Goal: Task Accomplishment & Management: Complete application form

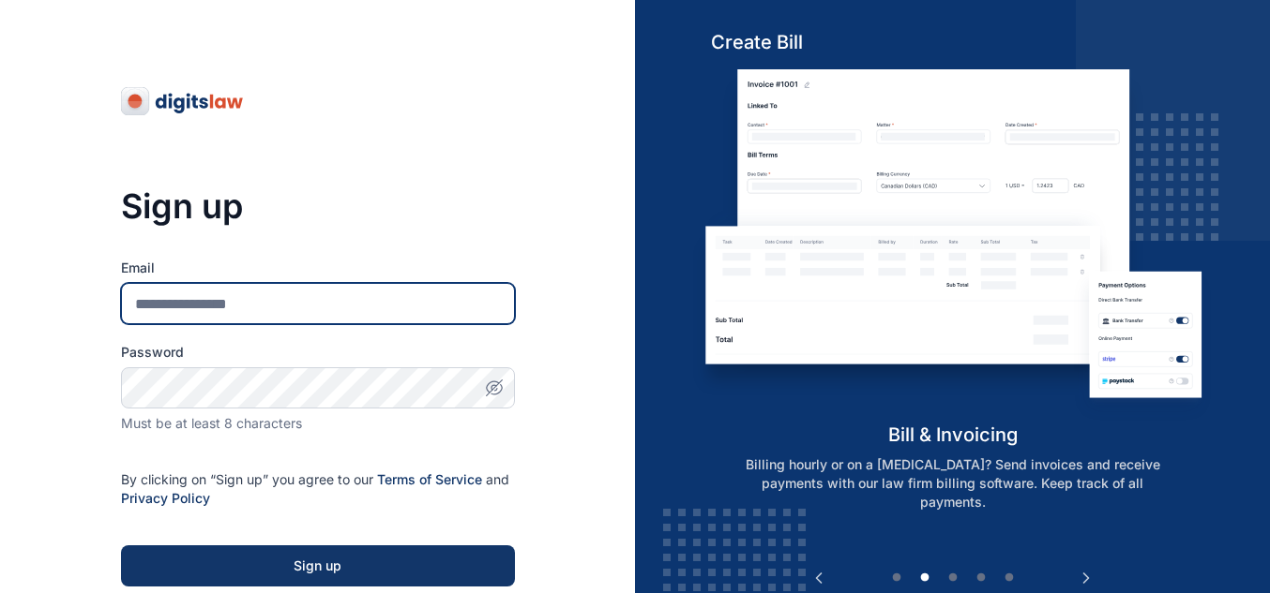
click at [268, 312] on input "Email" at bounding box center [318, 303] width 394 height 41
type input "**********"
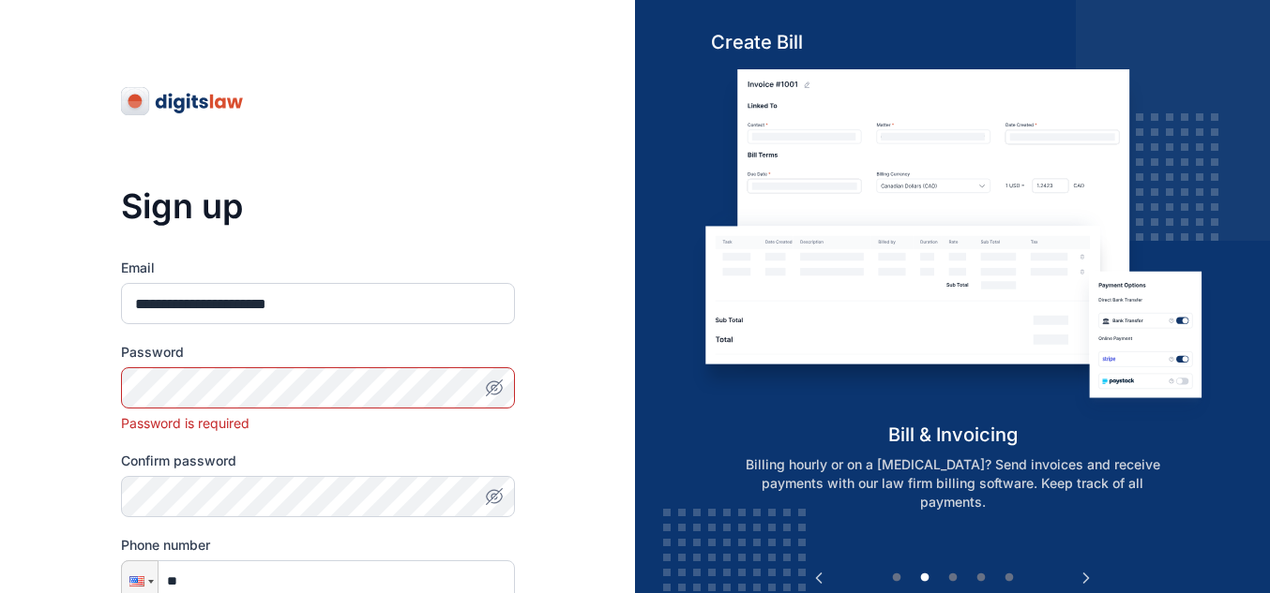
click at [491, 377] on button "button" at bounding box center [493, 388] width 41 height 41
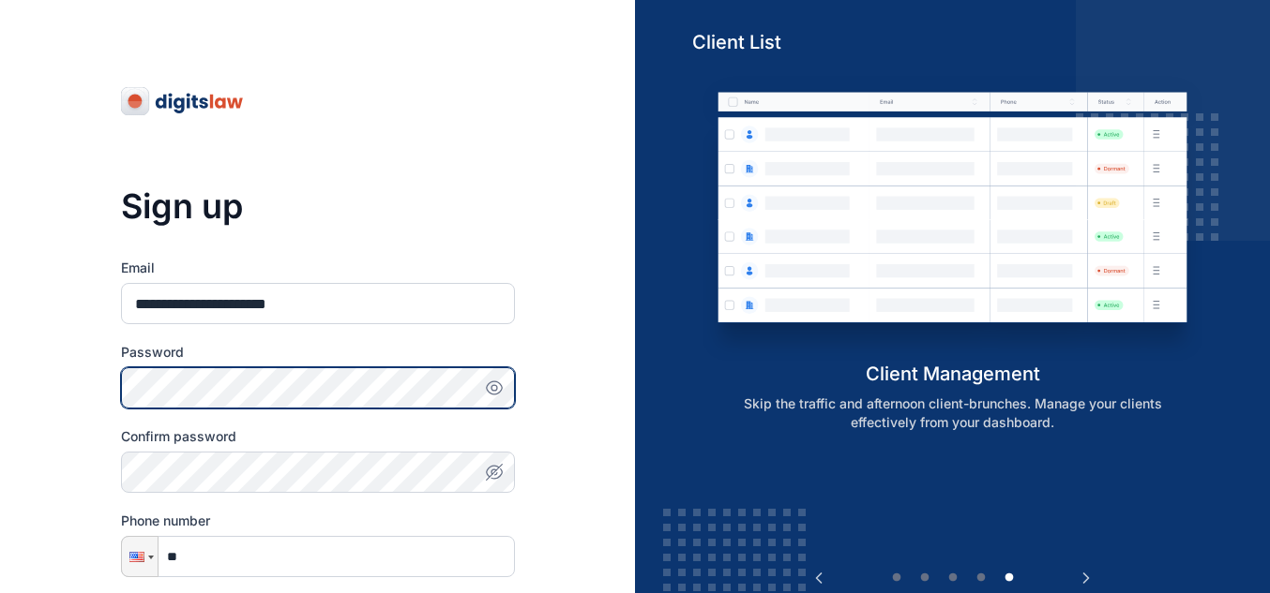
click at [105, 400] on div "**********" at bounding box center [317, 543] width 635 height 1086
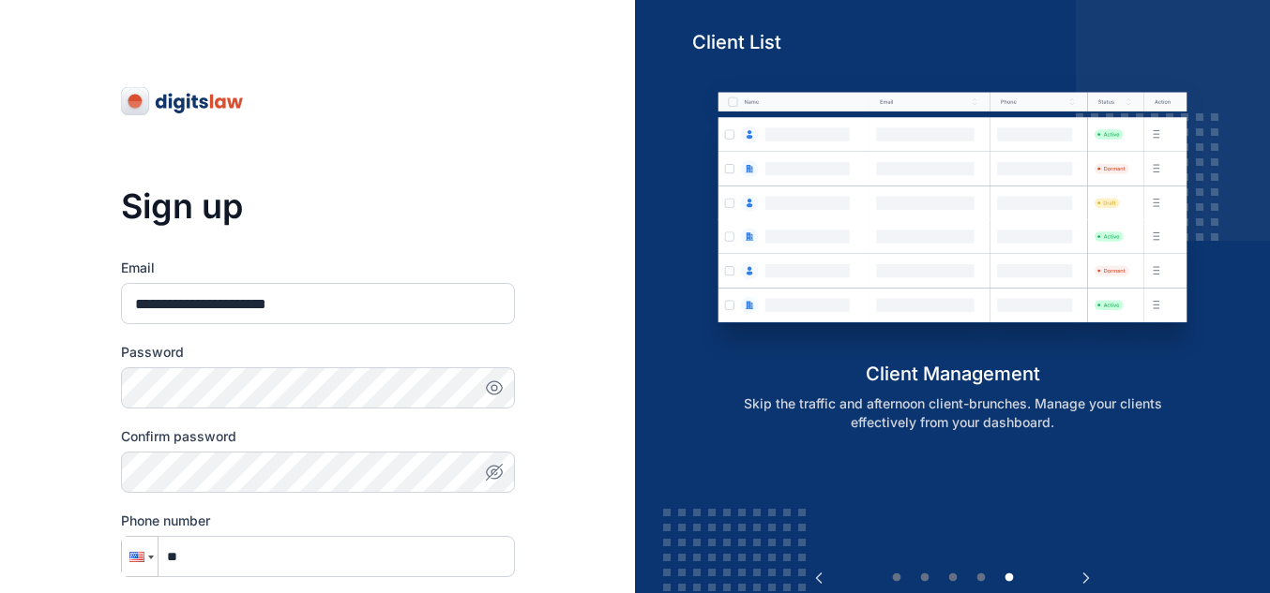
click at [137, 556] on div at bounding box center [136, 557] width 15 height 10
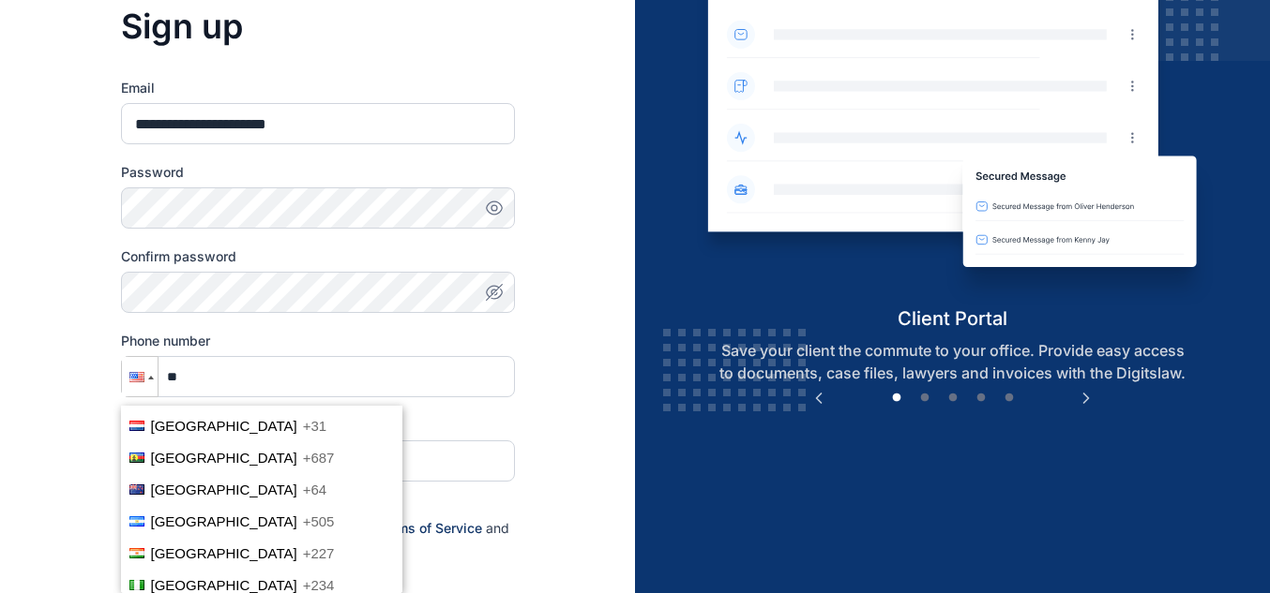
scroll to position [4289, 0]
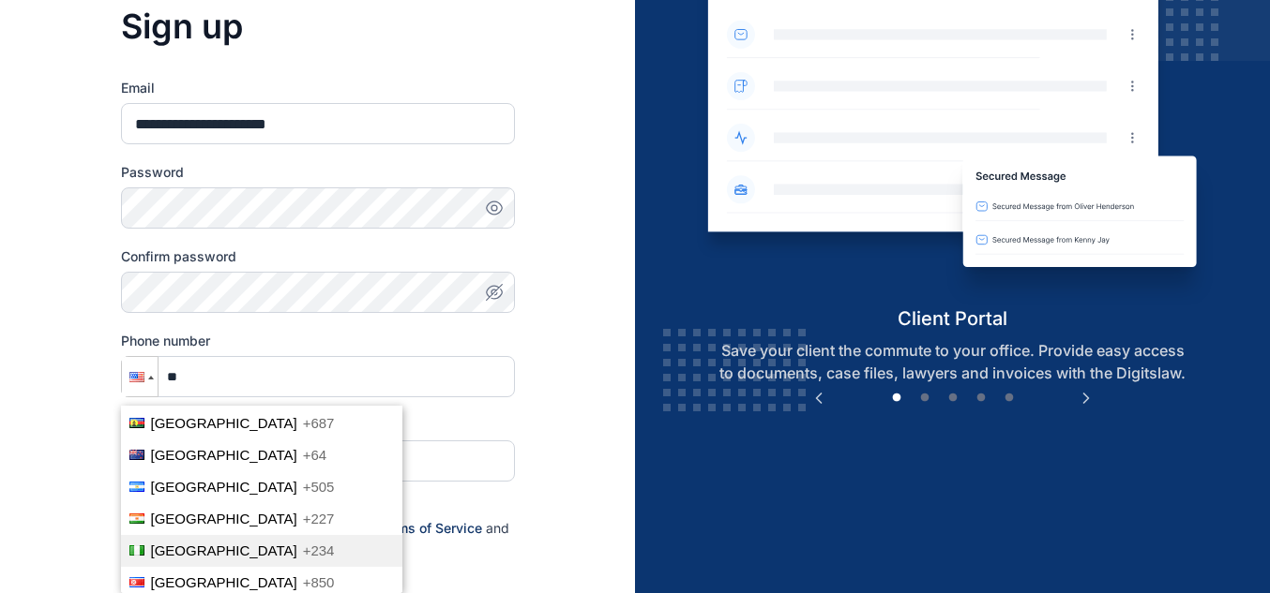
click at [302, 535] on li "Nigeria +234" at bounding box center [261, 551] width 281 height 32
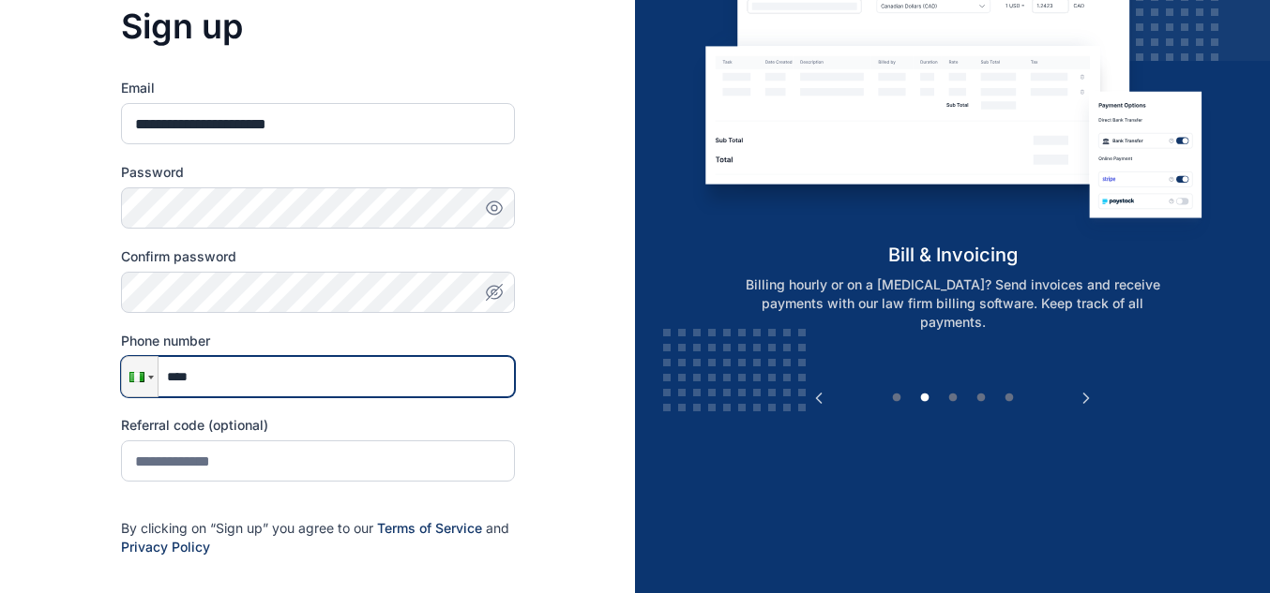
click at [245, 372] on input "****" at bounding box center [318, 376] width 394 height 41
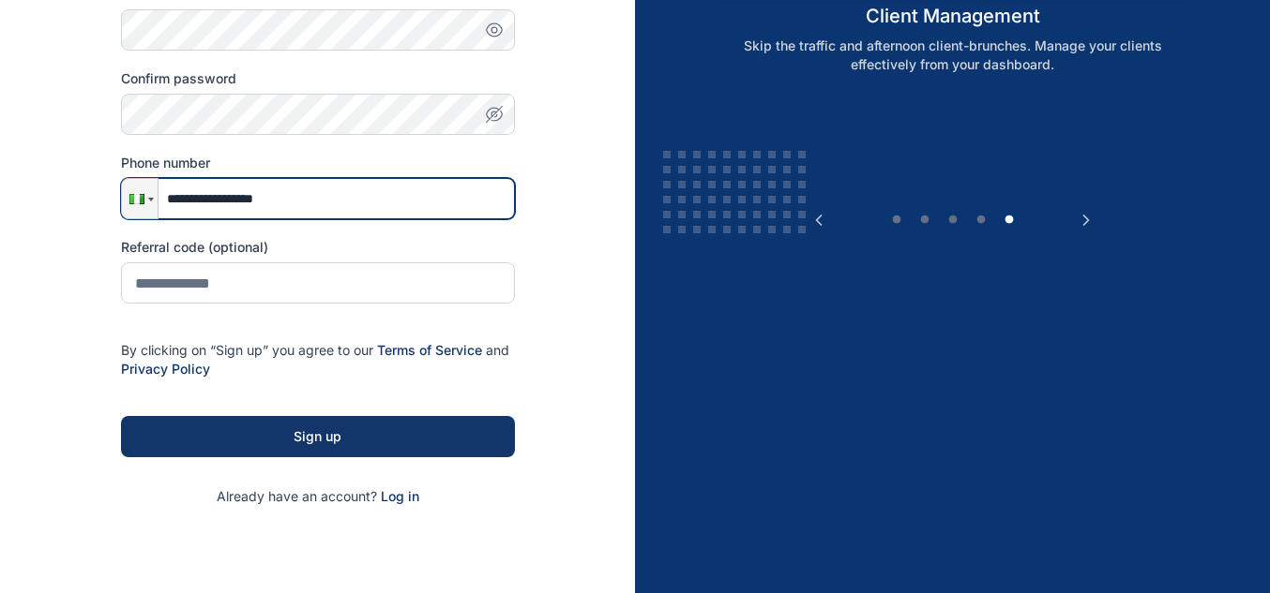
scroll to position [413, 0]
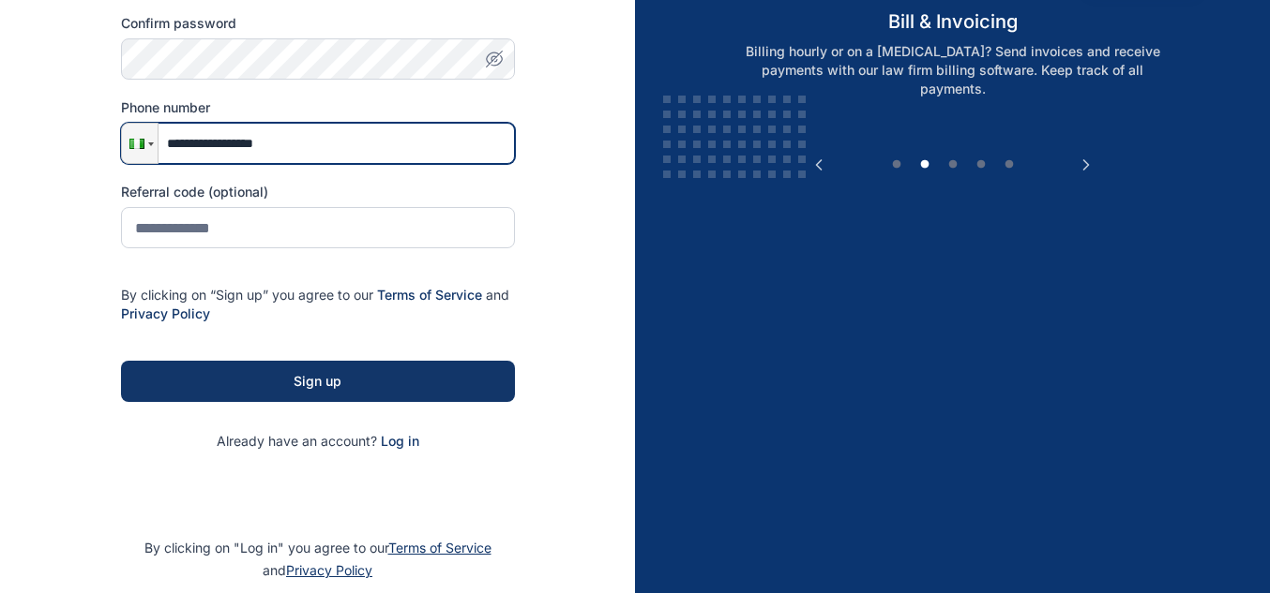
type input "**********"
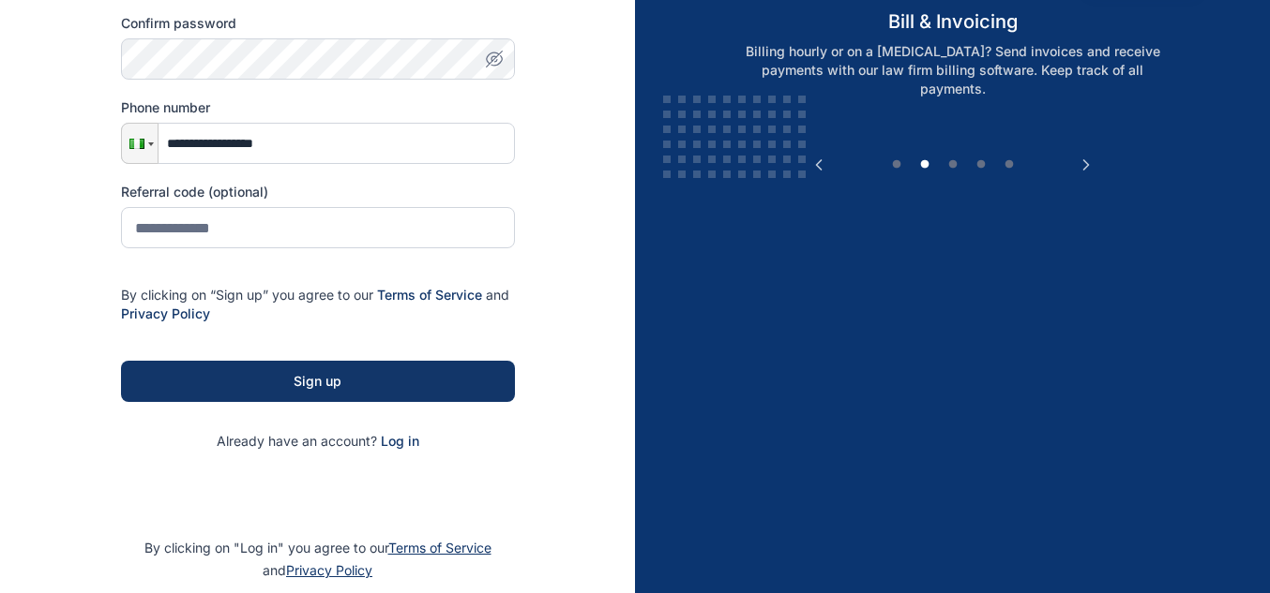
click at [95, 308] on div "**********" at bounding box center [317, 130] width 635 height 1086
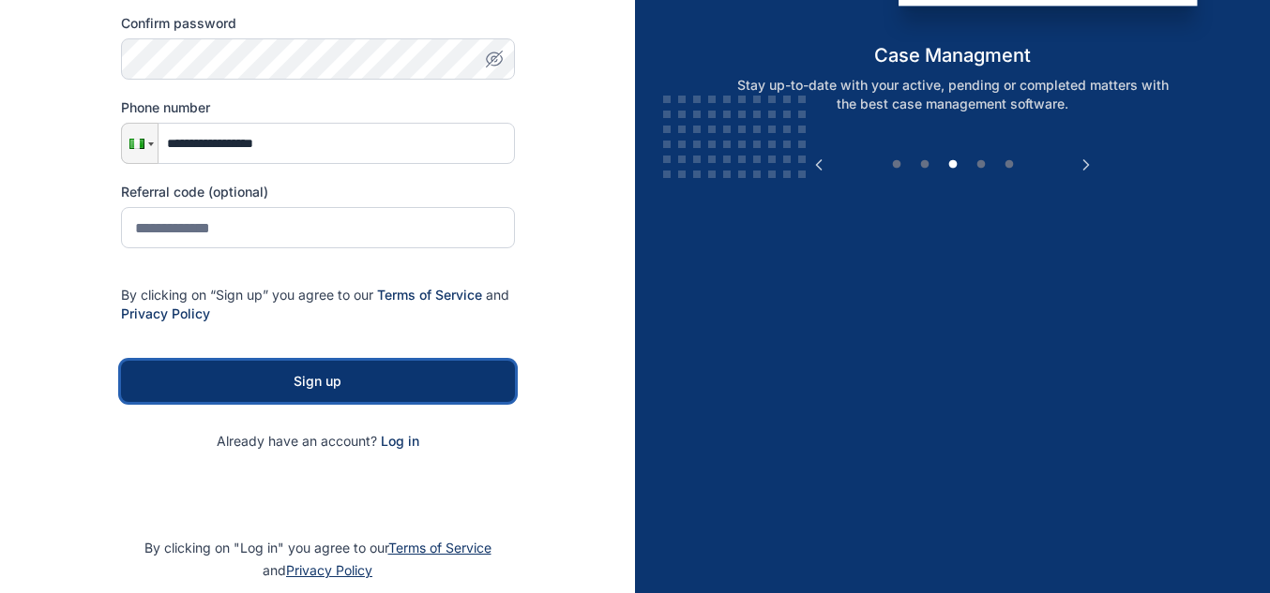
click at [244, 368] on button "Sign up" at bounding box center [318, 381] width 394 height 41
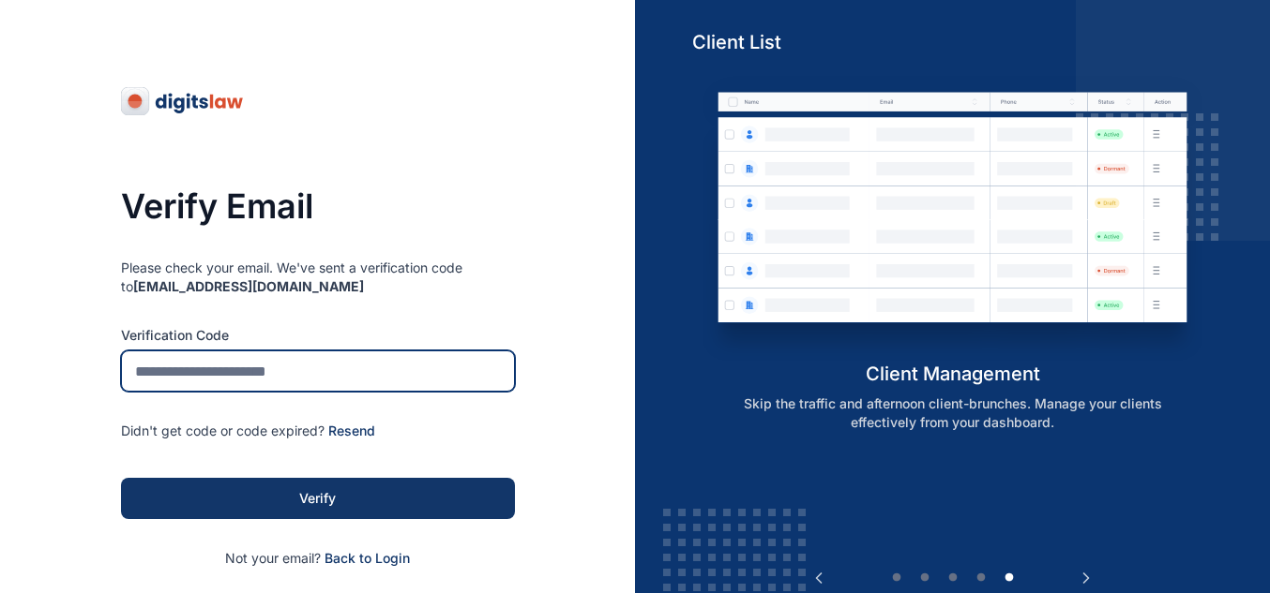
click at [382, 367] on input "tel" at bounding box center [318, 371] width 394 height 41
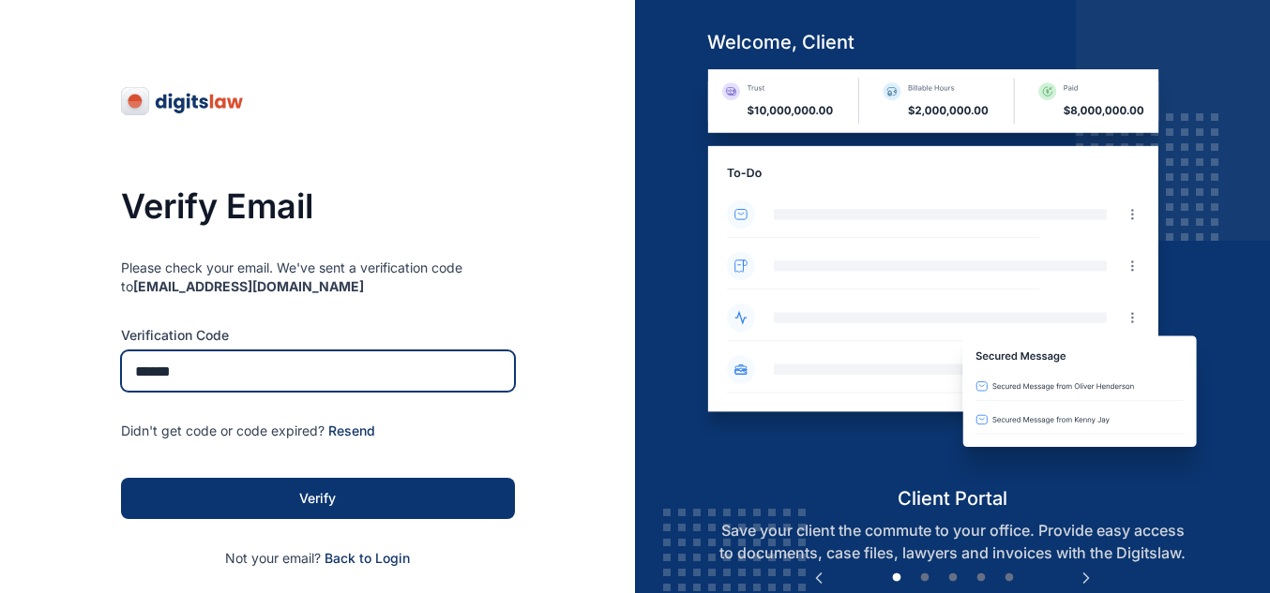
type input "******"
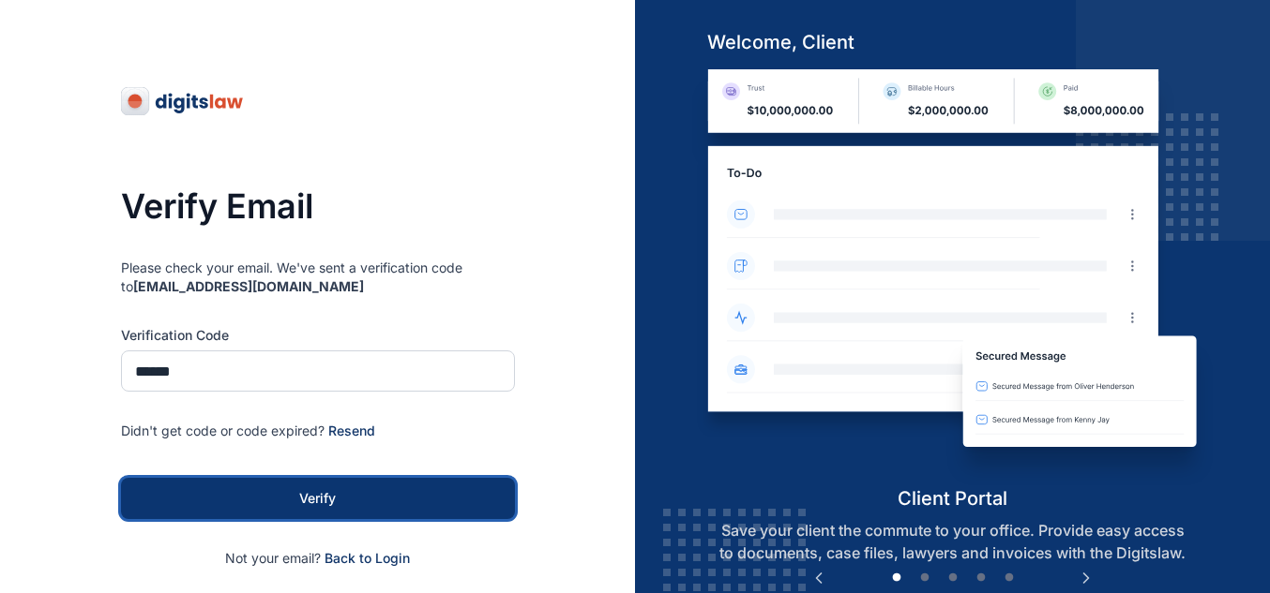
click at [370, 485] on button "Verify" at bounding box center [318, 498] width 394 height 41
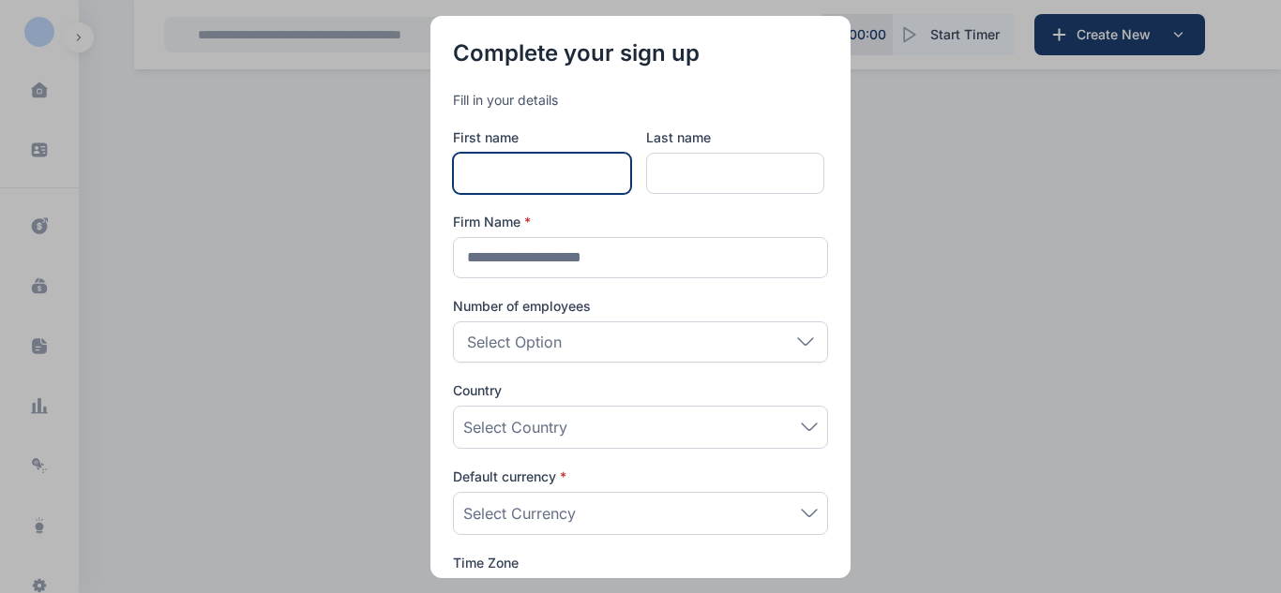
click at [487, 171] on input "text" at bounding box center [542, 173] width 178 height 41
type input "*"
type input "*******"
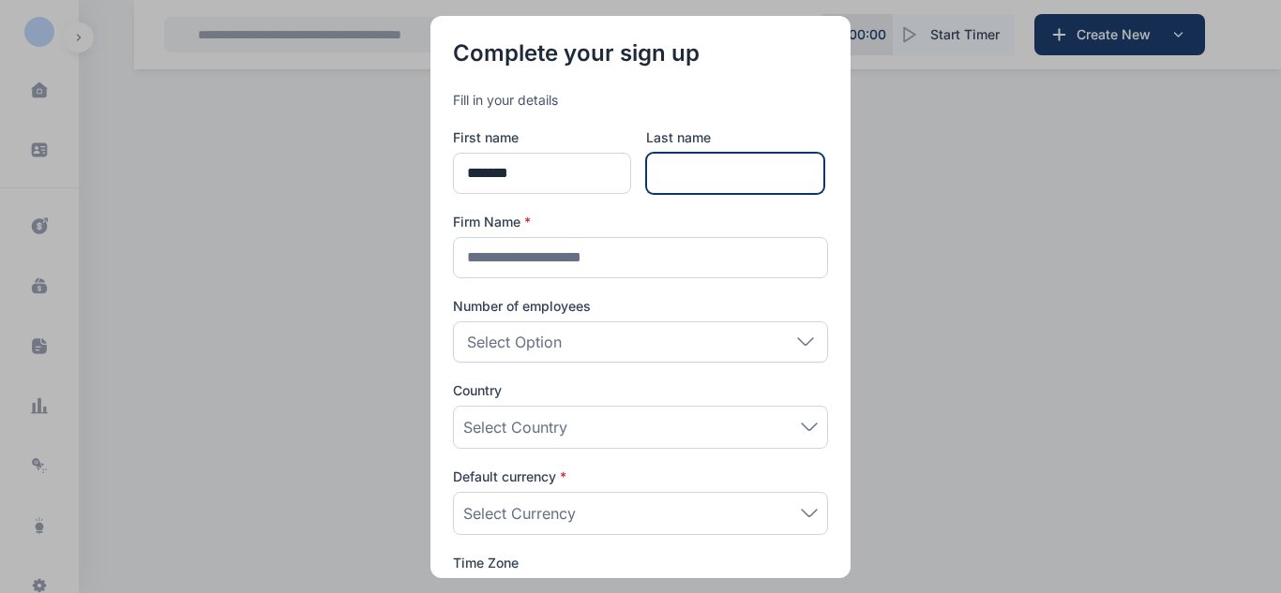
click at [698, 177] on input "text" at bounding box center [735, 173] width 178 height 41
type input "*******"
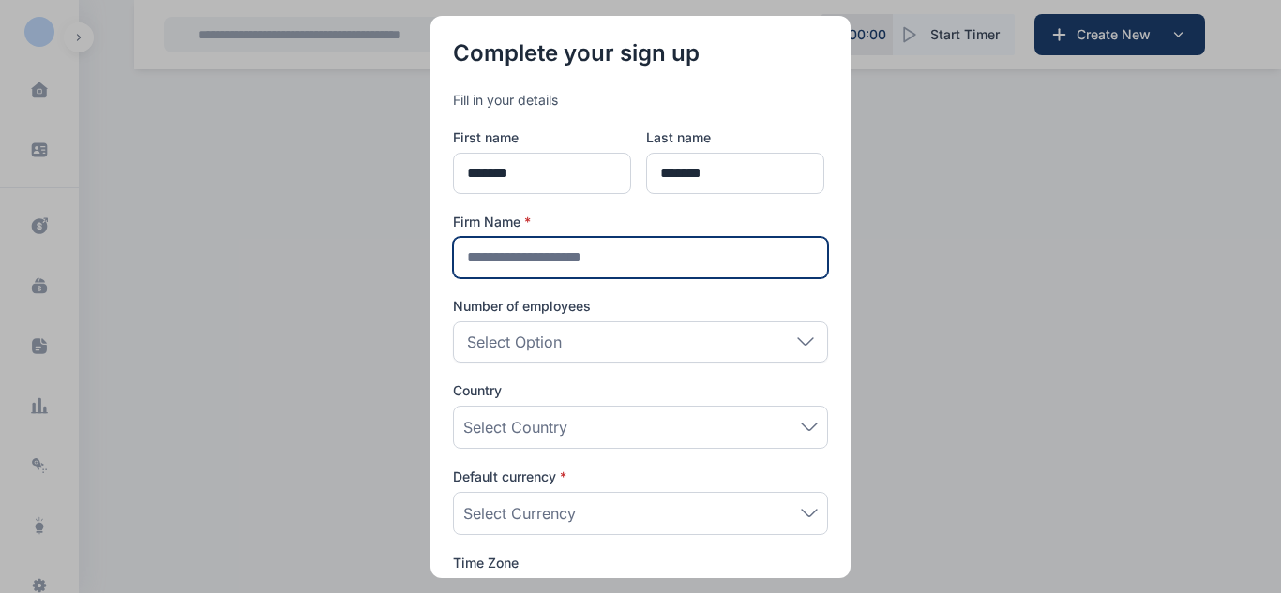
click at [641, 266] on input "text" at bounding box center [640, 257] width 375 height 41
type input "**********"
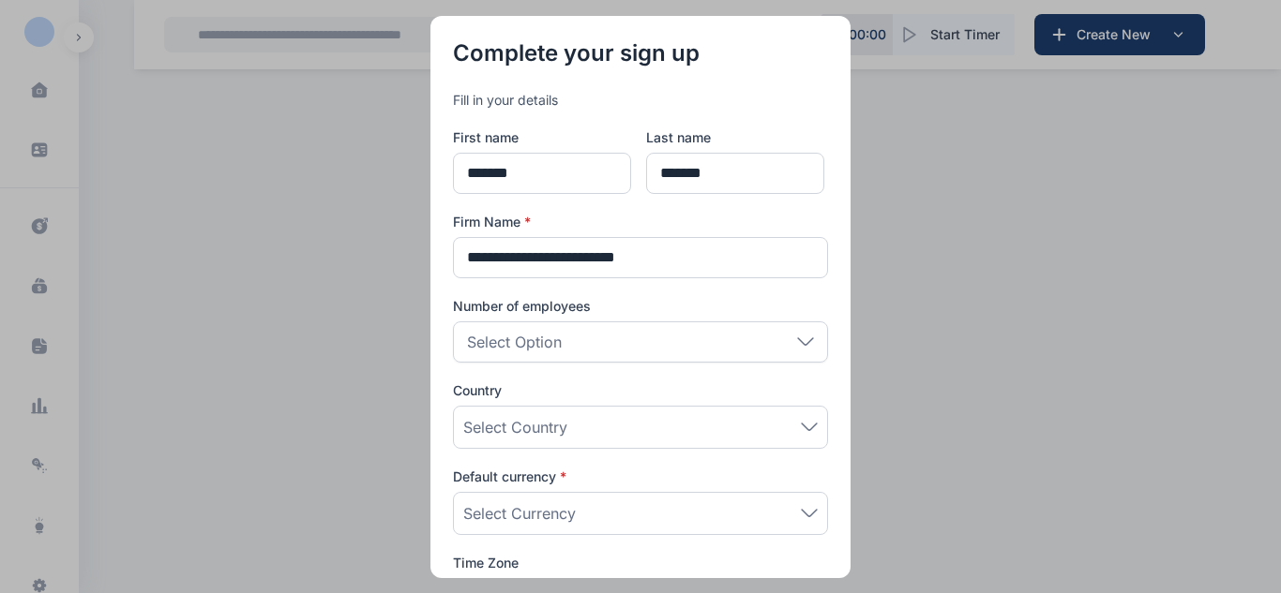
click at [619, 337] on div "Select Option" at bounding box center [640, 342] width 375 height 41
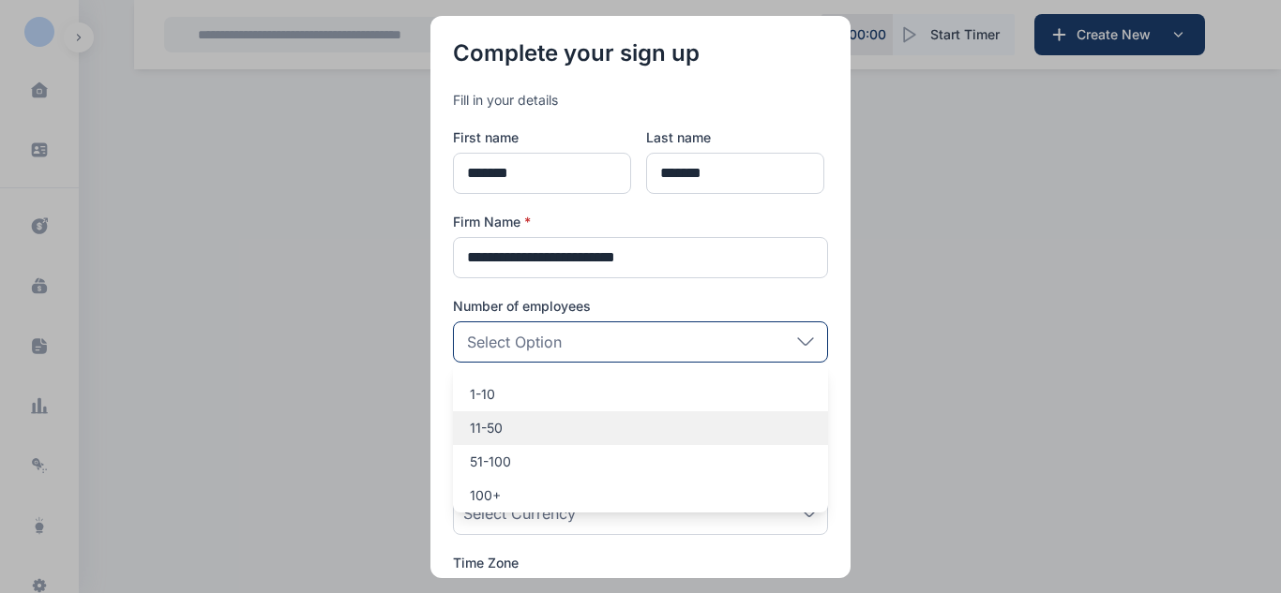
click at [577, 443] on div "11-50" at bounding box center [640, 429] width 375 height 34
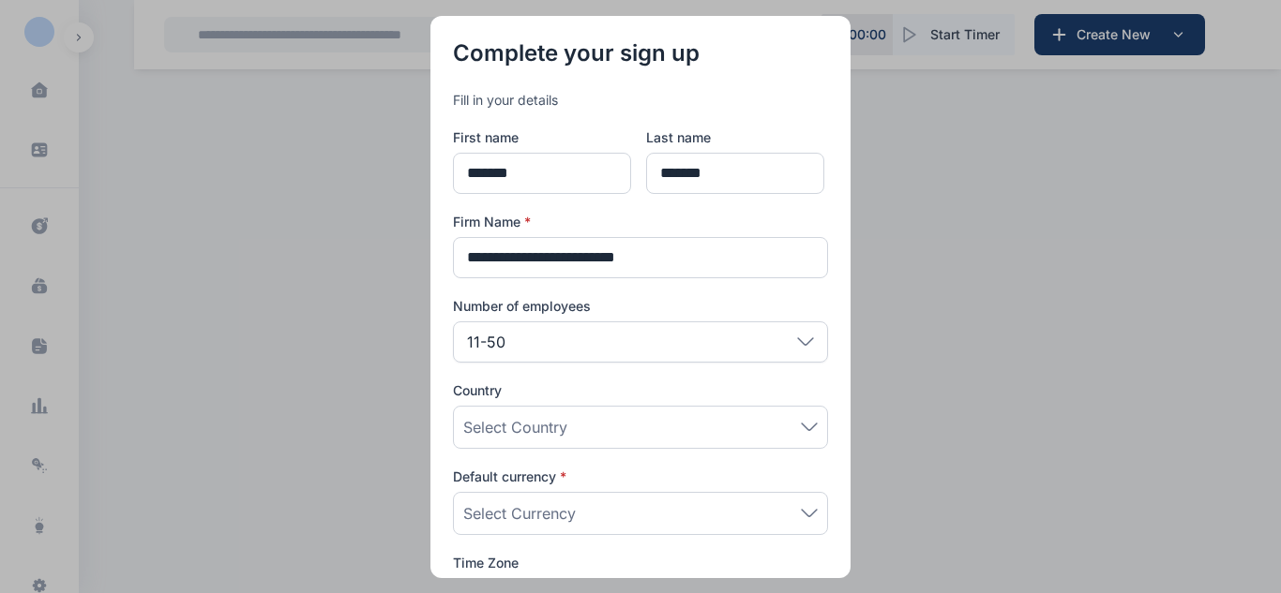
click at [584, 433] on div "Select Country" at bounding box center [640, 427] width 354 height 23
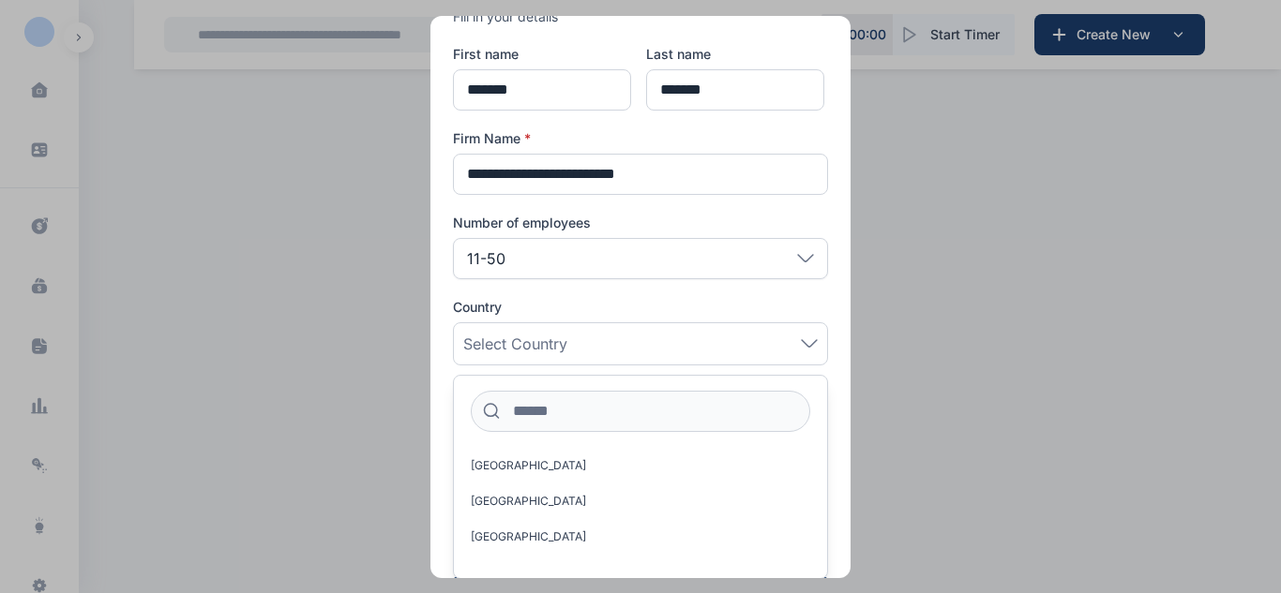
scroll to position [144, 0]
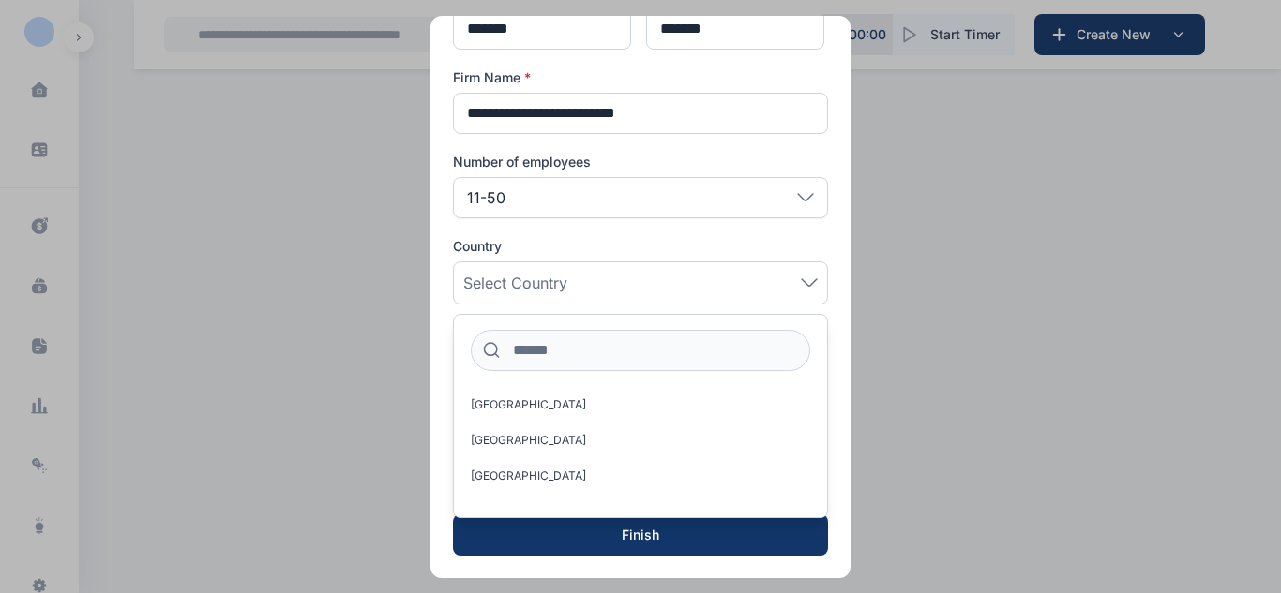
drag, startPoint x: 823, startPoint y: 403, endPoint x: 823, endPoint y: 416, distance: 13.1
click at [823, 416] on div "Afghanistan Aland Islands Albania Algeria American Samoa Andorra Angola Anguill…" at bounding box center [640, 416] width 375 height 204
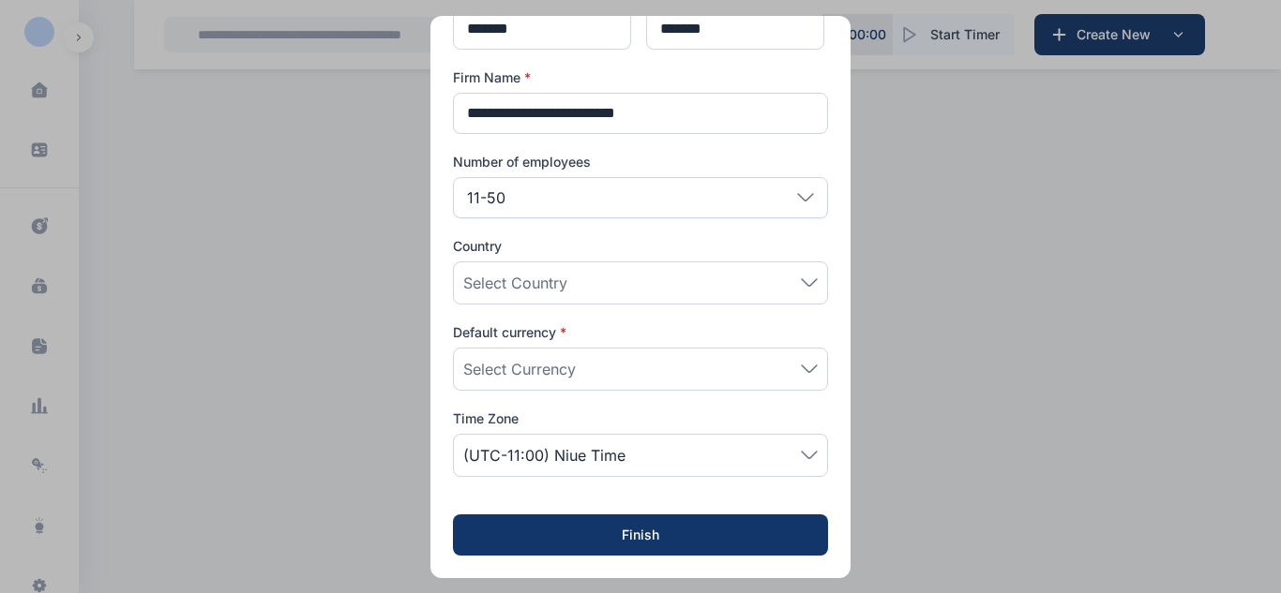
click at [660, 280] on div "Select Country" at bounding box center [640, 283] width 354 height 23
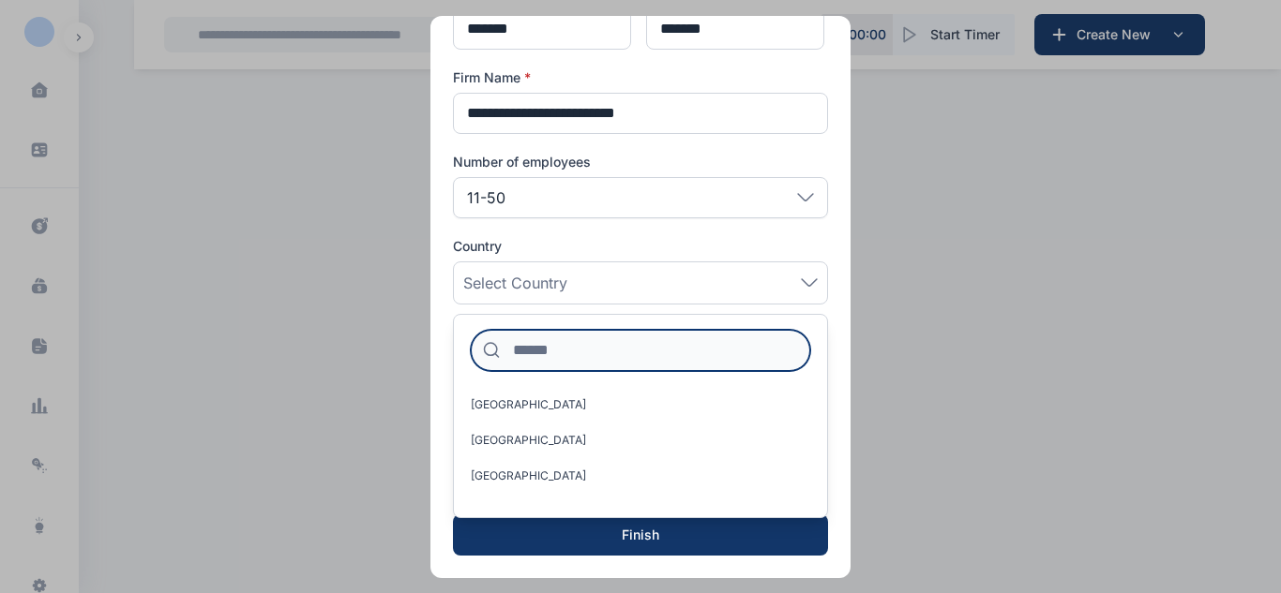
click at [610, 354] on input at bounding box center [640, 350] width 339 height 41
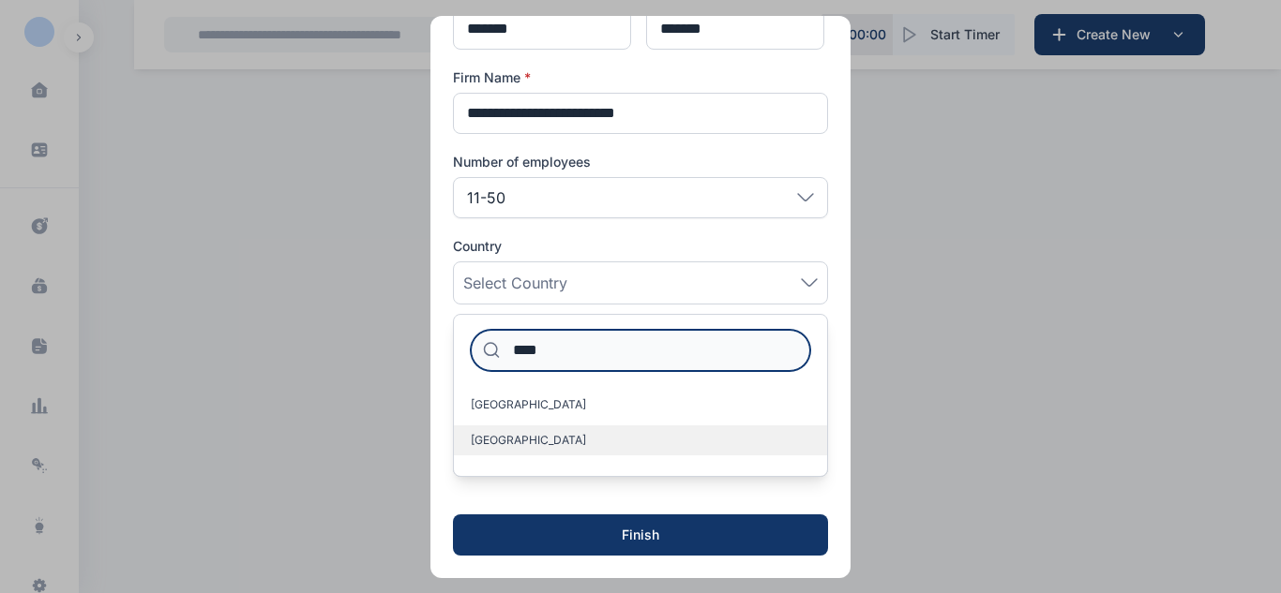
type input "****"
click at [562, 438] on label "[GEOGRAPHIC_DATA]" at bounding box center [640, 441] width 373 height 30
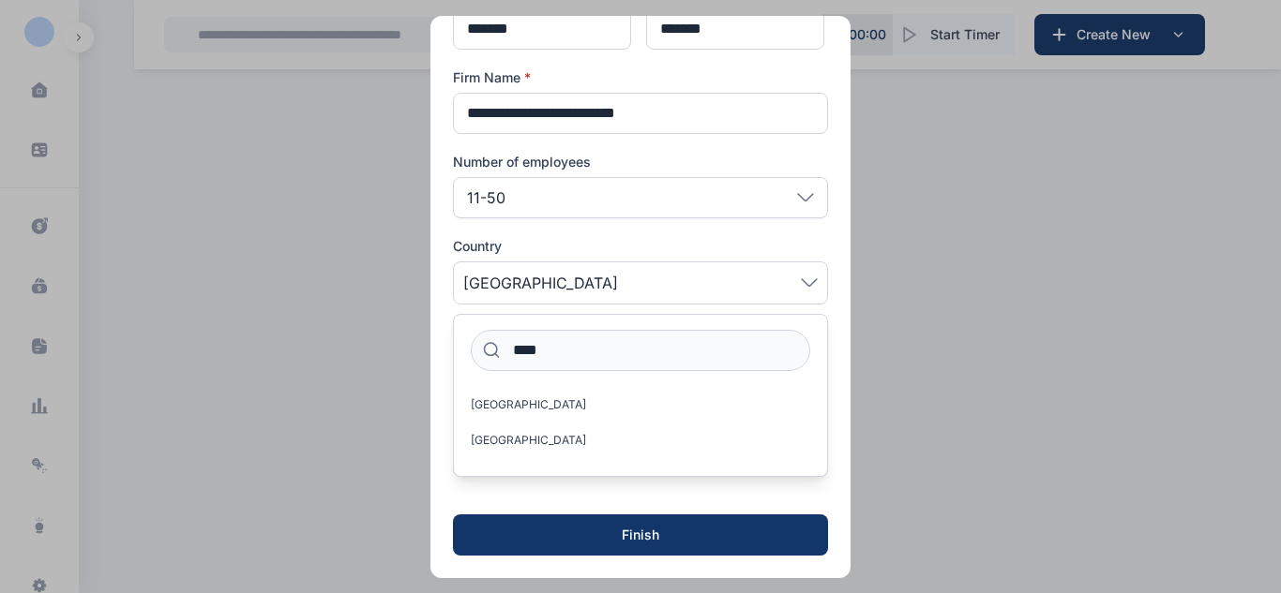
click at [832, 338] on div "**********" at bounding box center [640, 225] width 420 height 707
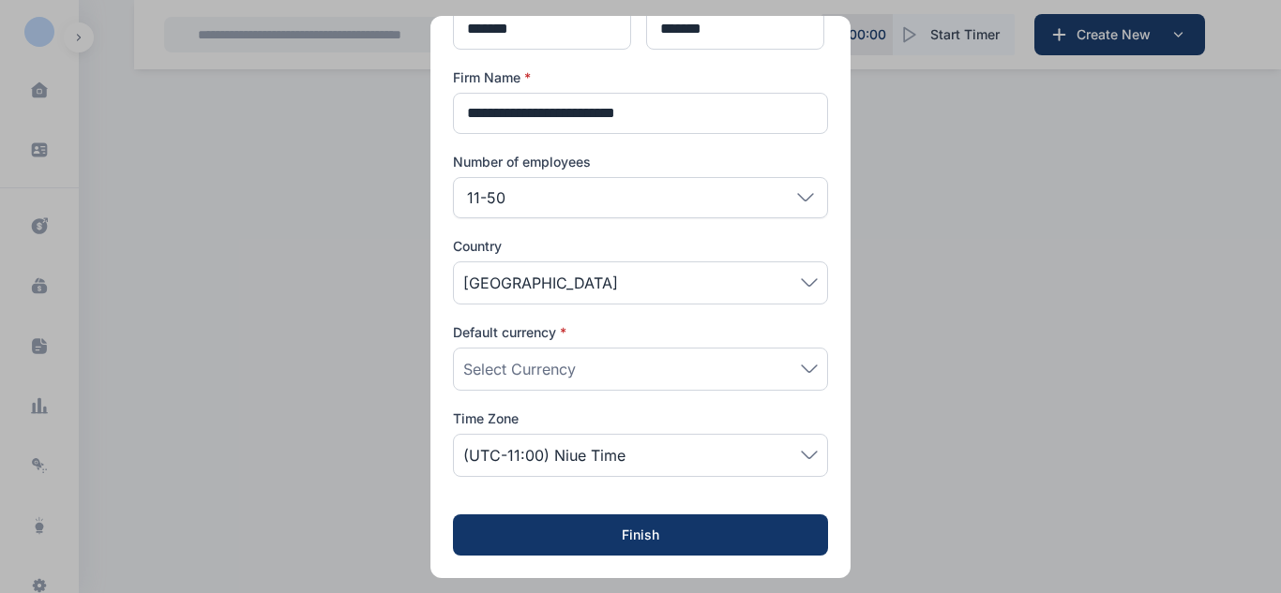
click at [666, 365] on div "Select Currency" at bounding box center [640, 369] width 354 height 23
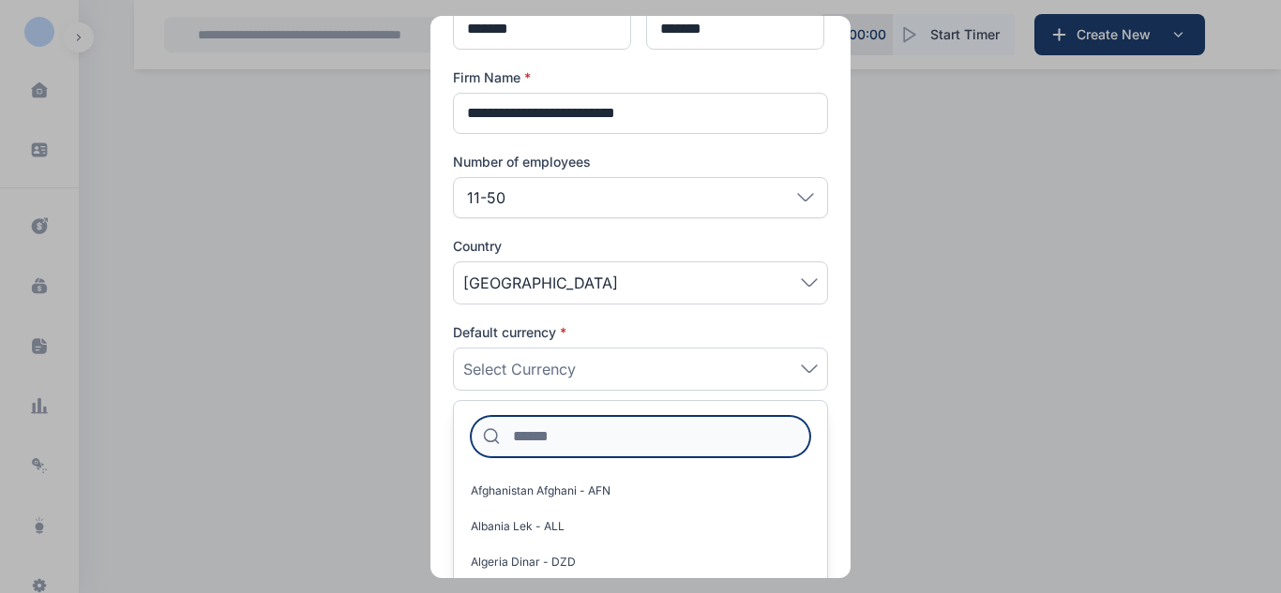
click at [635, 435] on input at bounding box center [640, 436] width 339 height 41
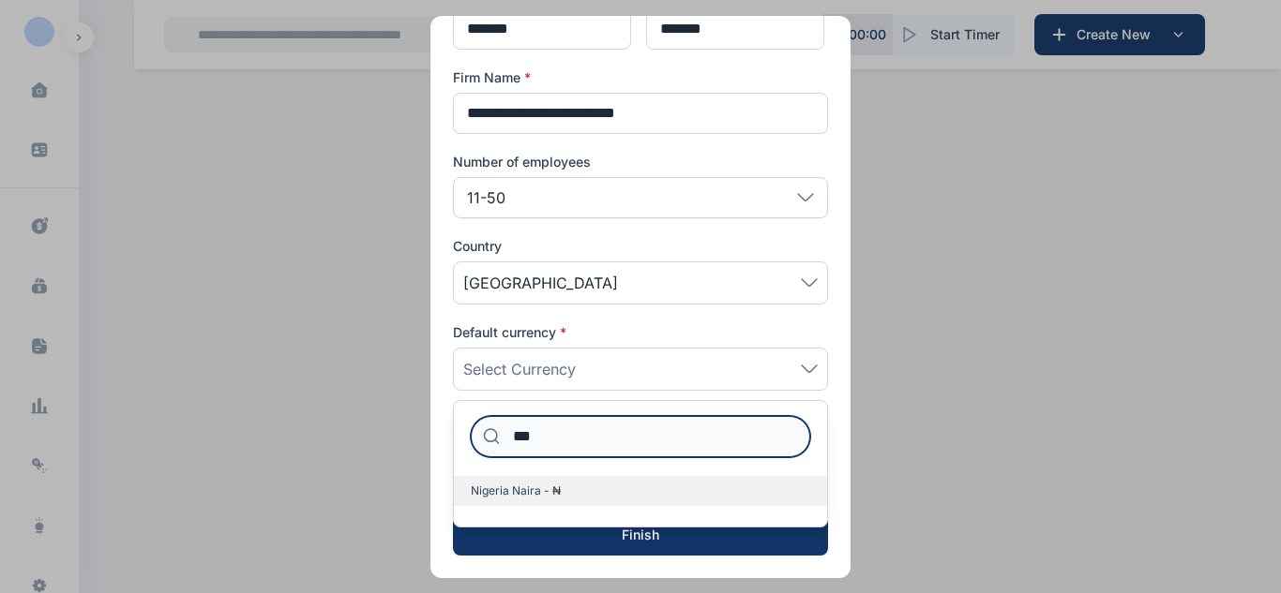
type input "***"
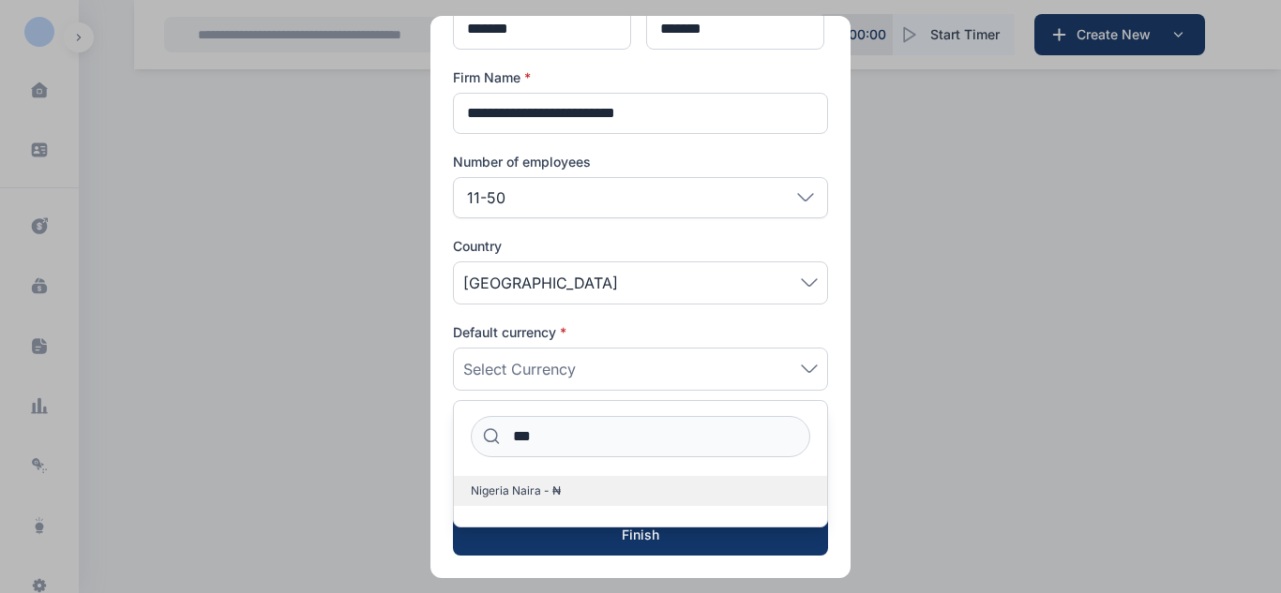
click at [599, 488] on label "Nigeria Naira - ₦" at bounding box center [640, 491] width 373 height 30
click at [832, 405] on div "**********" at bounding box center [640, 225] width 420 height 707
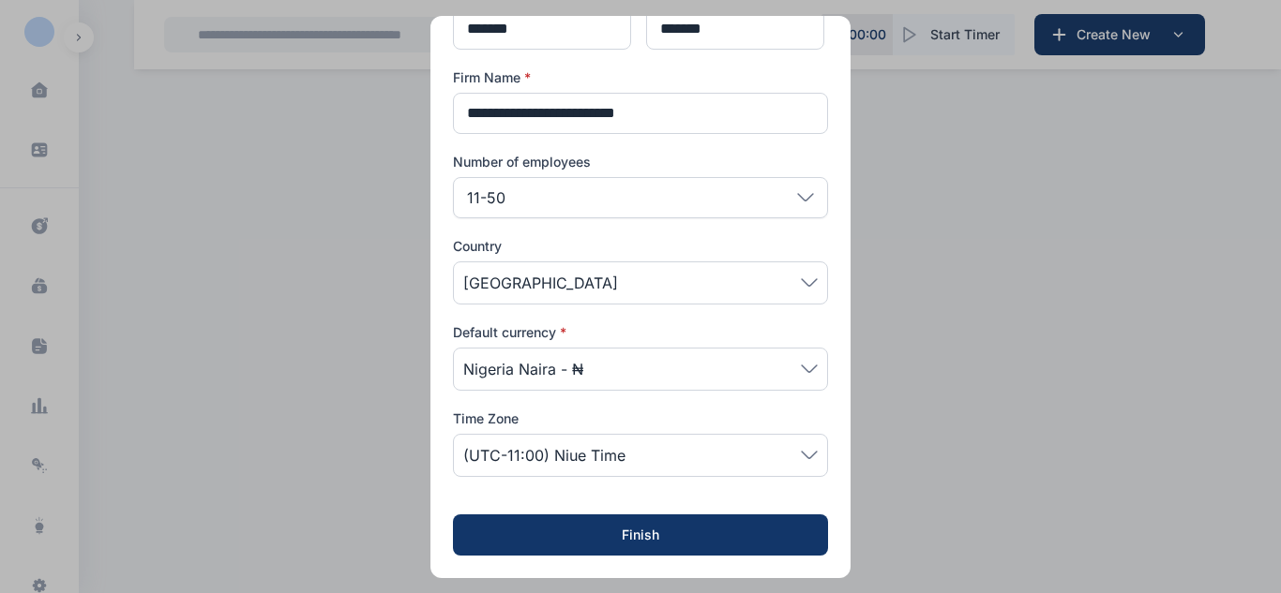
click at [675, 464] on span "(UTC-11:00) Niue Time" at bounding box center [640, 455] width 354 height 23
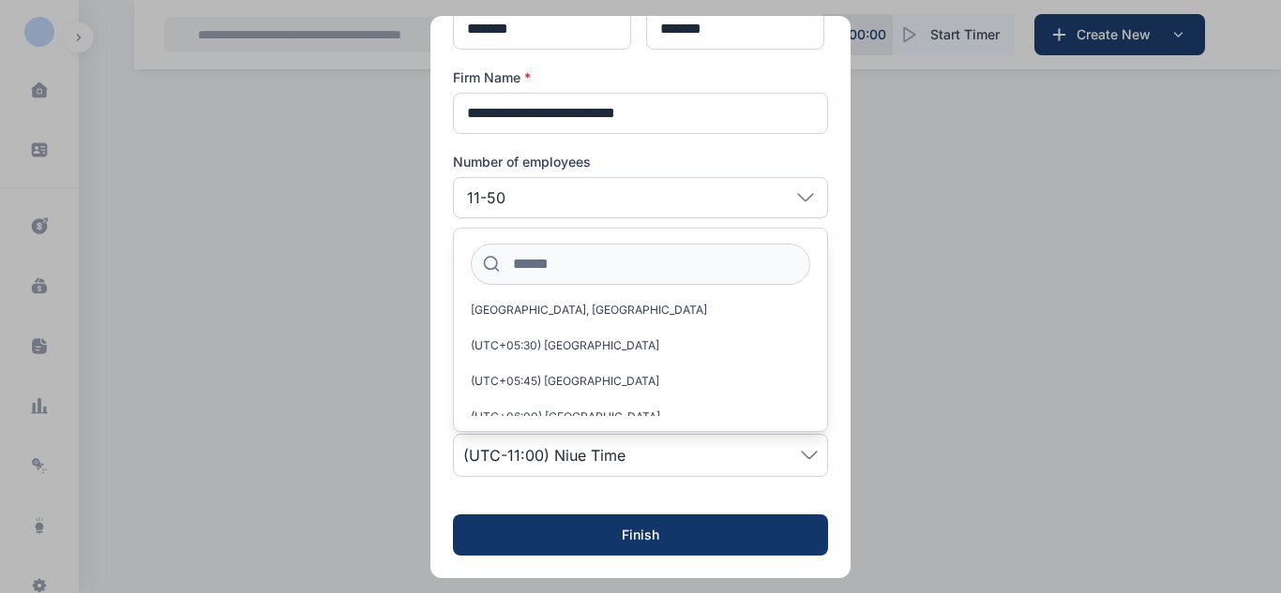
scroll to position [20719, 0]
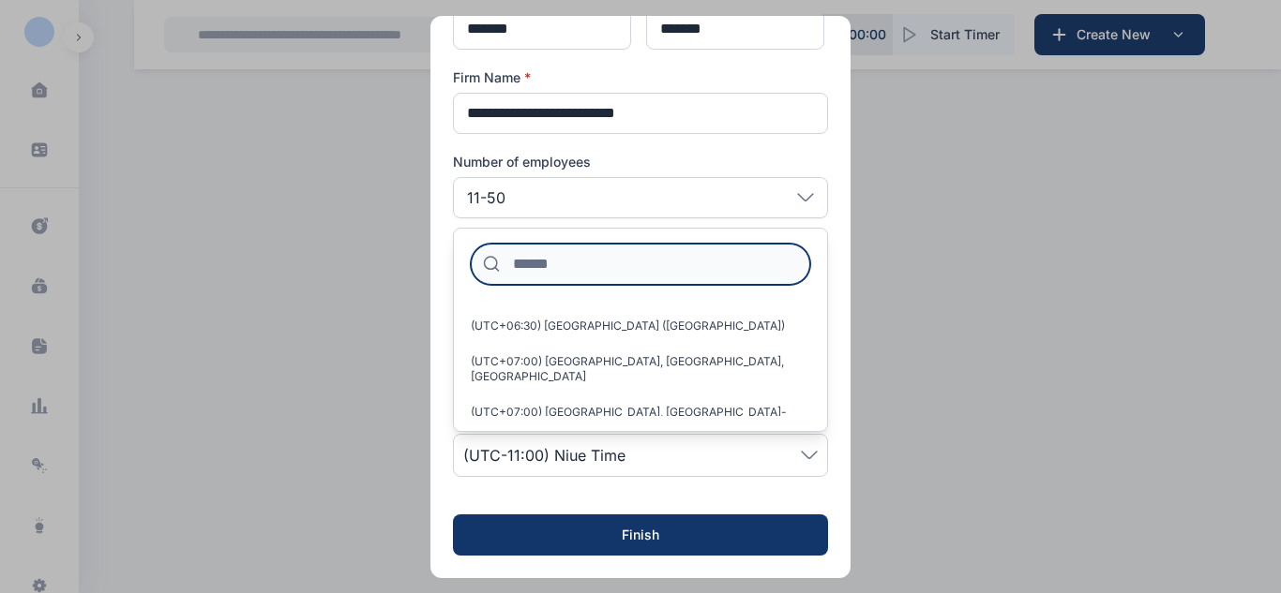
click at [677, 253] on input at bounding box center [640, 264] width 339 height 41
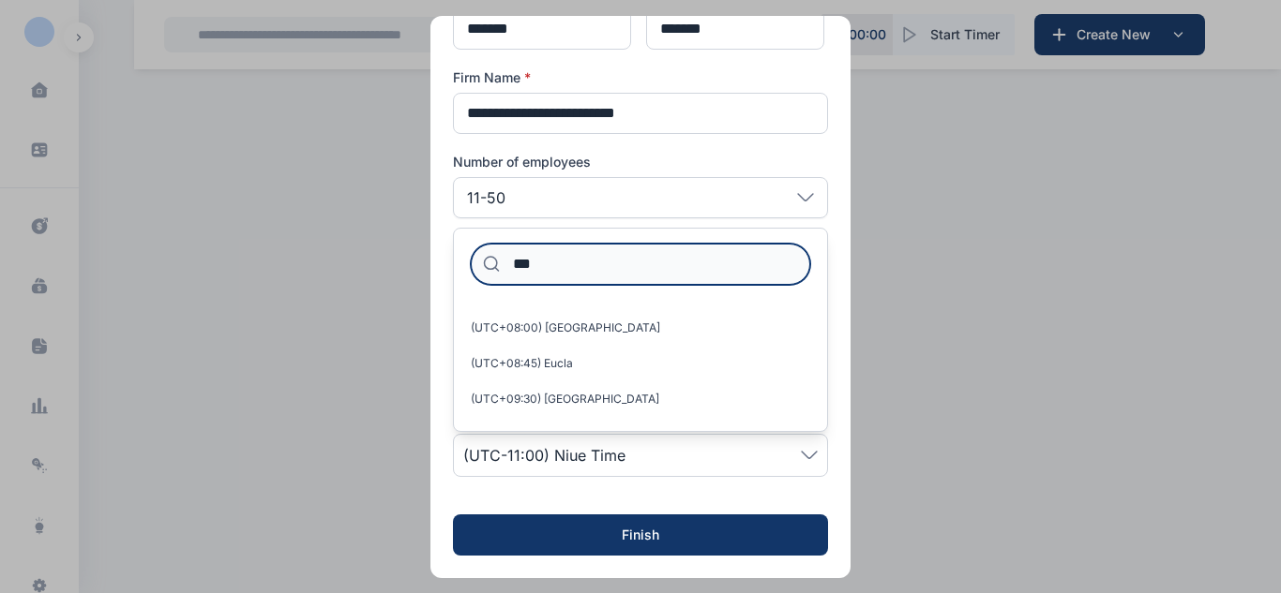
scroll to position [0, 0]
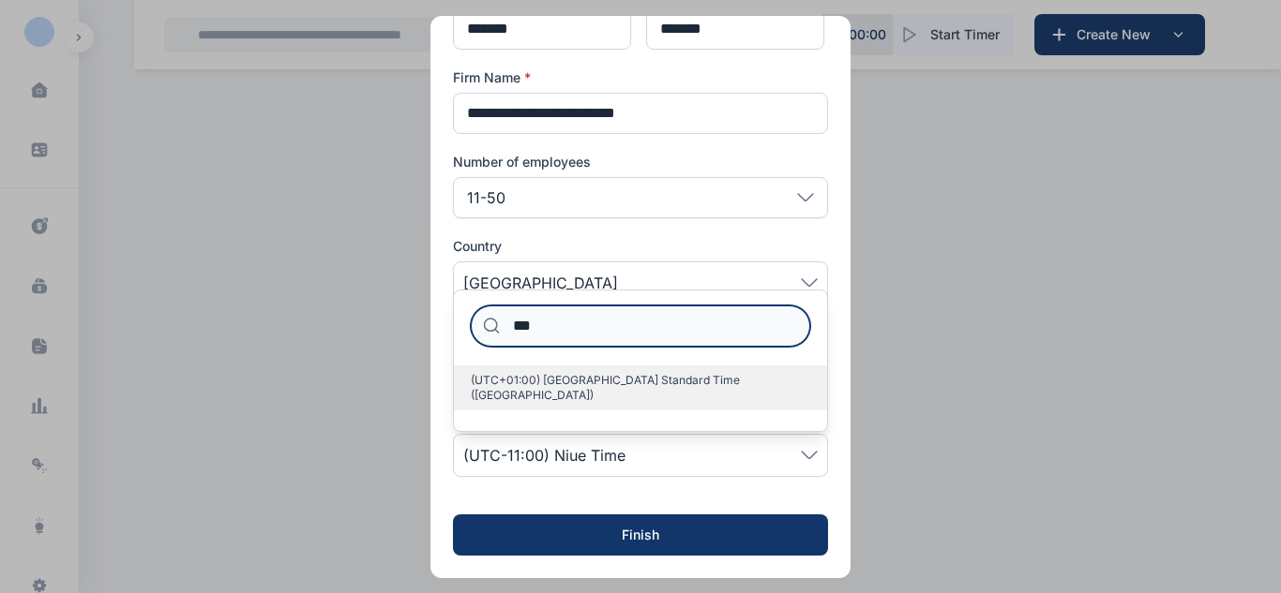
type input "***"
click at [635, 400] on span "(UTC+01:00) West Africa Standard Time (Lagos)" at bounding box center [633, 388] width 324 height 30
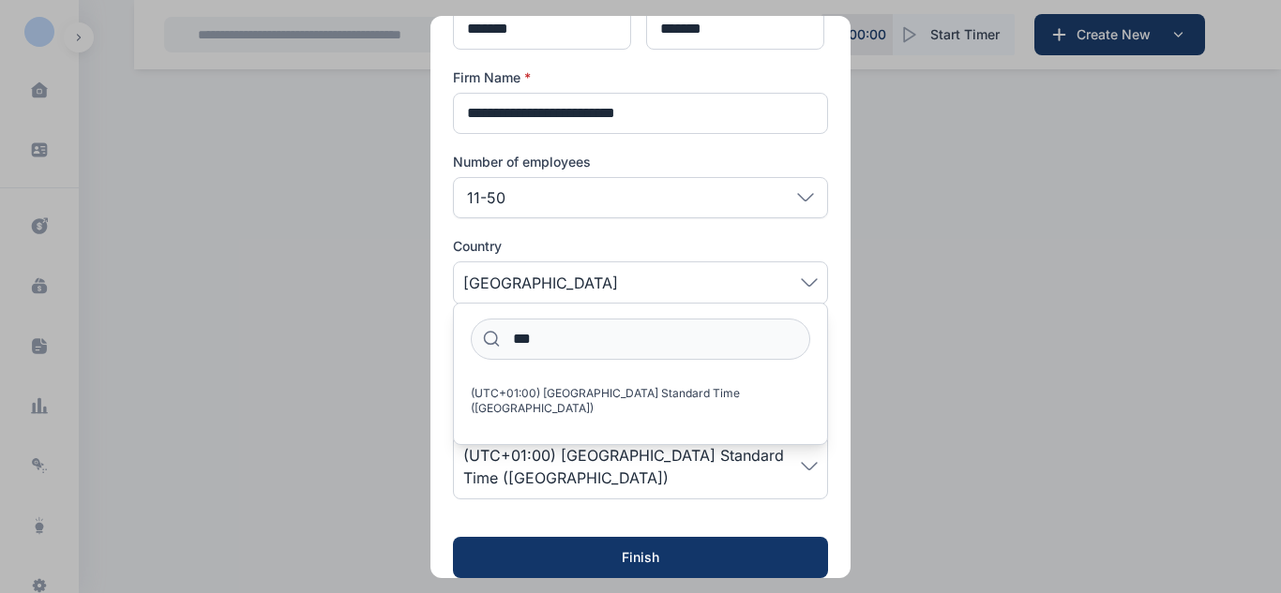
click at [830, 371] on div "**********" at bounding box center [640, 236] width 420 height 729
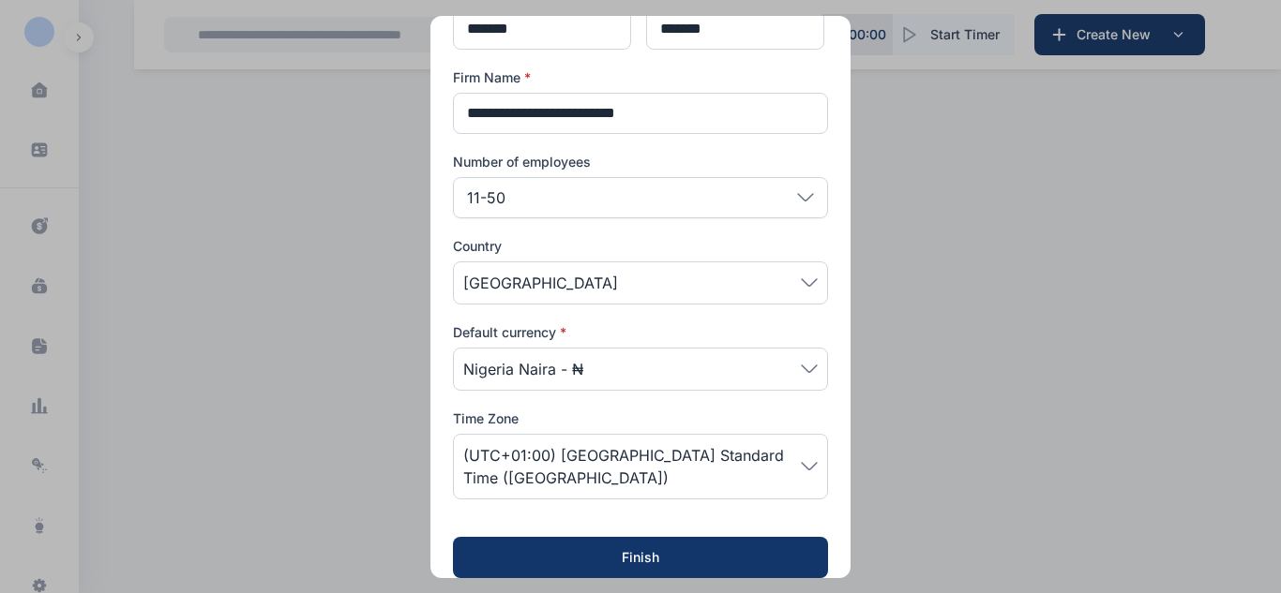
scroll to position [167, 0]
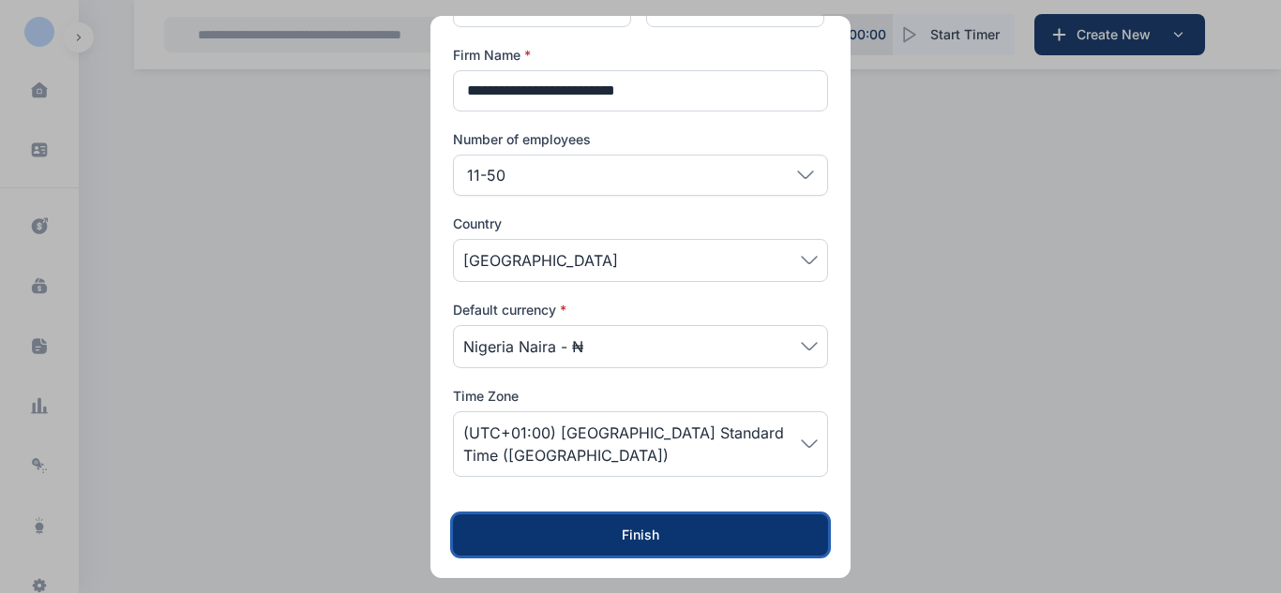
click at [781, 541] on div "Finish" at bounding box center [640, 535] width 315 height 19
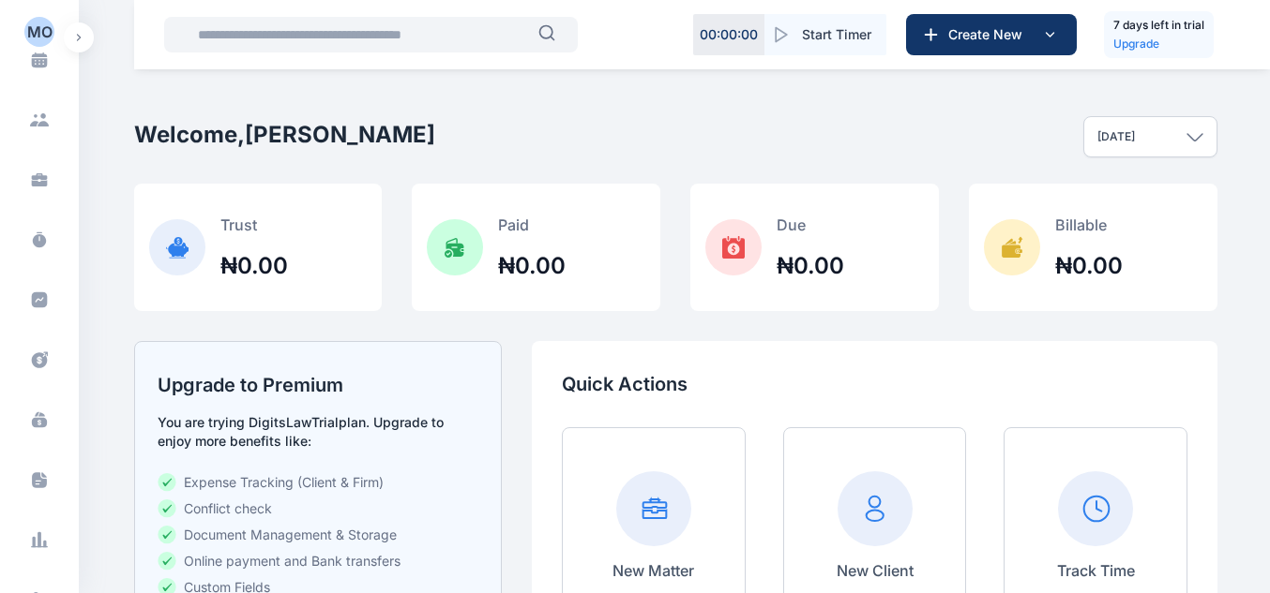
scroll to position [232, 0]
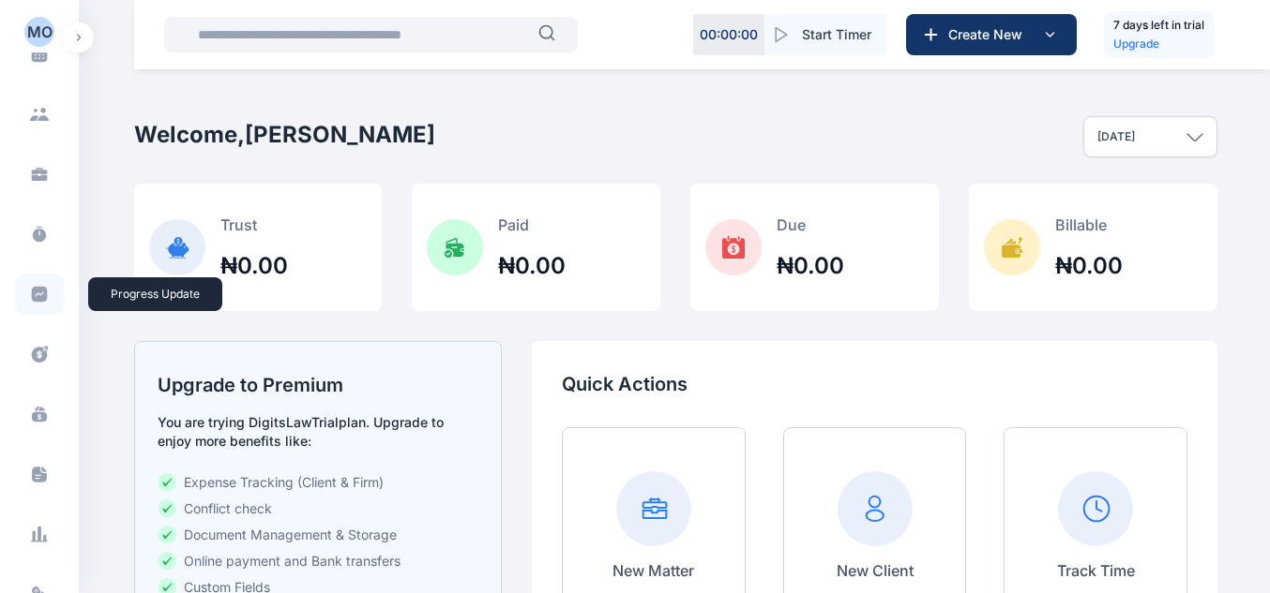
click at [46, 309] on span at bounding box center [39, 294] width 49 height 41
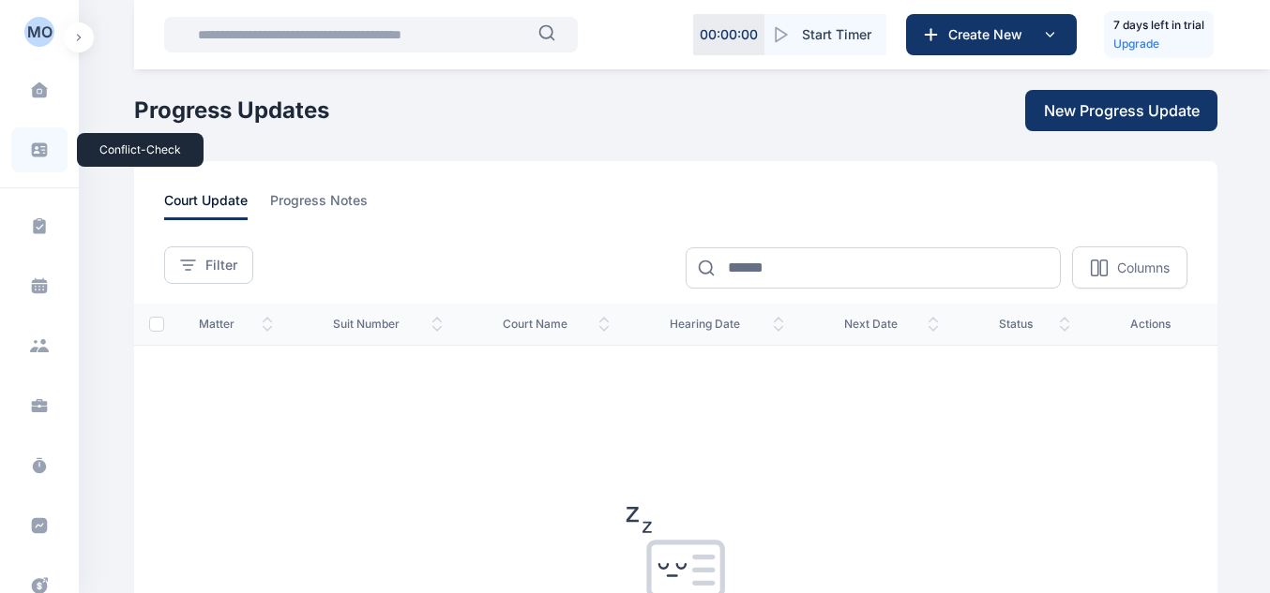
click at [38, 153] on icon at bounding box center [40, 150] width 16 height 14
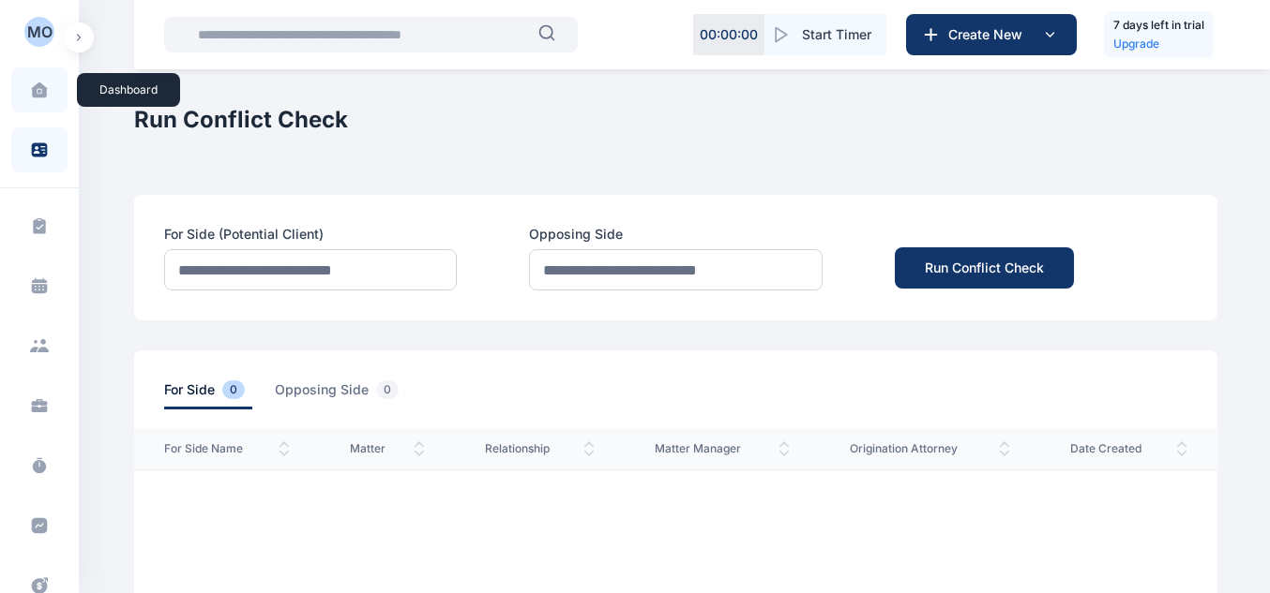
click at [24, 95] on span at bounding box center [39, 89] width 47 height 39
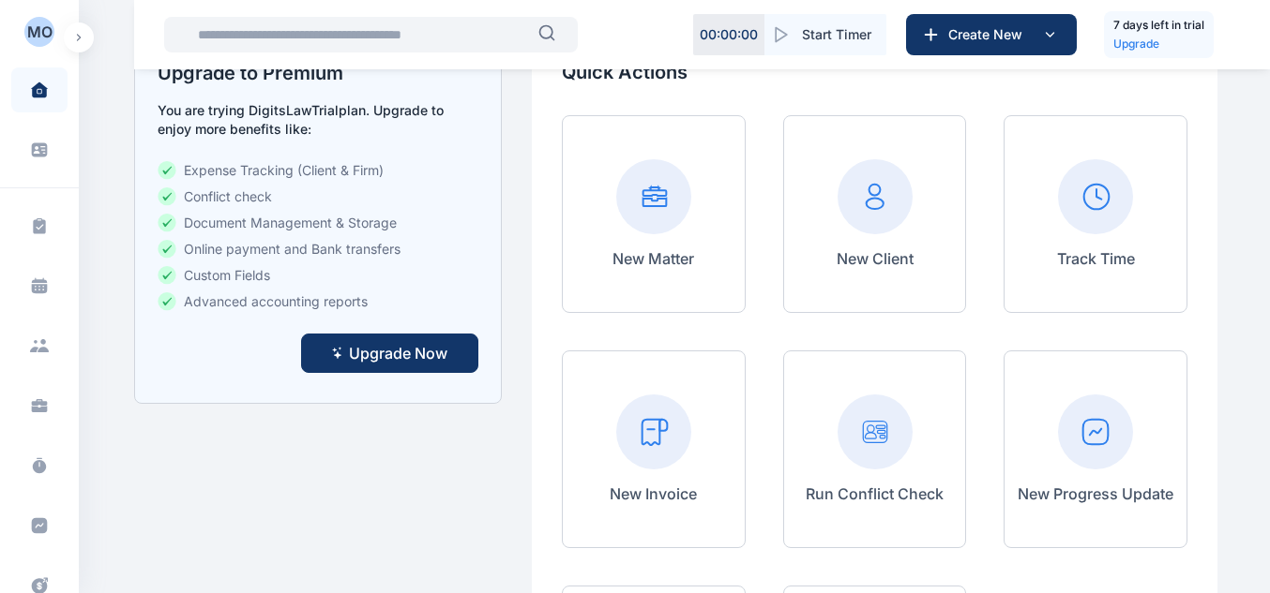
scroll to position [315, 0]
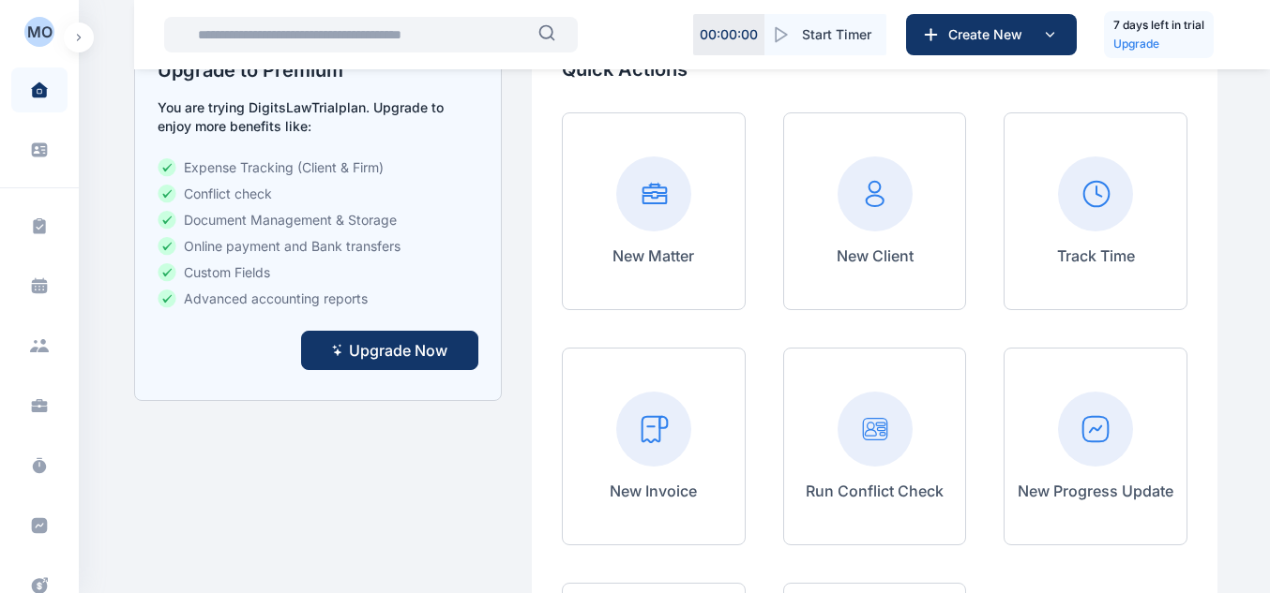
click at [654, 217] on rect at bounding box center [653, 194] width 75 height 75
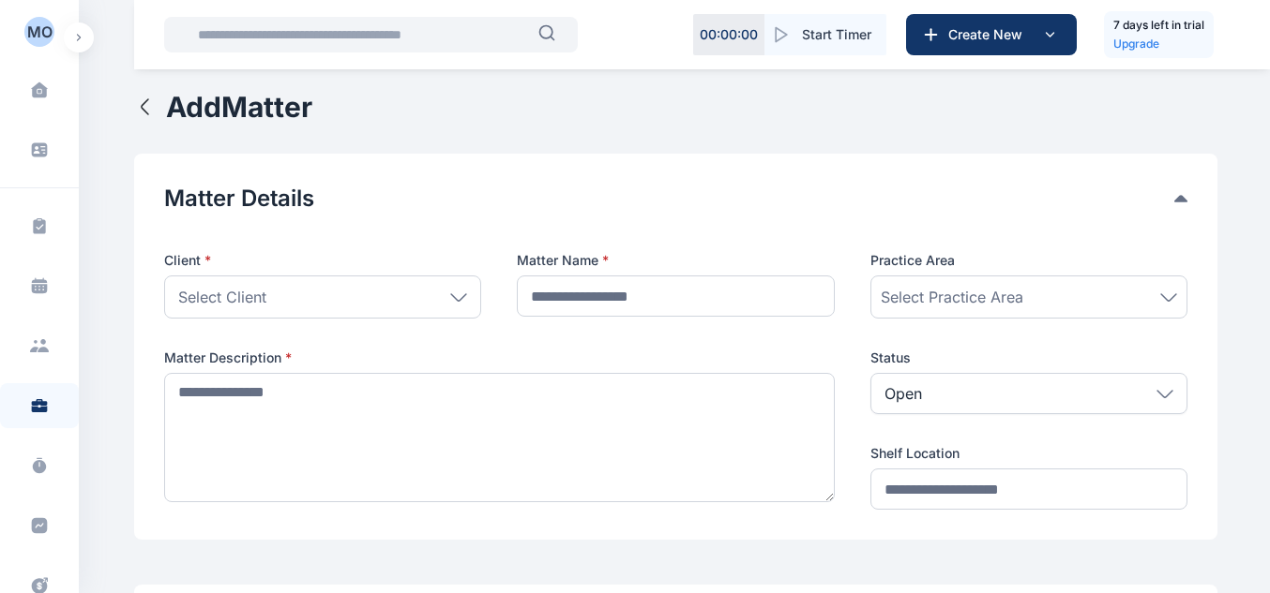
click at [391, 288] on div "Select Client" at bounding box center [322, 297] width 317 height 43
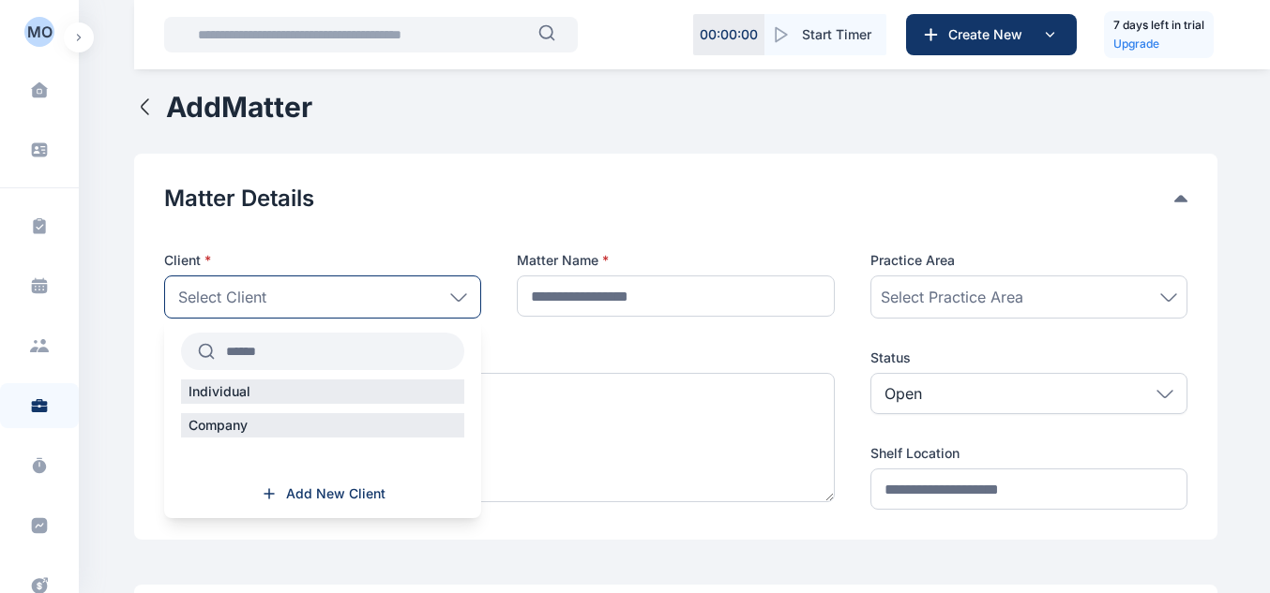
click at [391, 288] on div "Select Client" at bounding box center [322, 297] width 317 height 43
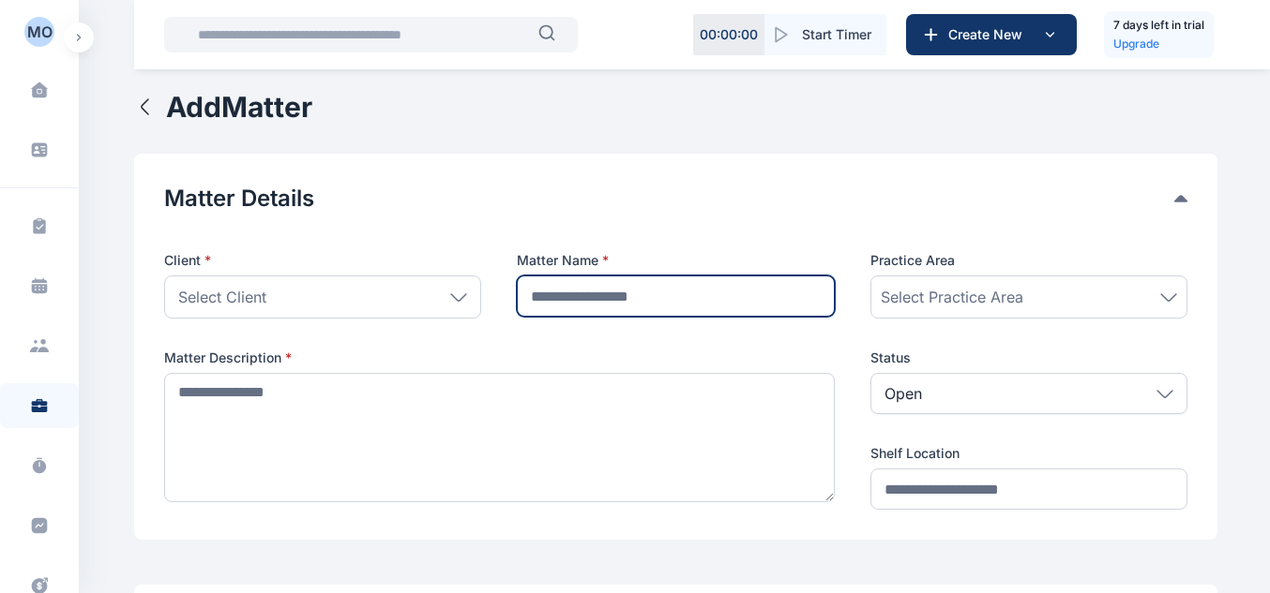
click at [573, 302] on input "text" at bounding box center [675, 296] width 317 height 41
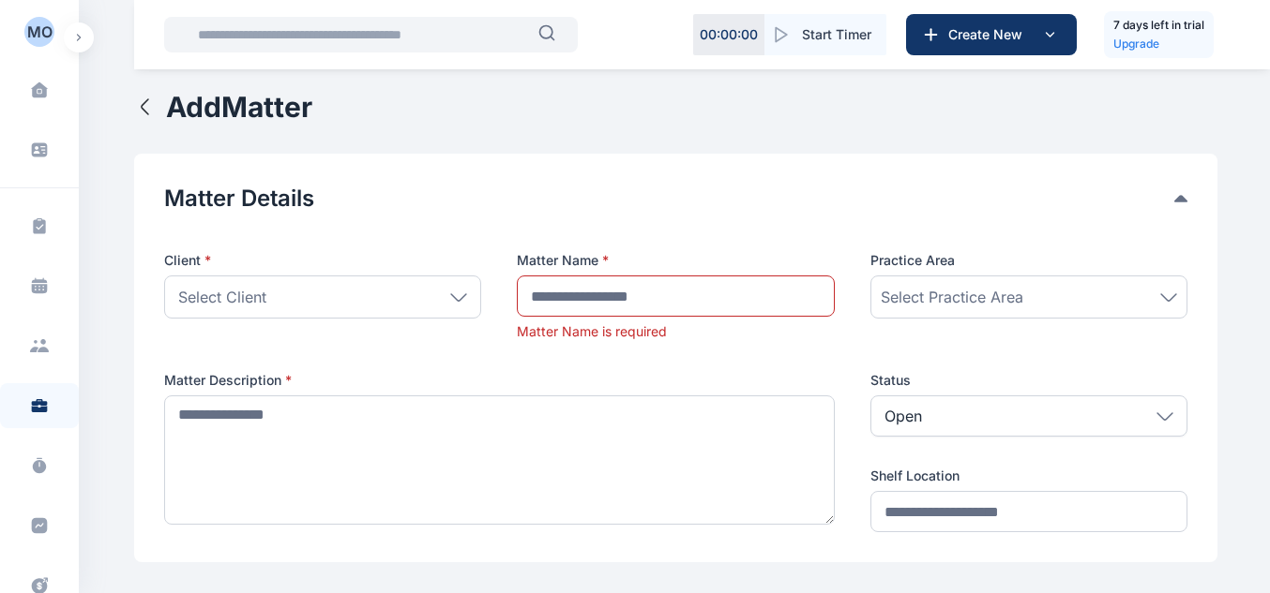
click at [459, 293] on icon at bounding box center [458, 297] width 17 height 8
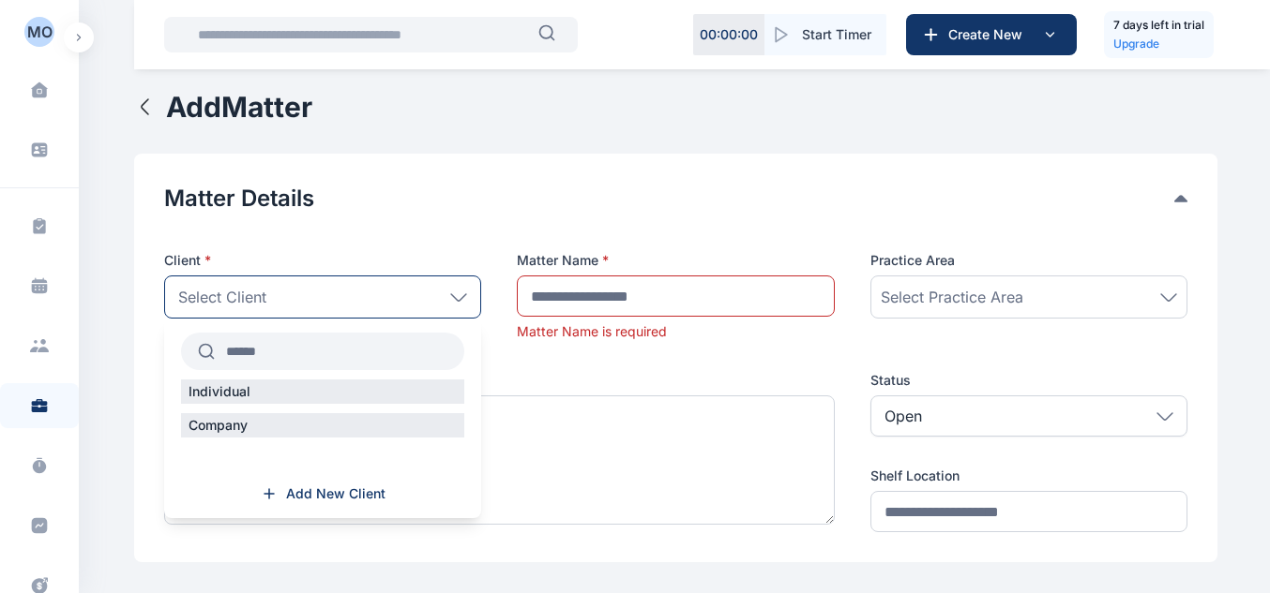
click at [348, 392] on div "Individual" at bounding box center [322, 392] width 283 height 24
click at [399, 401] on div "Individual" at bounding box center [322, 392] width 283 height 24
click at [399, 395] on div "Individual" at bounding box center [322, 392] width 283 height 24
click at [399, 357] on input "text" at bounding box center [339, 352] width 249 height 34
click at [390, 310] on div "Select Client" at bounding box center [322, 297] width 317 height 43
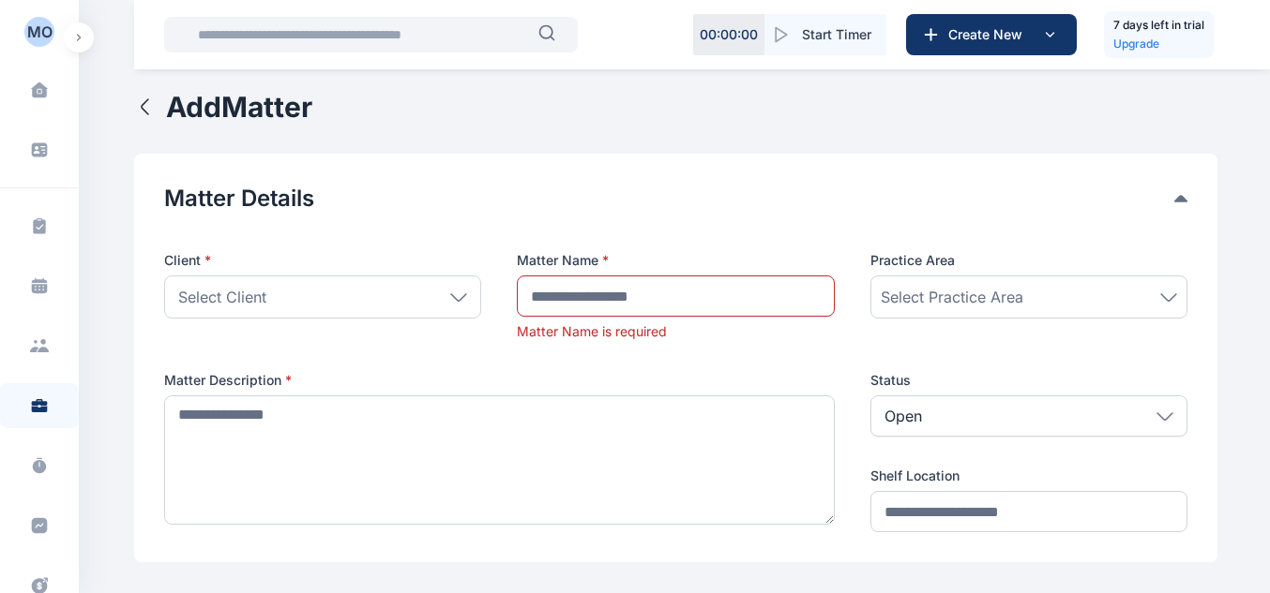
click at [406, 304] on div "Select Client" at bounding box center [322, 297] width 317 height 43
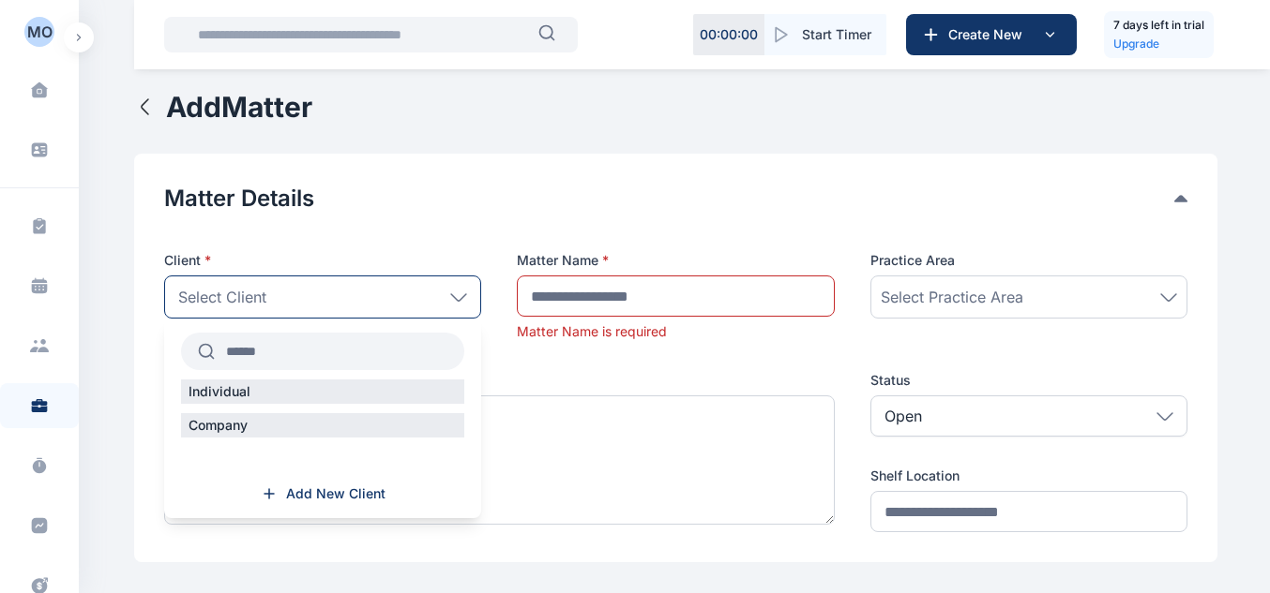
click at [346, 400] on div "Individual" at bounding box center [322, 392] width 283 height 24
click at [293, 399] on div "Individual" at bounding box center [322, 392] width 283 height 24
click at [293, 398] on div "Individual" at bounding box center [322, 392] width 283 height 24
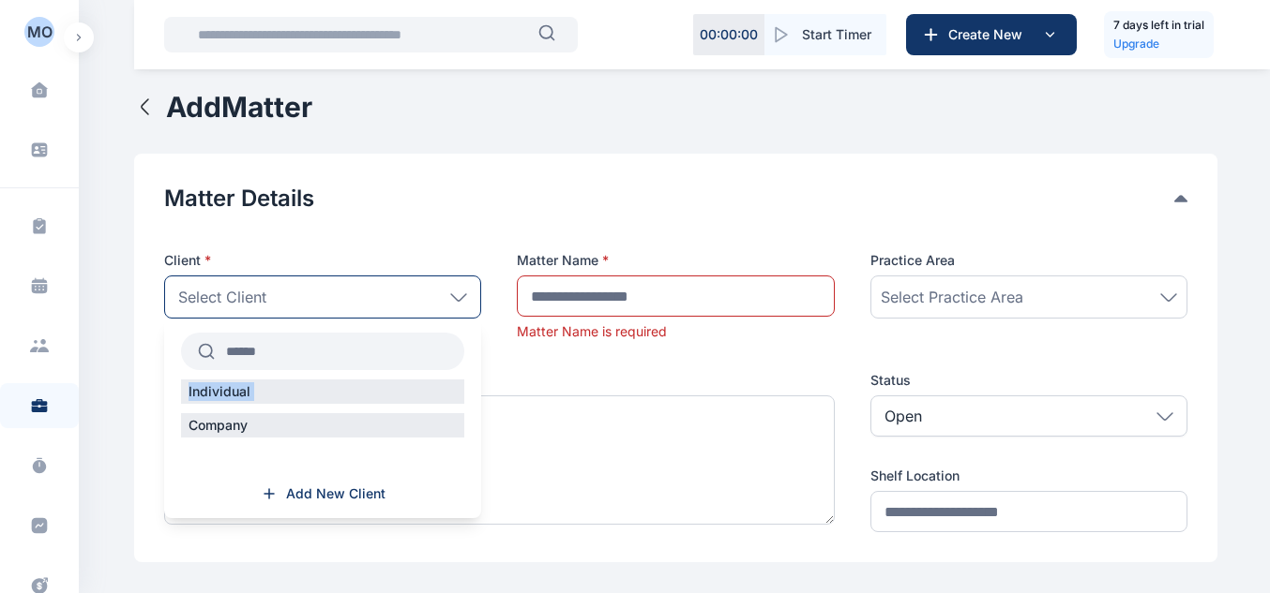
click at [405, 393] on div "Individual" at bounding box center [322, 392] width 283 height 24
click at [364, 431] on div "Company" at bounding box center [322, 425] width 283 height 24
click at [298, 344] on input "text" at bounding box center [339, 352] width 249 height 34
type input "*"
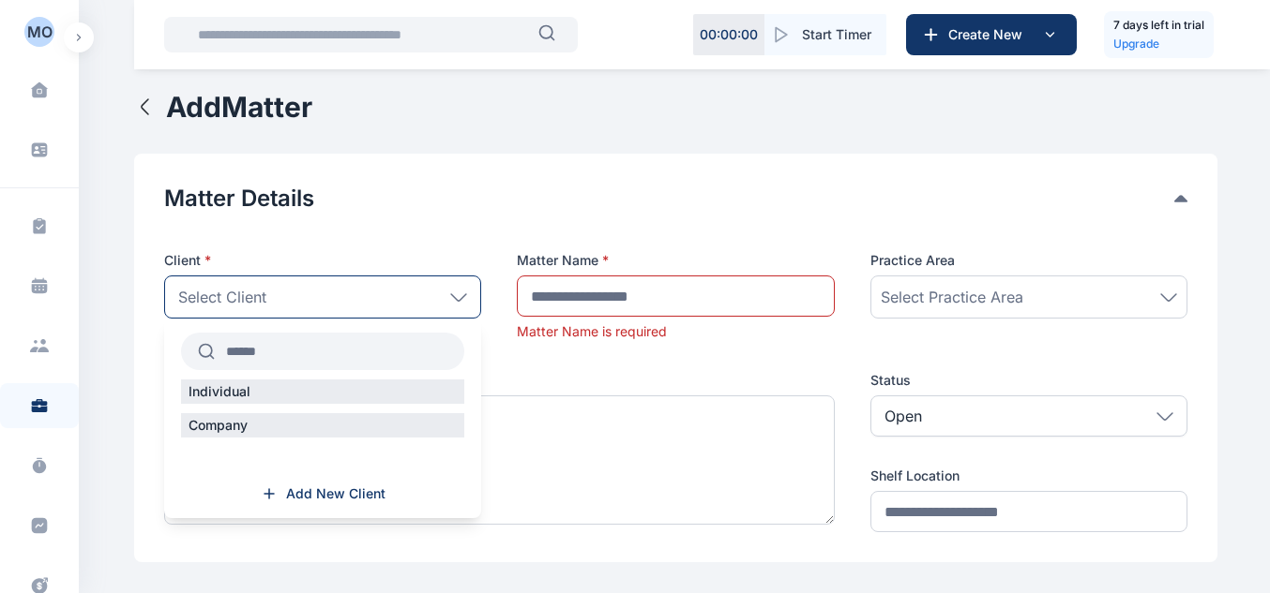
click at [347, 483] on div "Individual Company Add New Client" at bounding box center [322, 419] width 317 height 200
click at [343, 488] on span "Add New Client" at bounding box center [335, 494] width 99 height 19
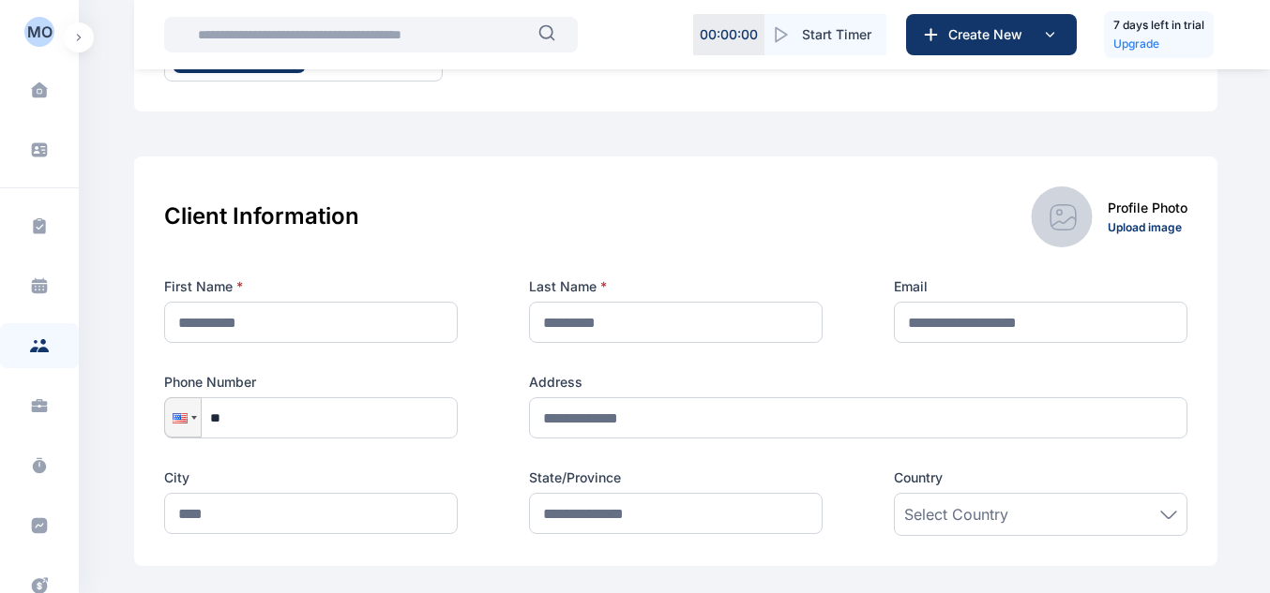
scroll to position [209, 0]
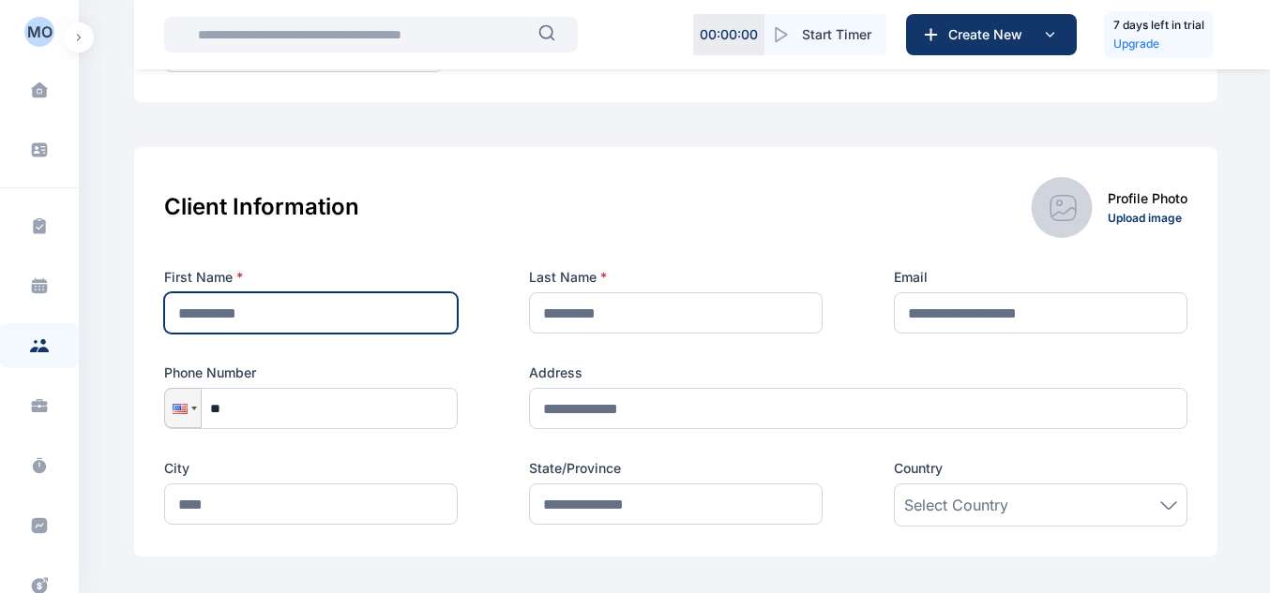
click at [399, 315] on input "text" at bounding box center [310, 313] width 293 height 41
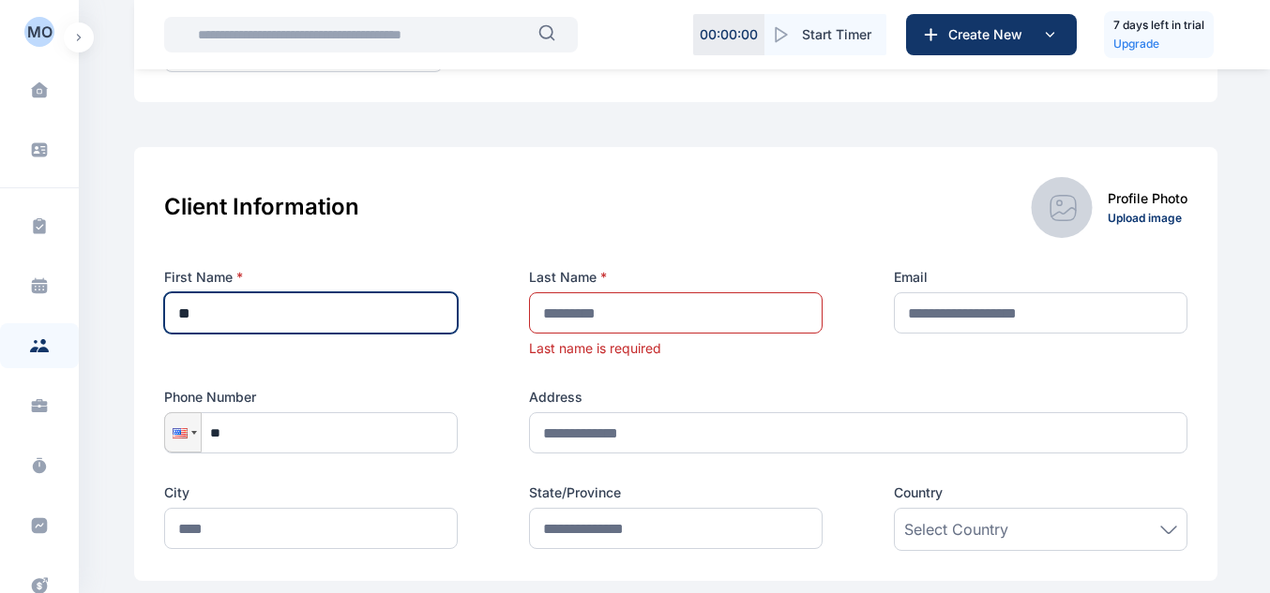
type input "*"
type input "**********"
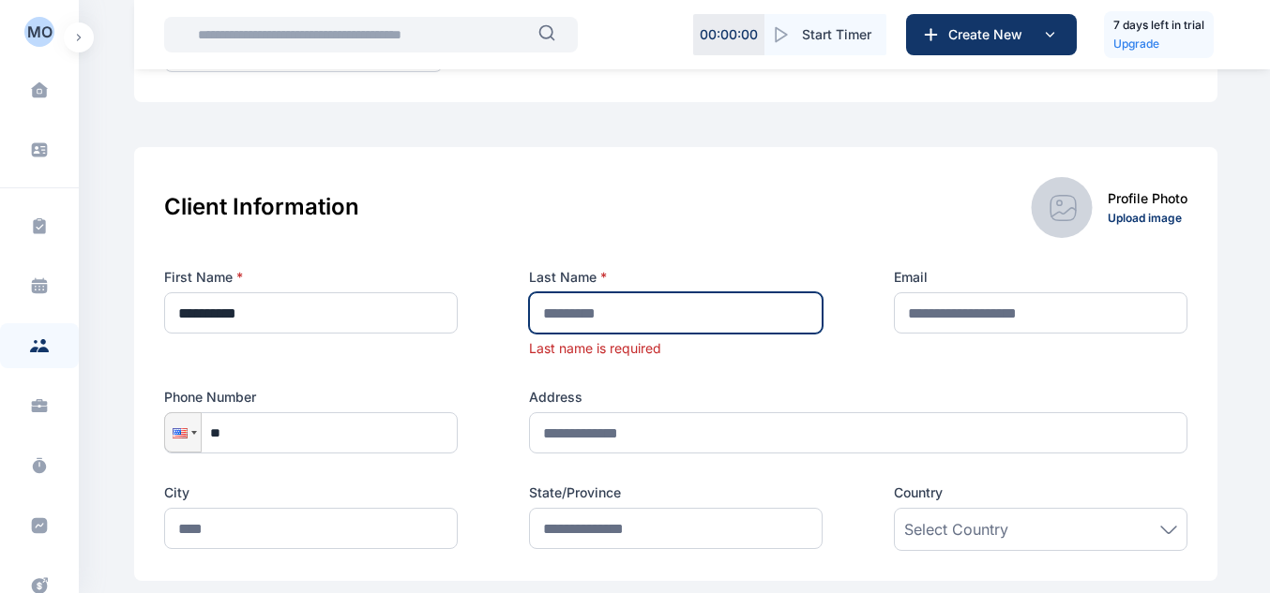
click at [600, 318] on input "text" at bounding box center [675, 313] width 293 height 41
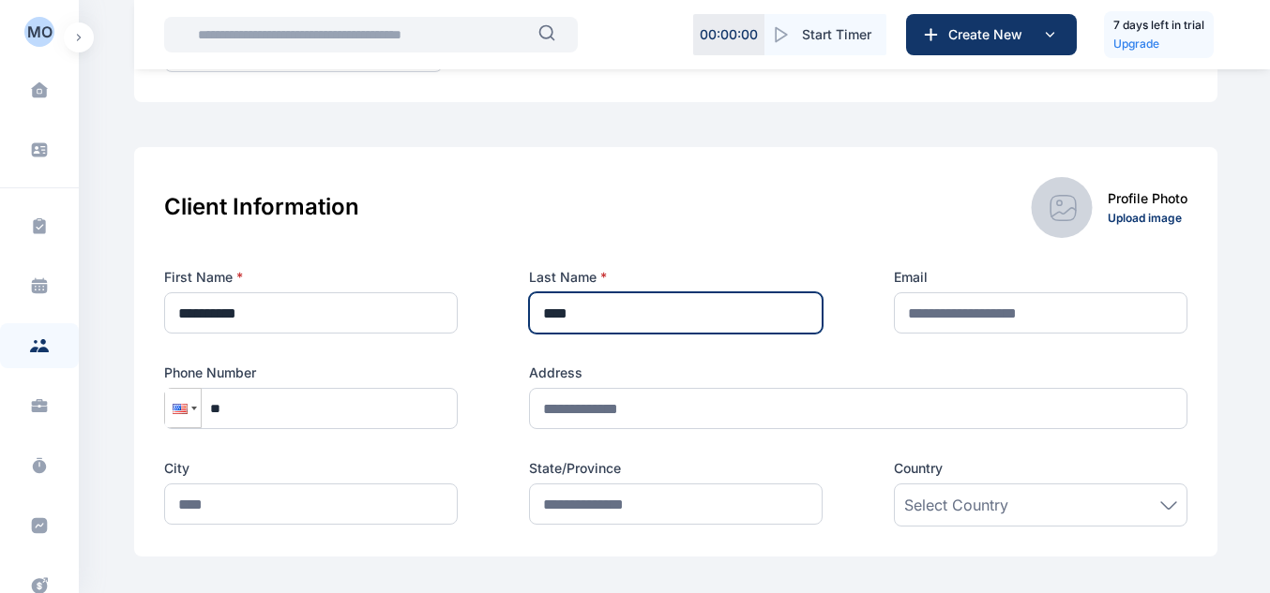
type input "****"
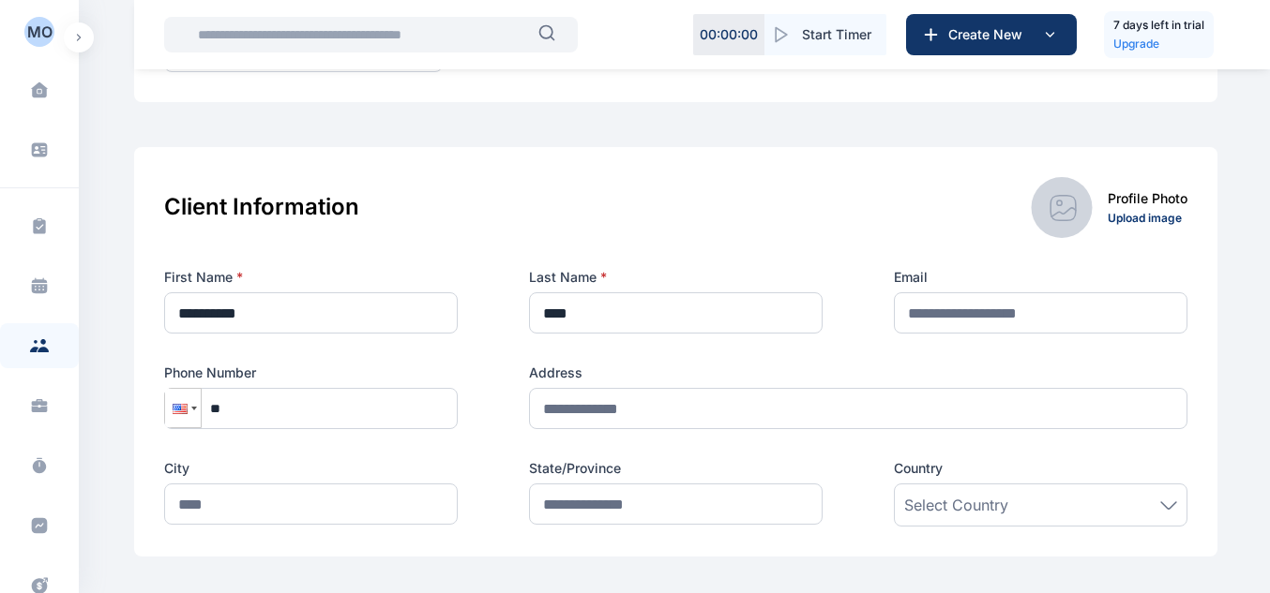
click at [182, 413] on div at bounding box center [180, 409] width 15 height 10
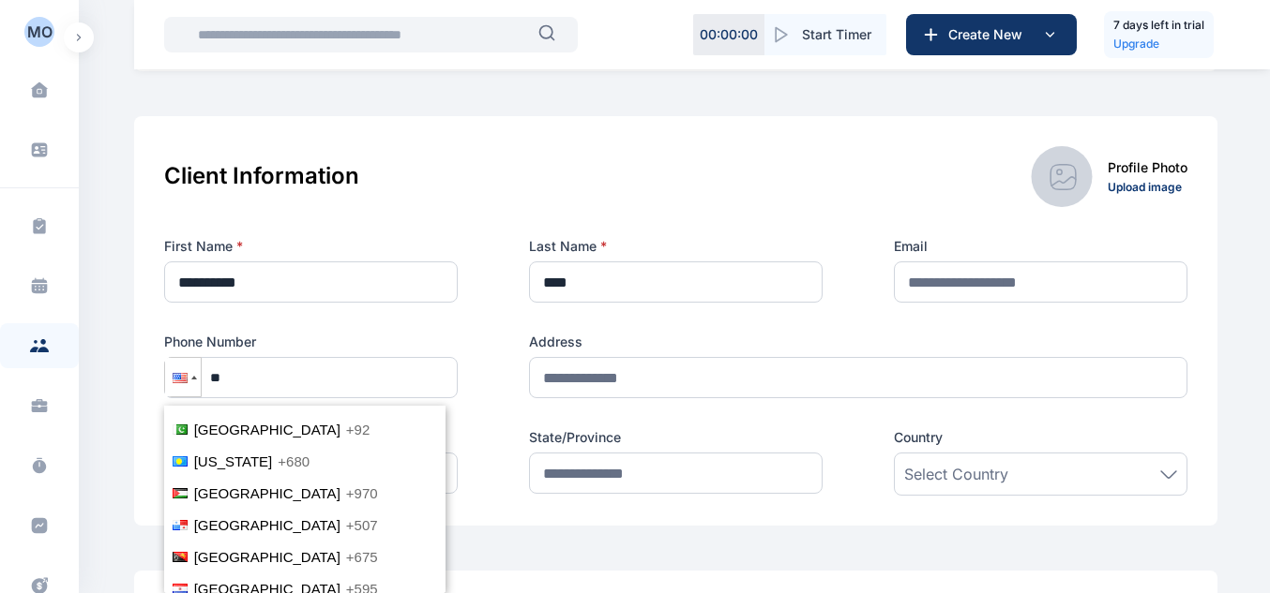
scroll to position [4360, 0]
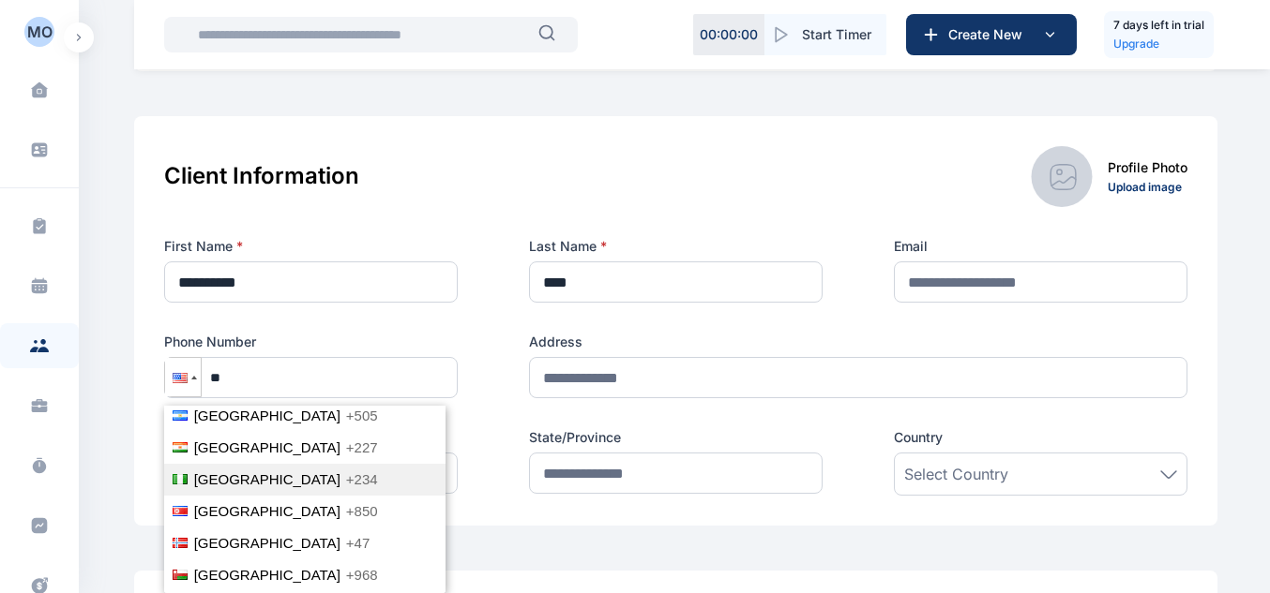
click at [361, 467] on li "Nigeria +234" at bounding box center [304, 480] width 281 height 32
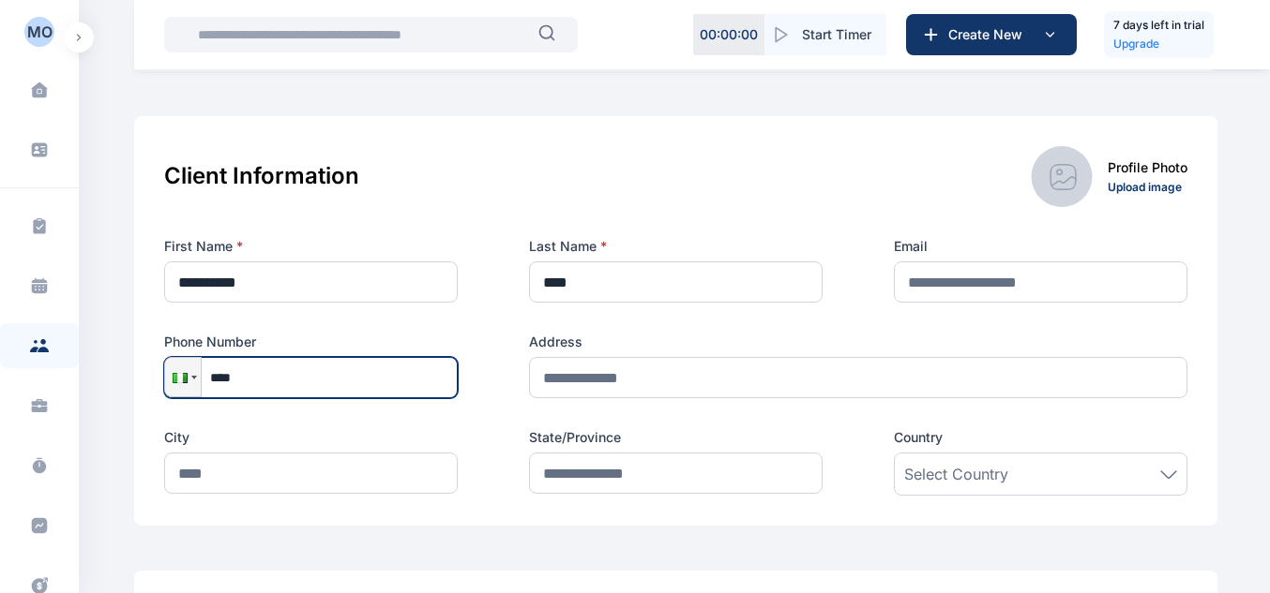
click at [354, 381] on input "****" at bounding box center [310, 377] width 293 height 41
type input "**********"
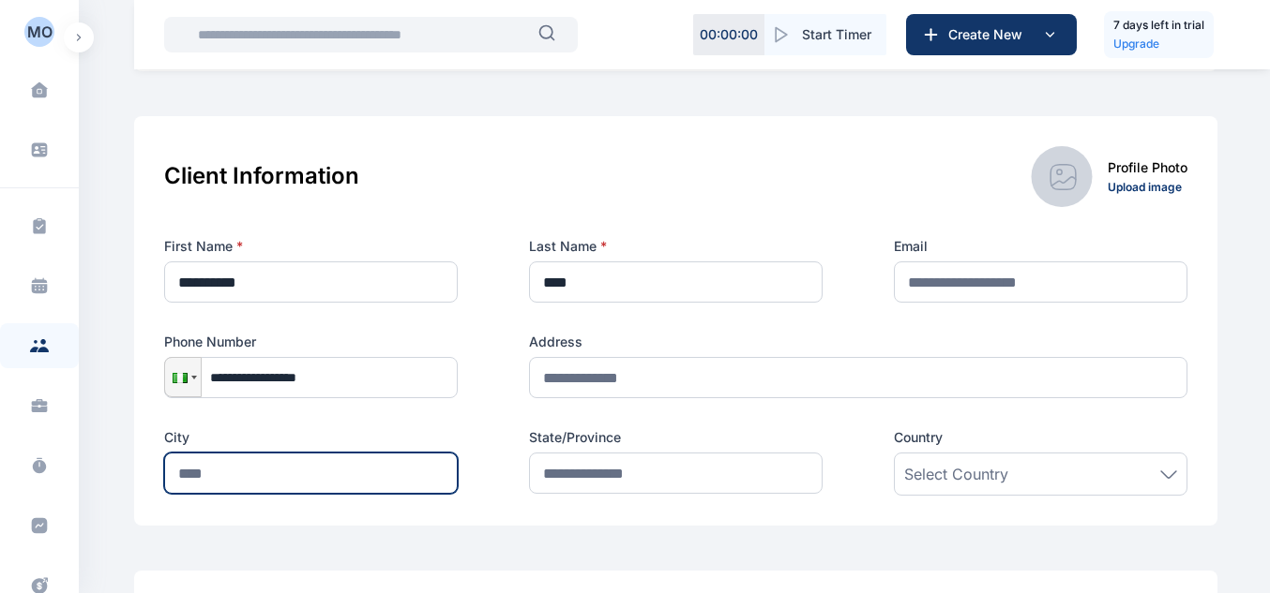
click at [270, 476] on input "text" at bounding box center [310, 473] width 293 height 41
type input "*****"
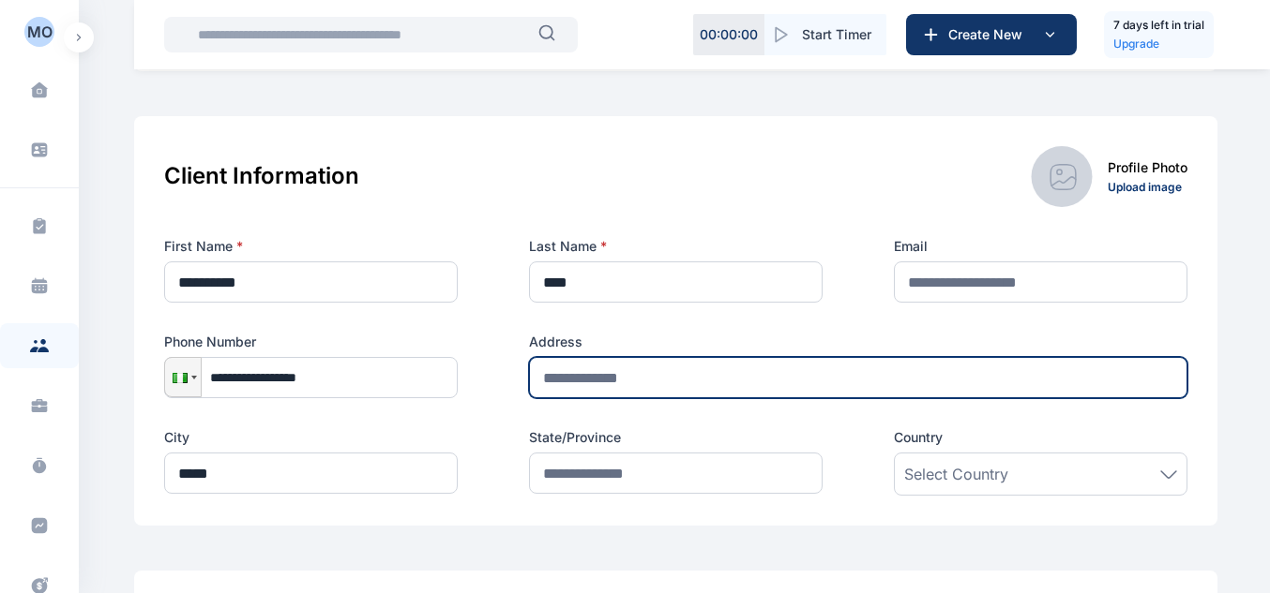
click at [701, 372] on input "text" at bounding box center [858, 377] width 658 height 41
type input "**********"
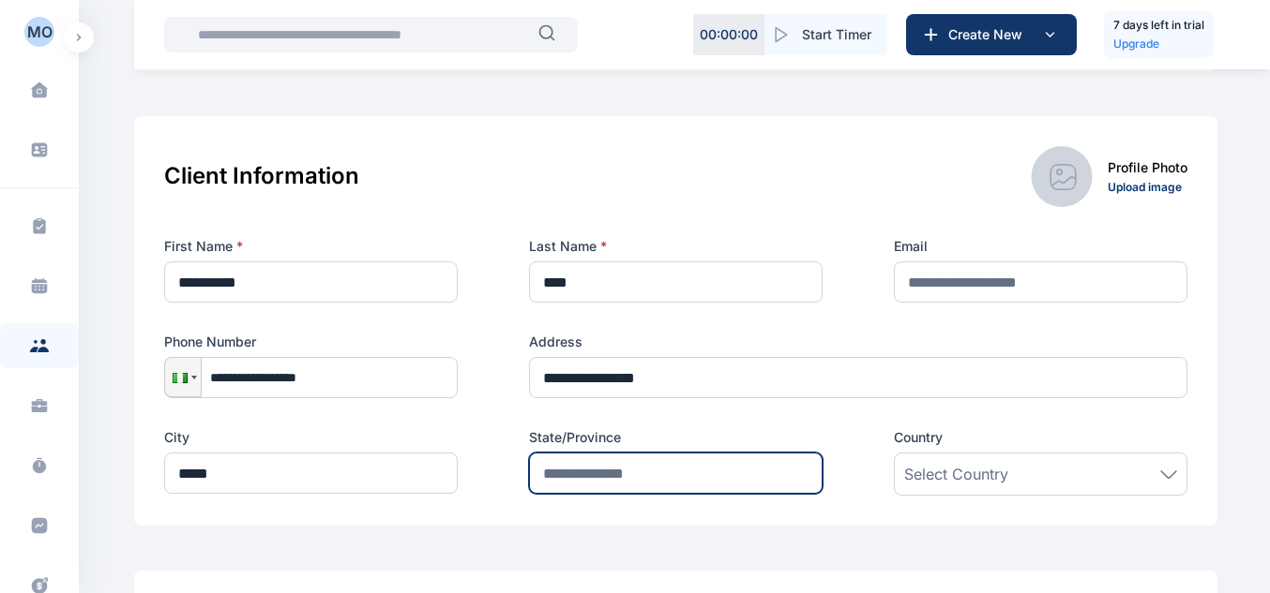
click at [663, 475] on input "text" at bounding box center [675, 473] width 293 height 41
type input "**********"
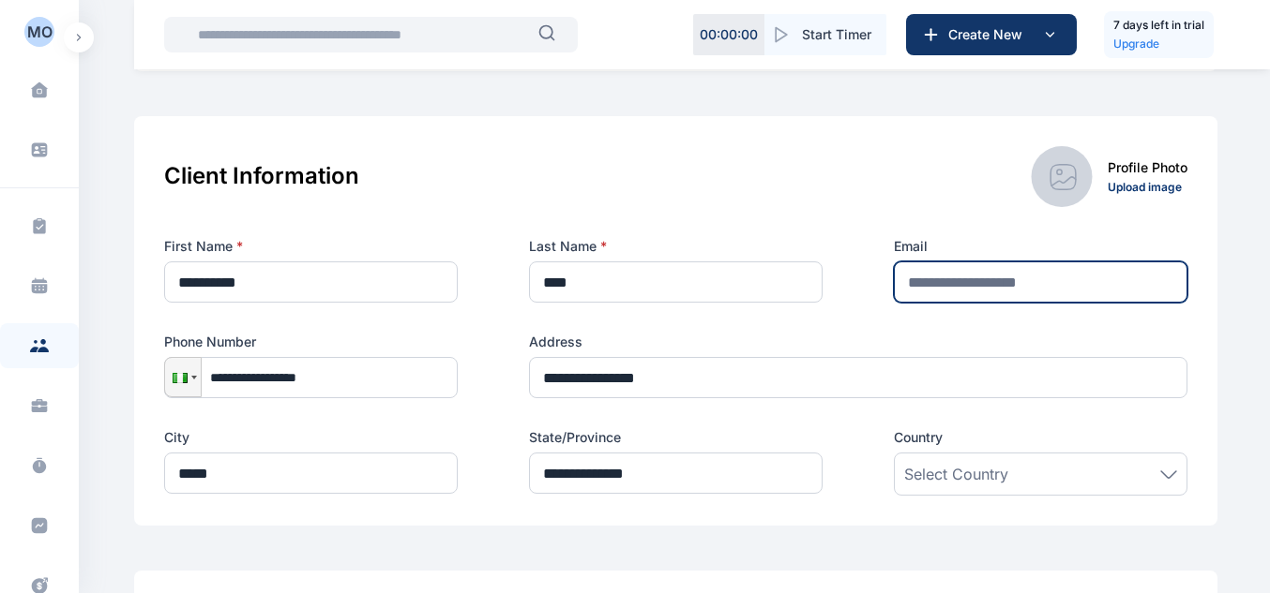
click at [1029, 290] on input "text" at bounding box center [1040, 282] width 293 height 41
type input "**********"
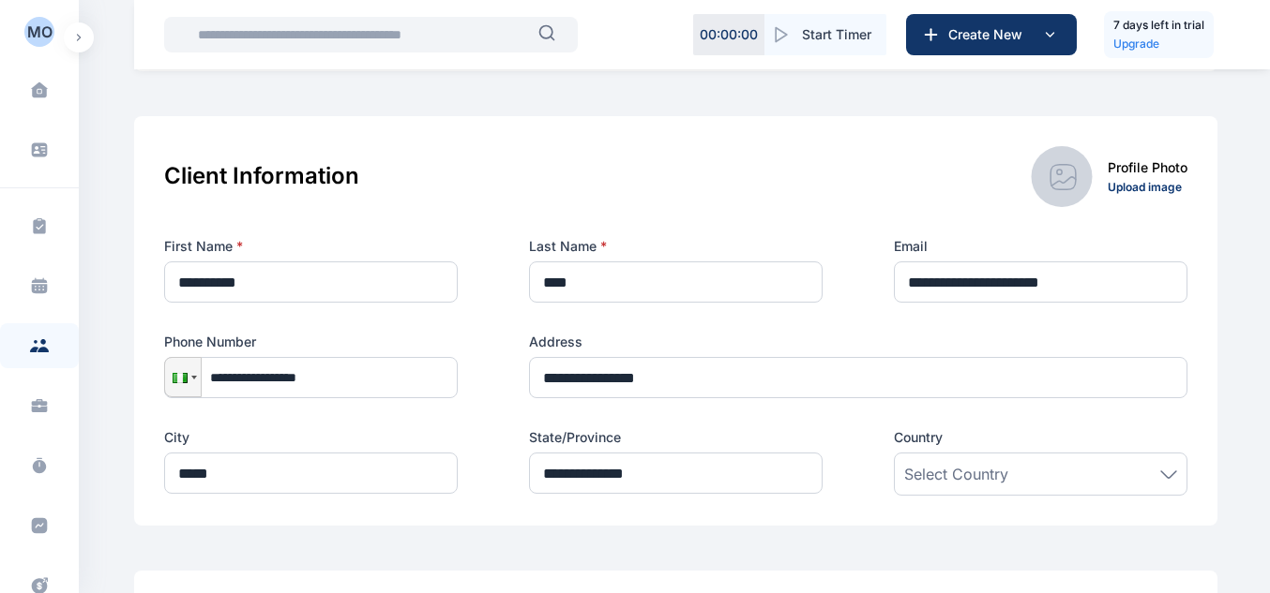
click at [974, 488] on div "Select Country" at bounding box center [1040, 474] width 293 height 43
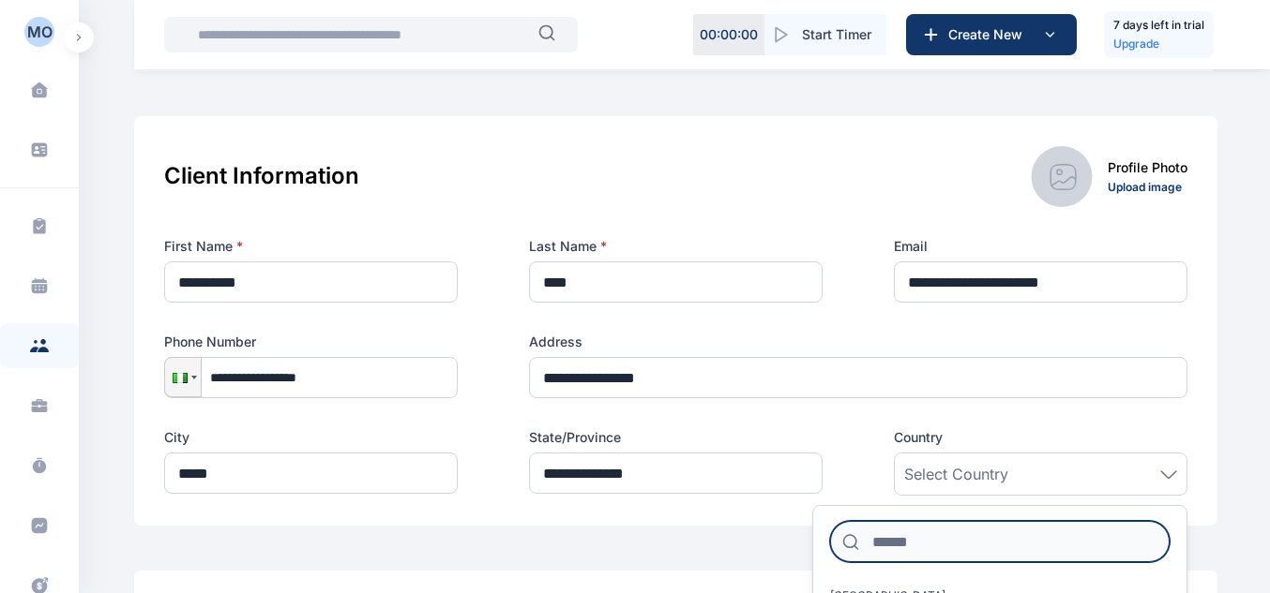
click at [969, 537] on input at bounding box center [999, 541] width 339 height 41
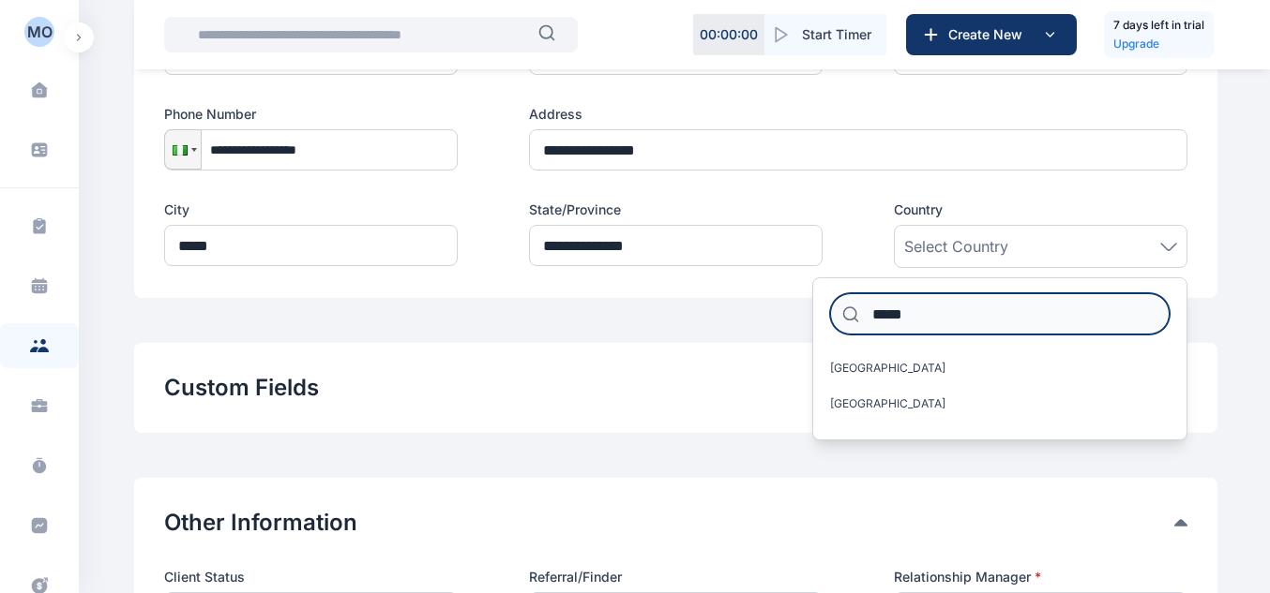
scroll to position [472, 0]
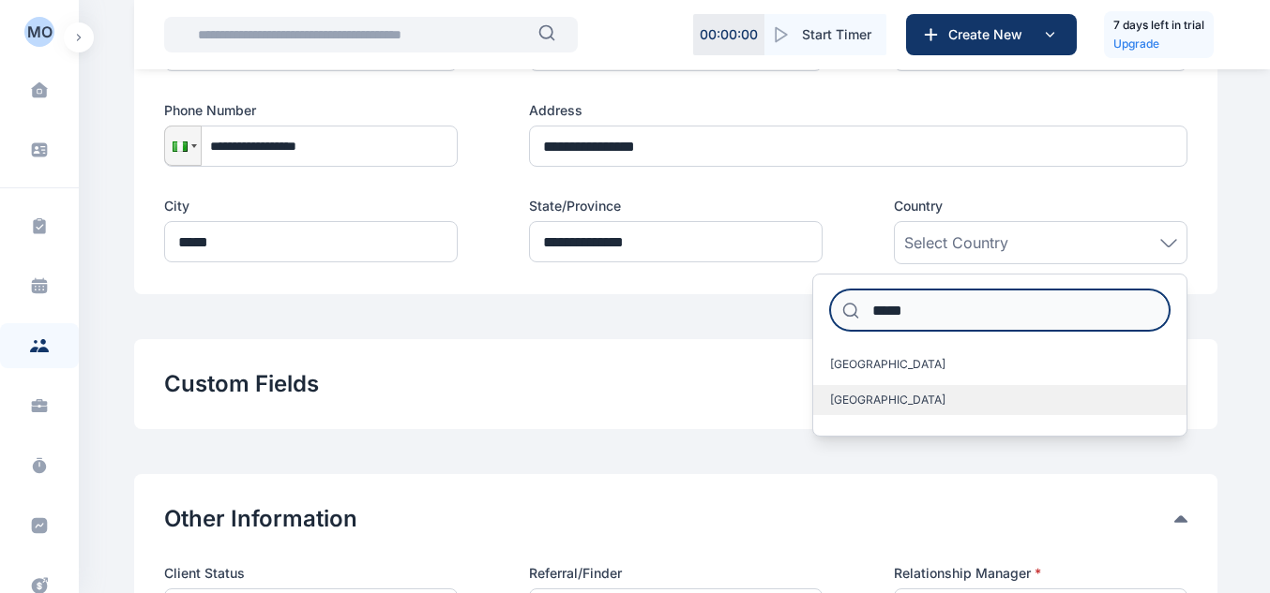
type input "*****"
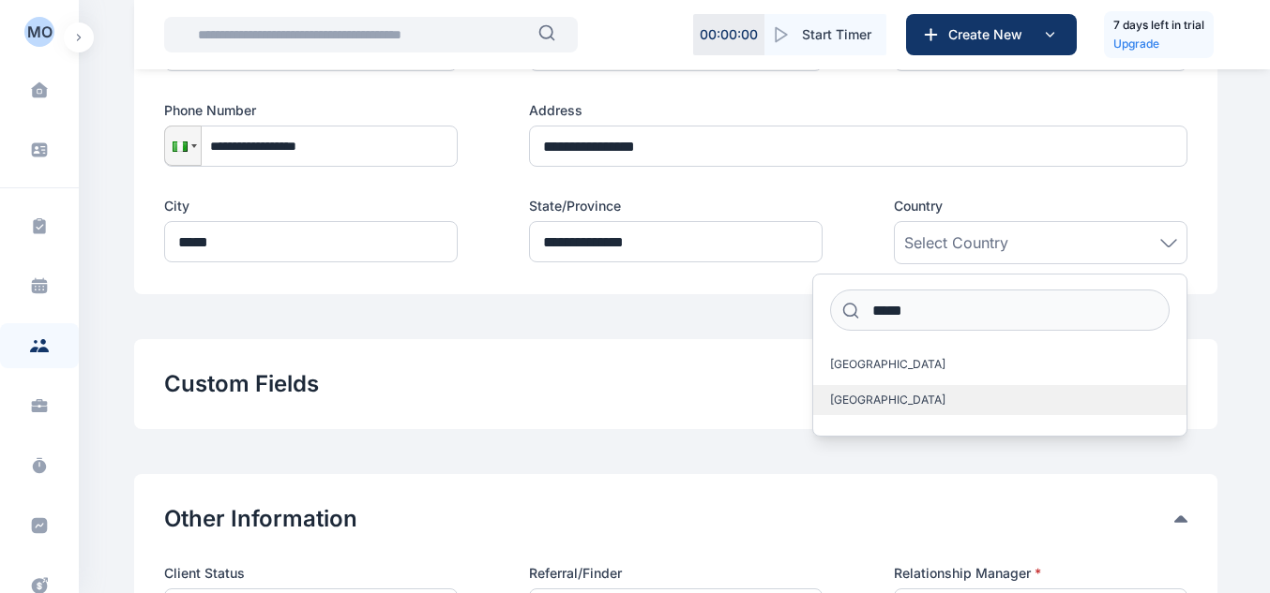
click at [969, 410] on label "[GEOGRAPHIC_DATA]" at bounding box center [999, 400] width 373 height 30
click at [993, 403] on label "[GEOGRAPHIC_DATA]" at bounding box center [999, 400] width 373 height 30
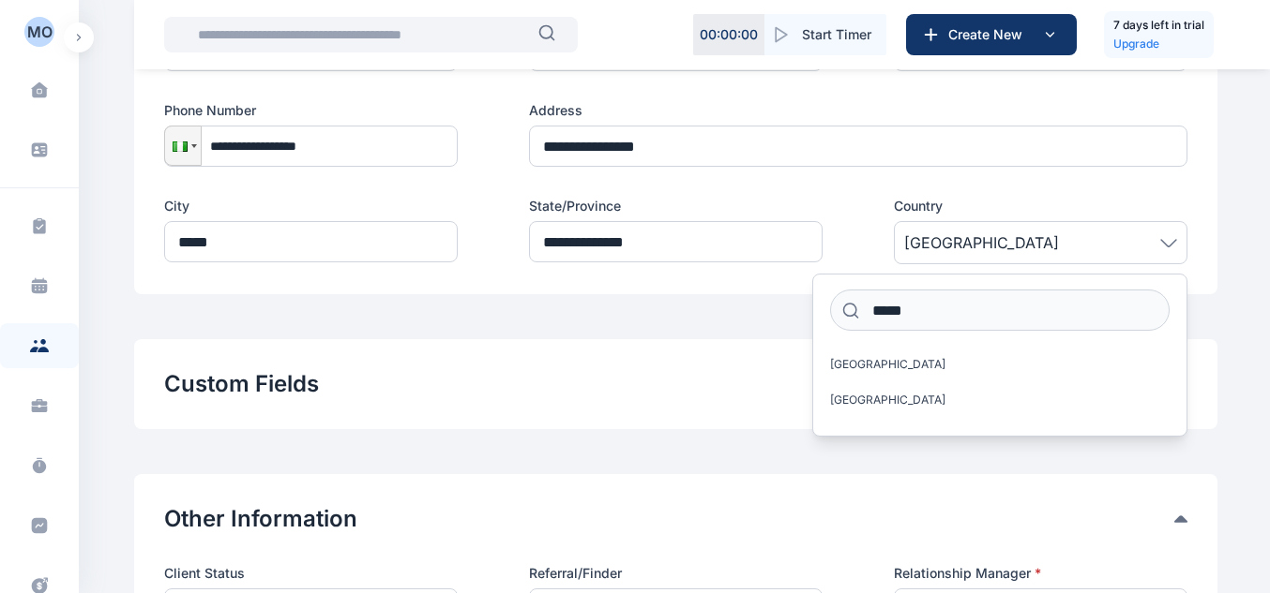
click at [744, 394] on button "Custom Fields" at bounding box center [669, 384] width 1010 height 30
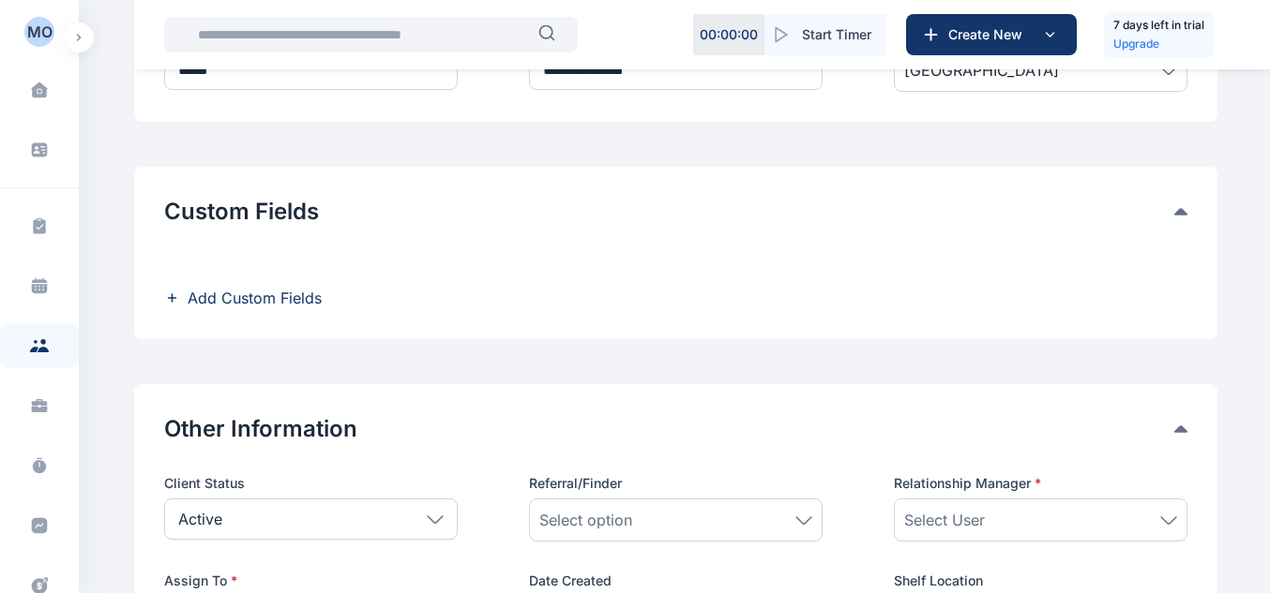
scroll to position [653, 0]
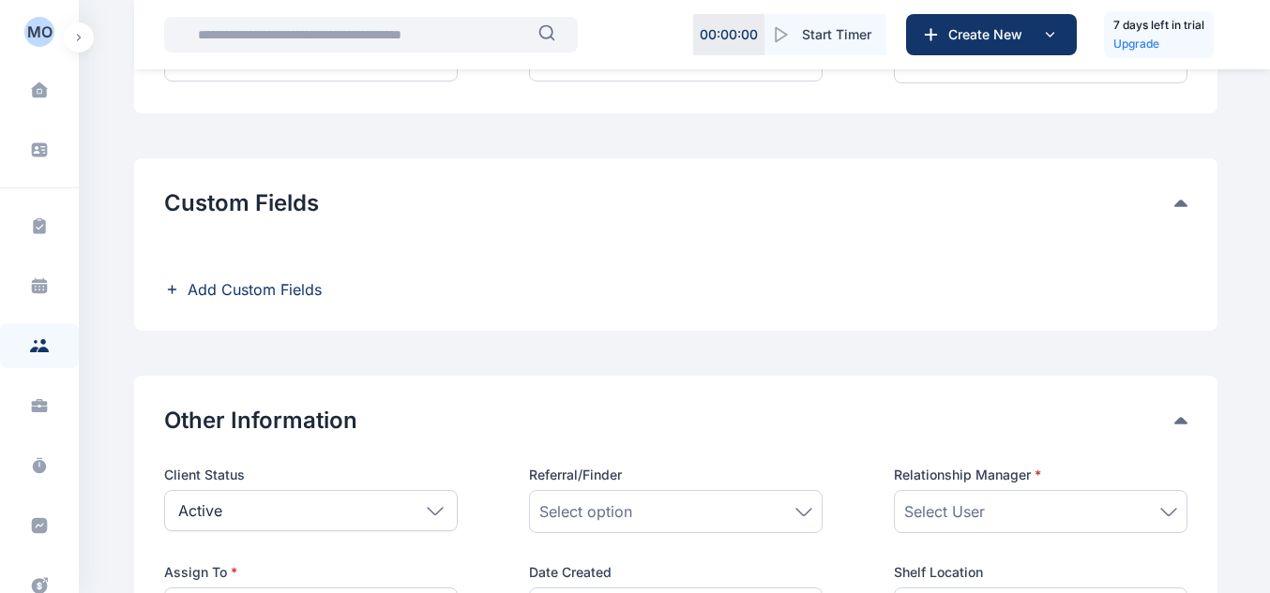
click at [320, 294] on span "Add Custom Fields" at bounding box center [255, 289] width 134 height 23
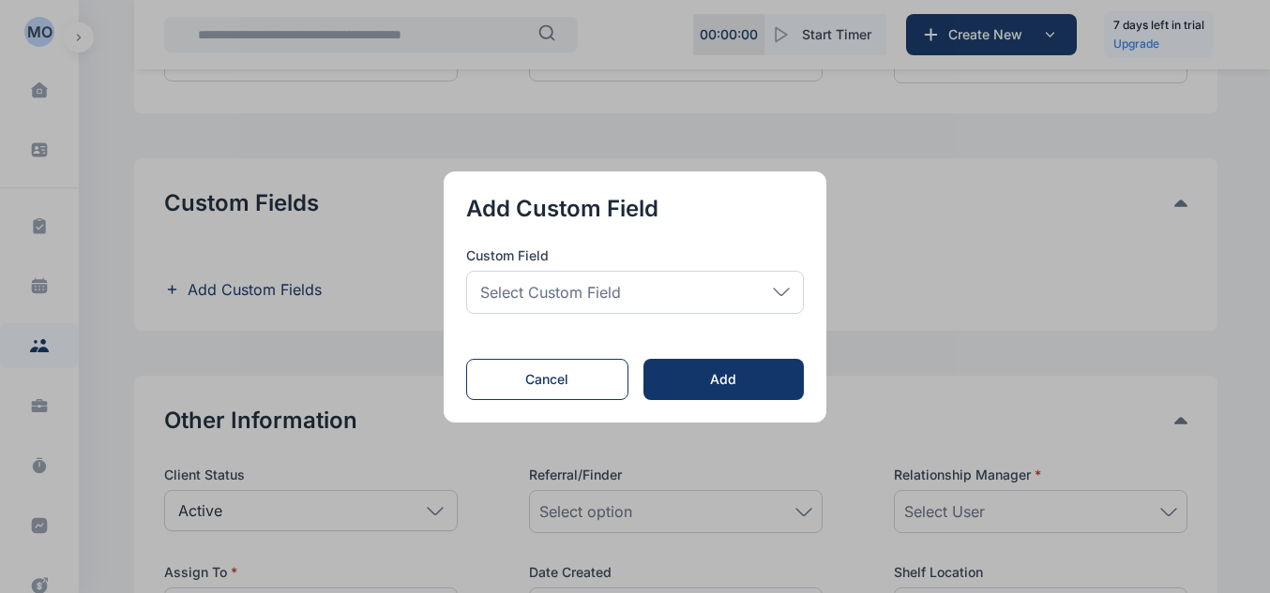
click at [552, 292] on span "Select Custom Field" at bounding box center [550, 292] width 141 height 23
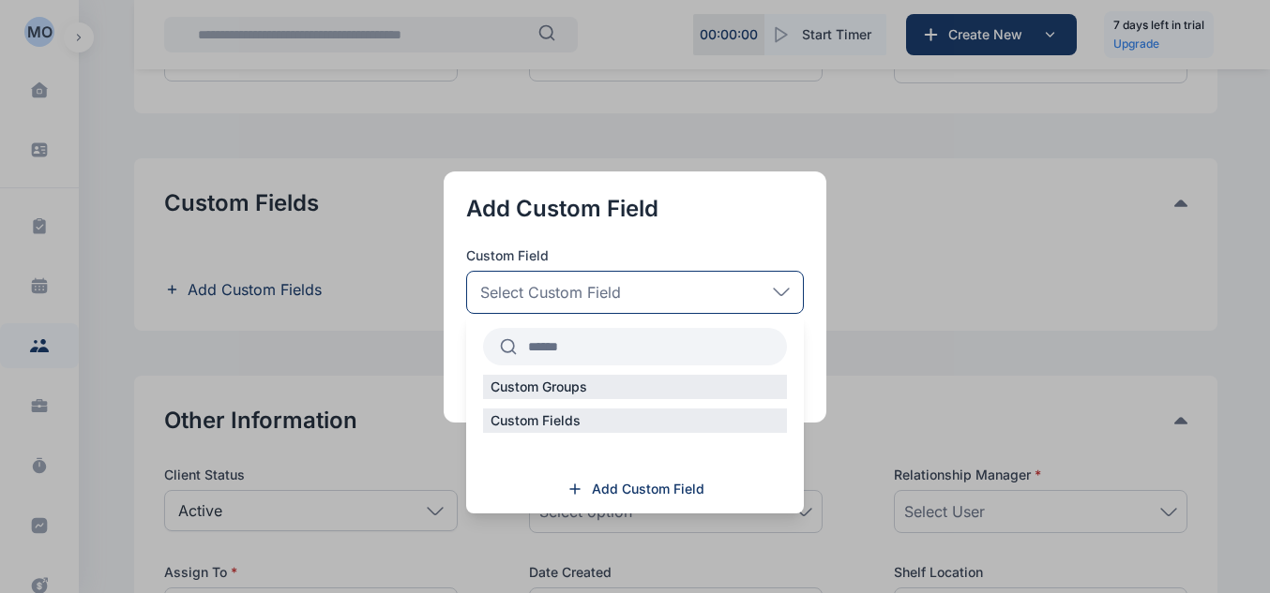
click at [552, 292] on span "Select Custom Field" at bounding box center [550, 292] width 141 height 23
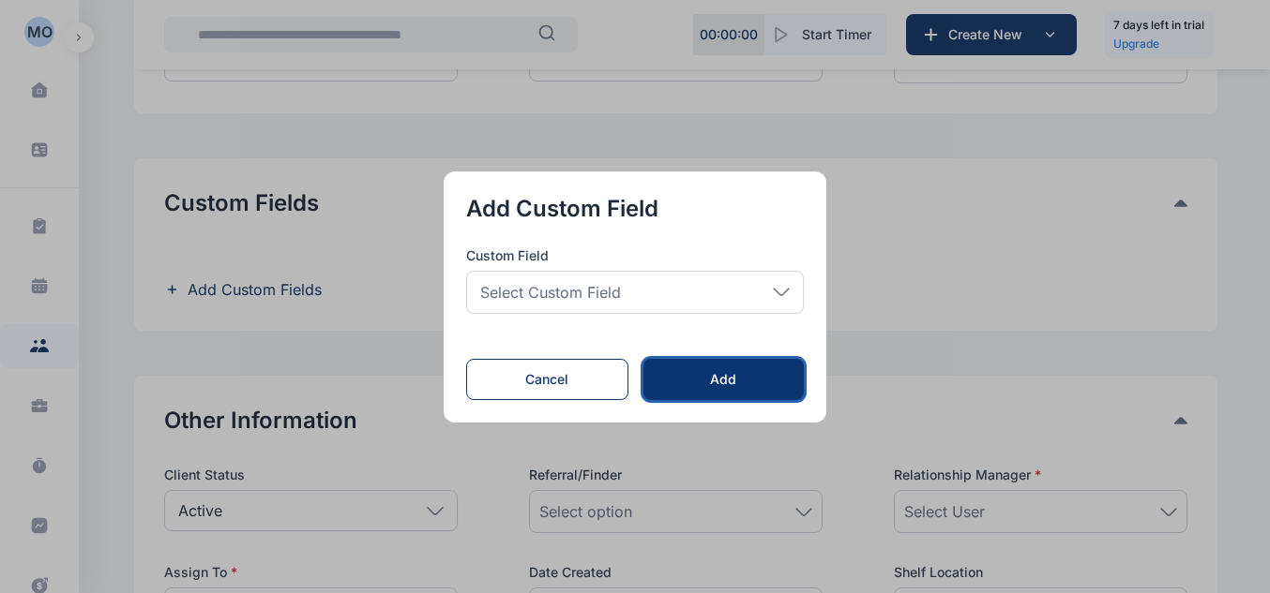
click at [697, 384] on div "Add" at bounding box center [723, 379] width 100 height 19
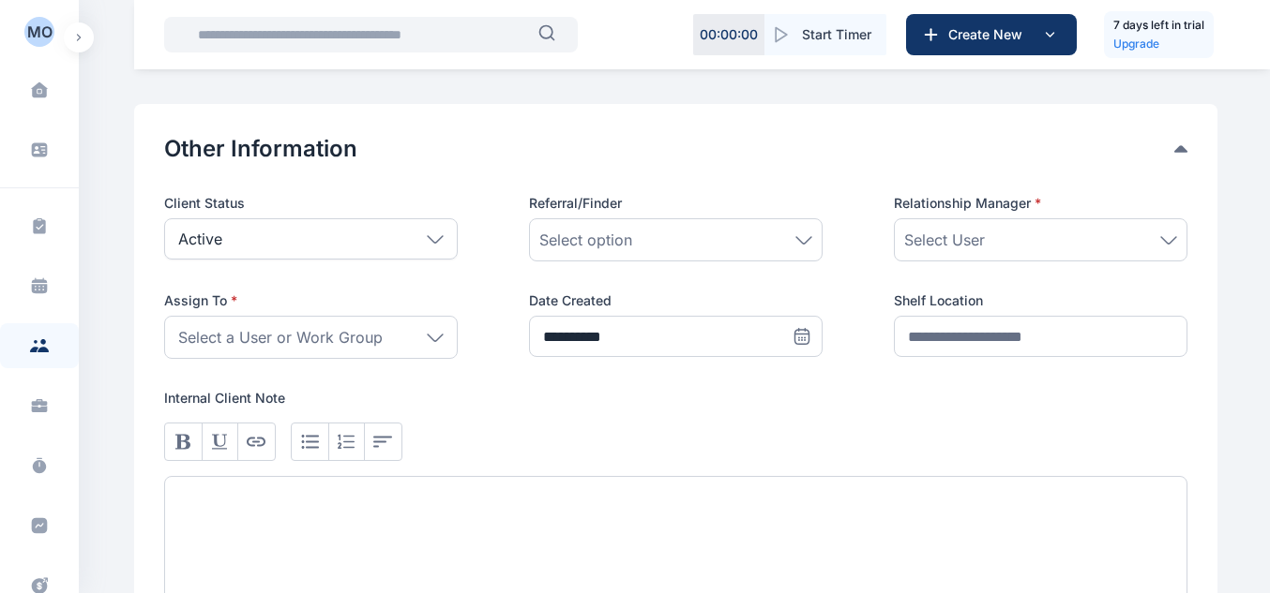
scroll to position [931, 0]
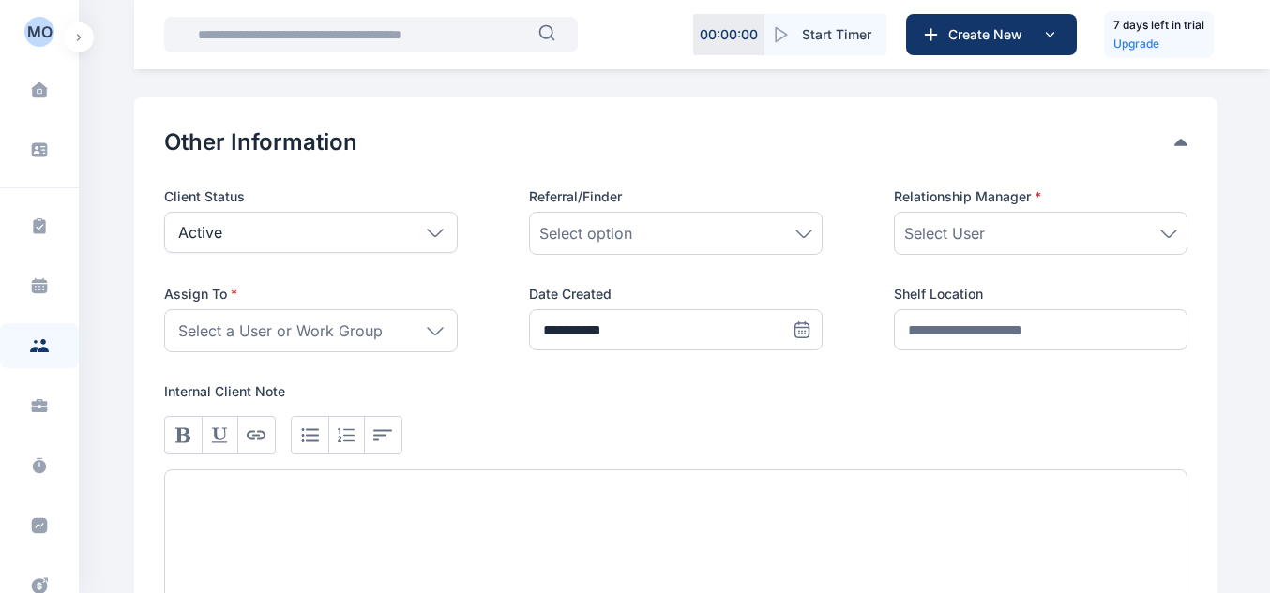
click at [955, 236] on span "Select User" at bounding box center [944, 233] width 81 height 23
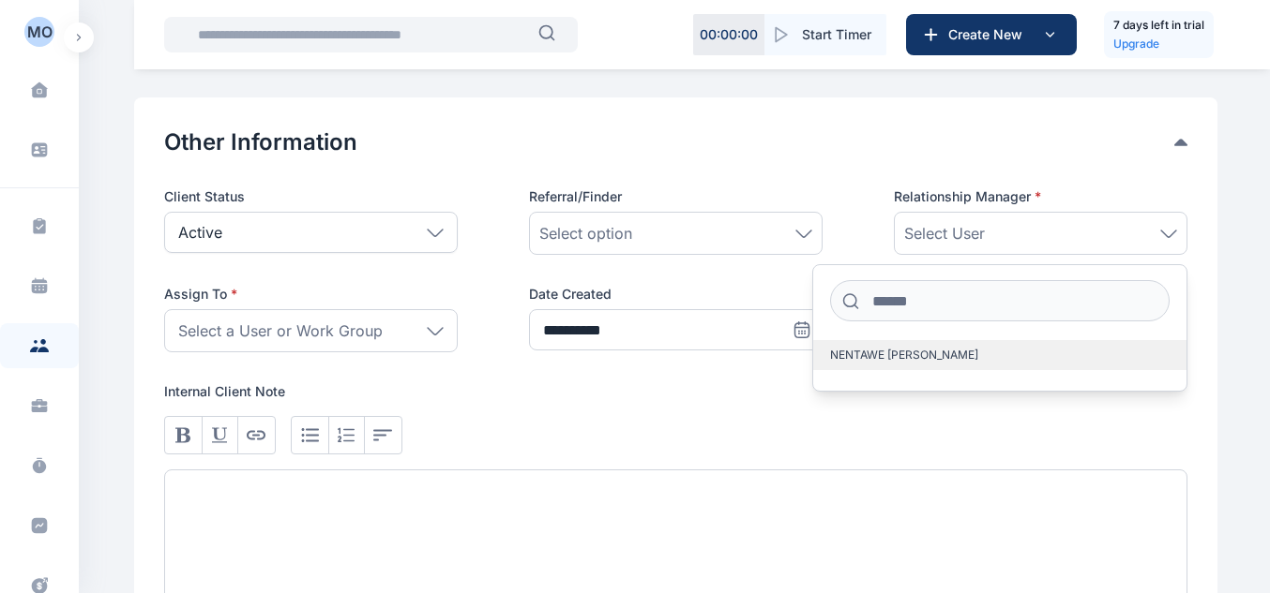
click at [920, 362] on span "NENTAWE PATRICK" at bounding box center [904, 355] width 148 height 15
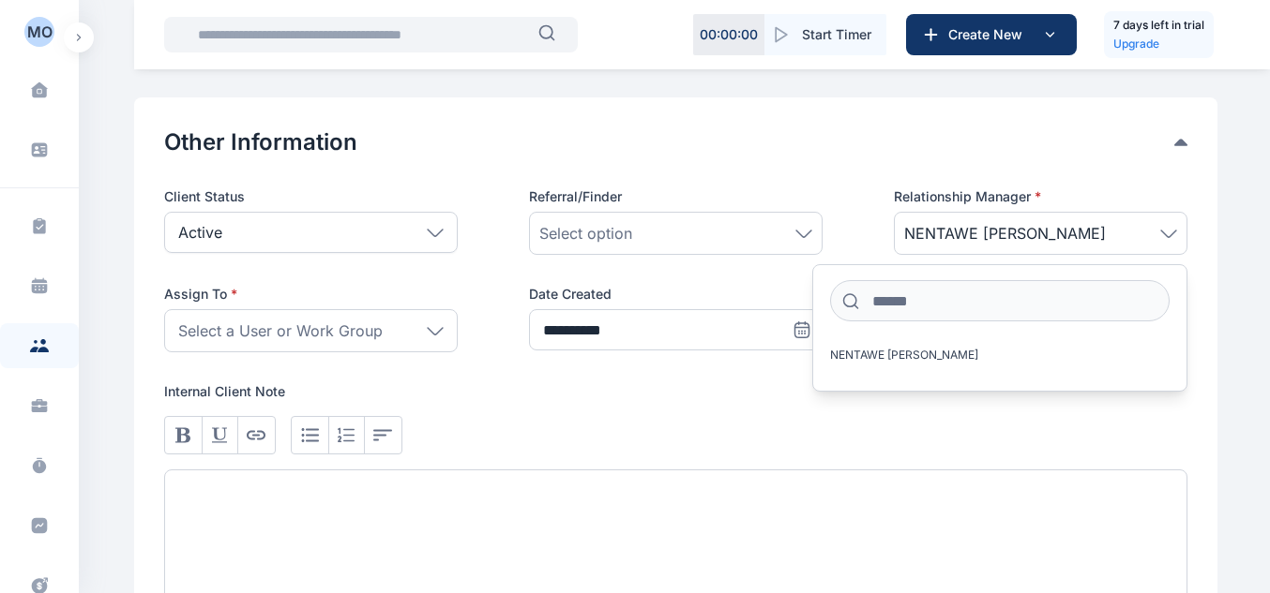
click at [829, 119] on div "**********" at bounding box center [675, 368] width 1083 height 541
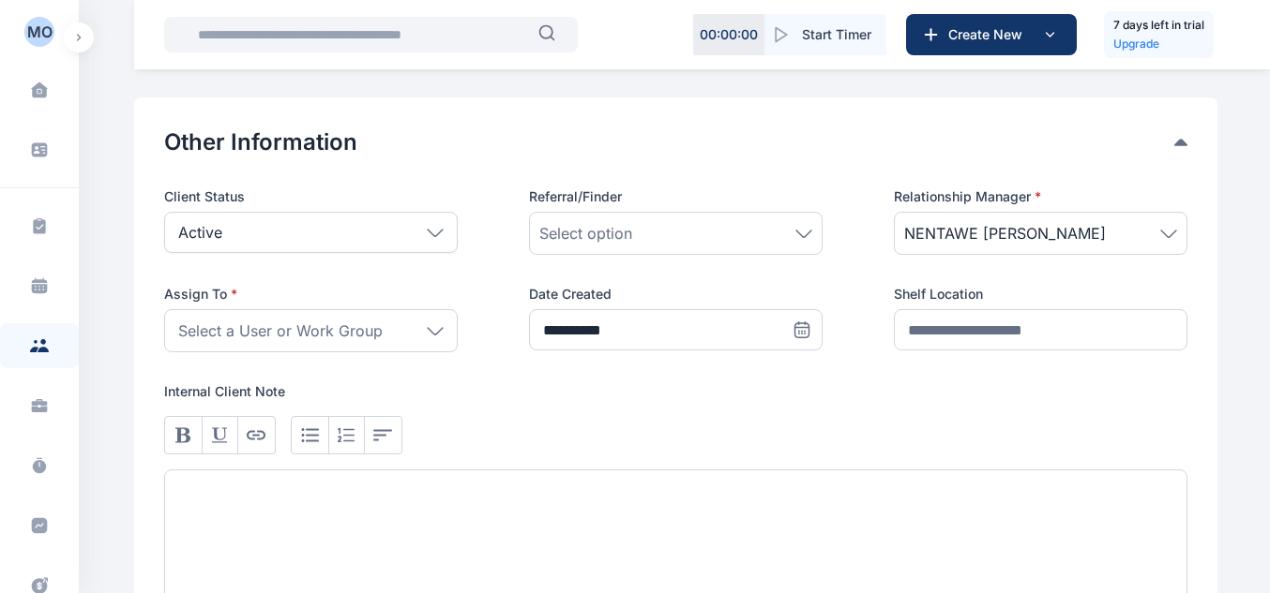
click at [250, 330] on span "Select a User or Work Group" at bounding box center [280, 331] width 204 height 23
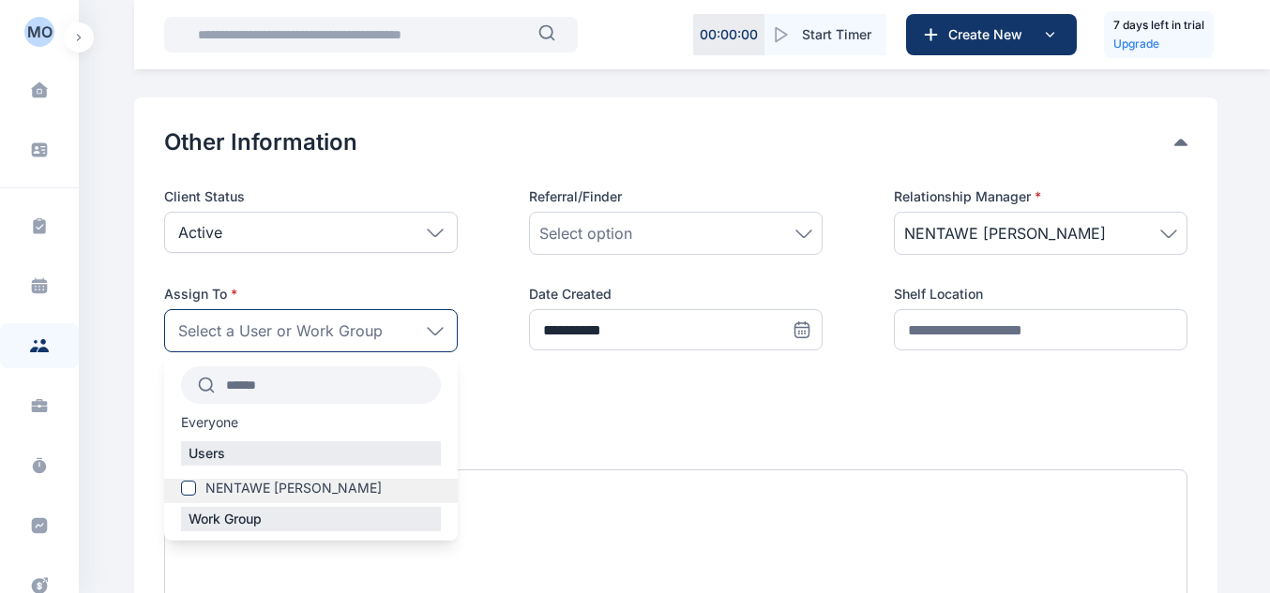
click at [181, 489] on span at bounding box center [188, 488] width 15 height 15
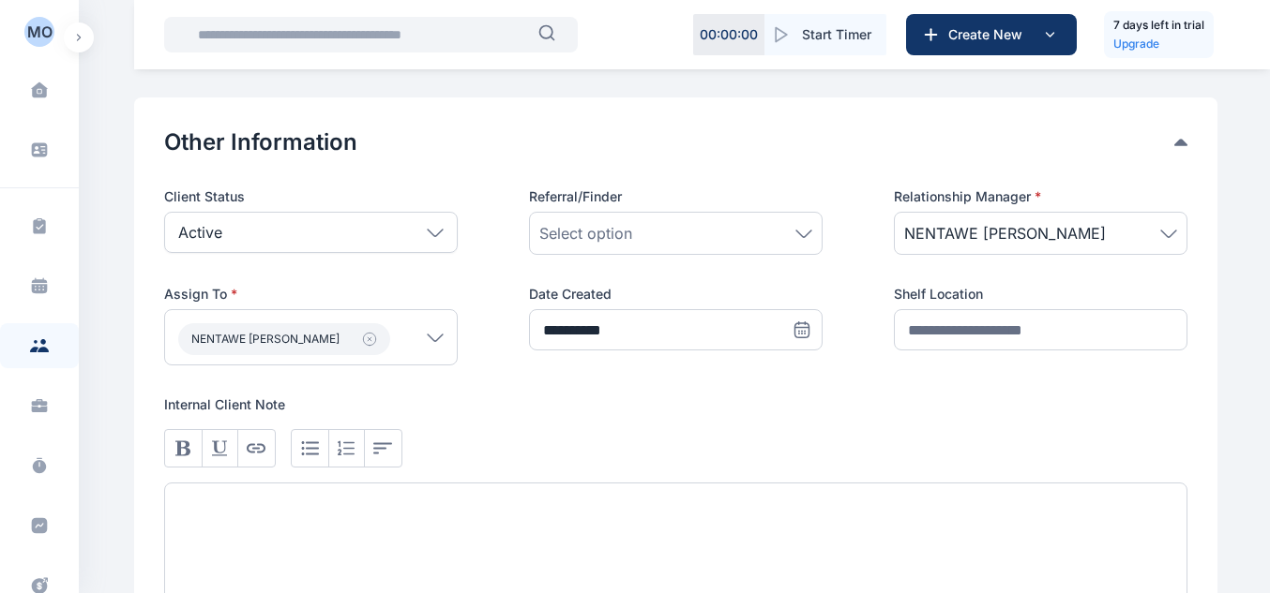
click at [564, 363] on div "**********" at bounding box center [675, 325] width 293 height 81
click at [916, 339] on input "text" at bounding box center [1040, 329] width 293 height 41
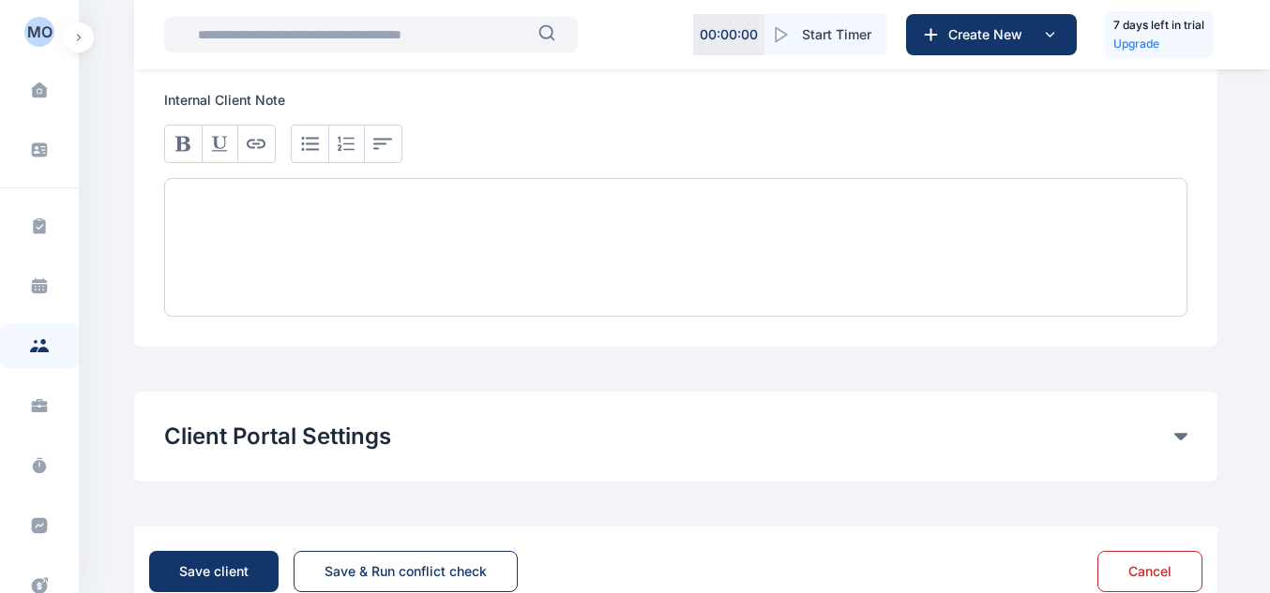
scroll to position [1289, 0]
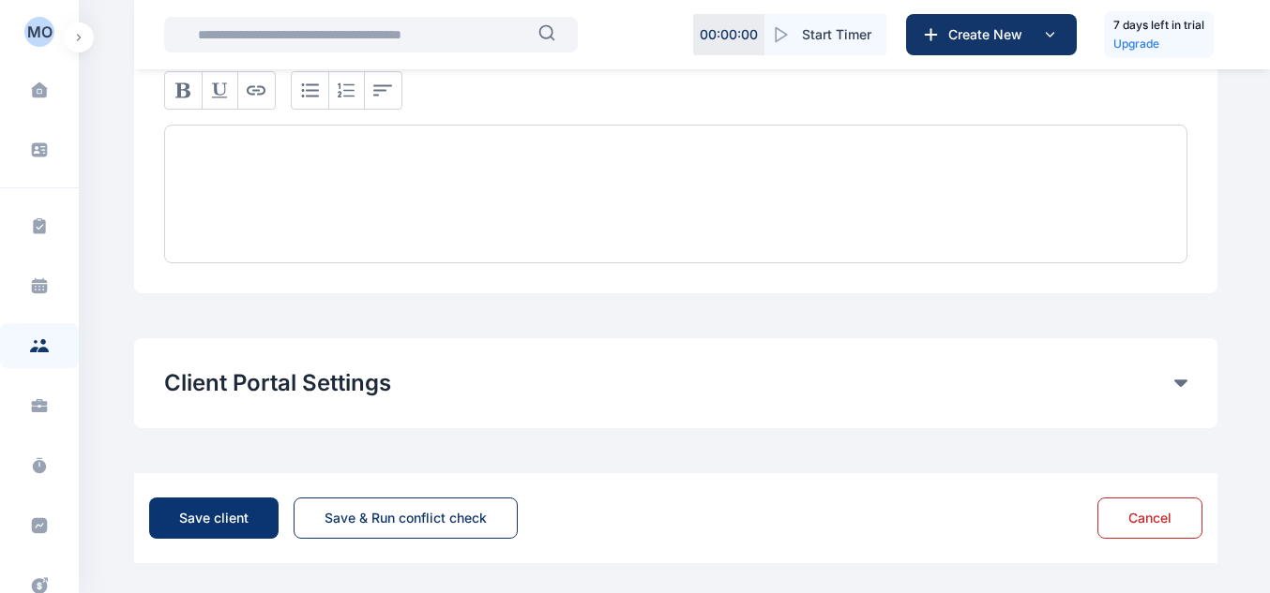
type input "**********"
click at [254, 527] on button "Save client" at bounding box center [213, 518] width 129 height 41
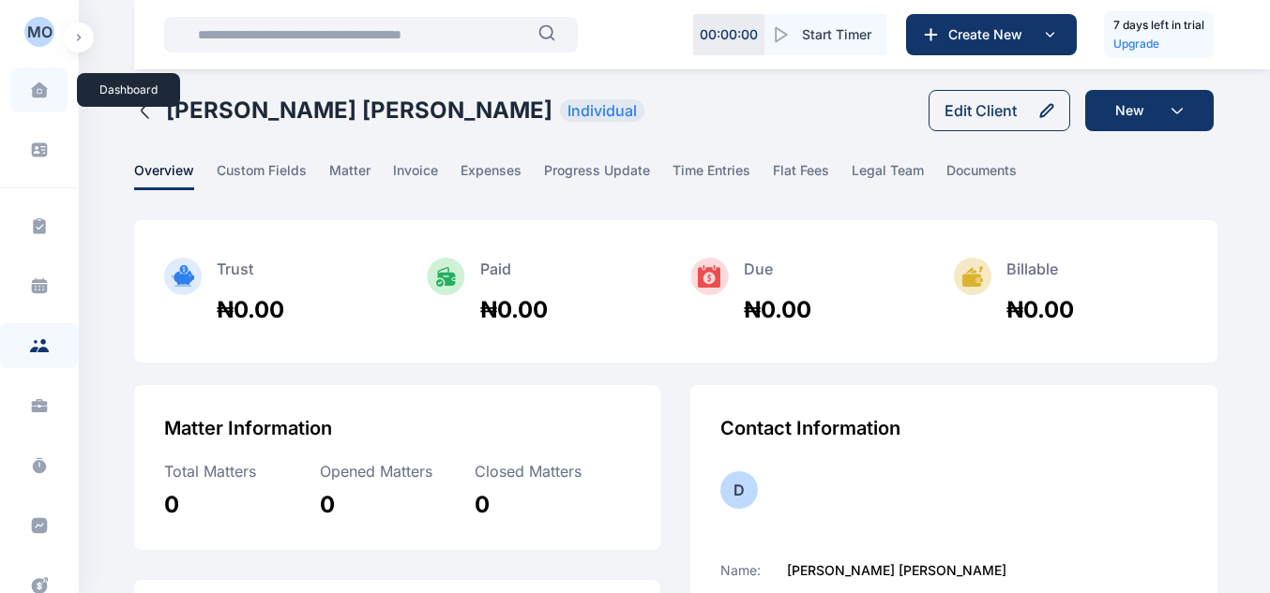
click at [47, 98] on span at bounding box center [39, 89] width 47 height 39
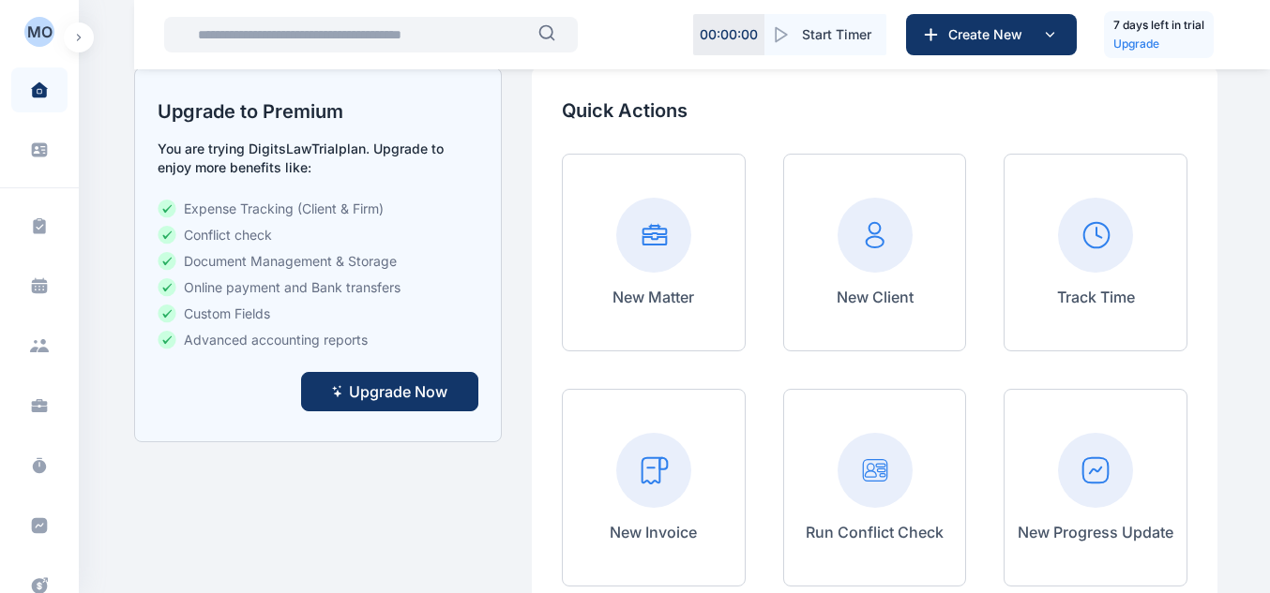
scroll to position [291, 0]
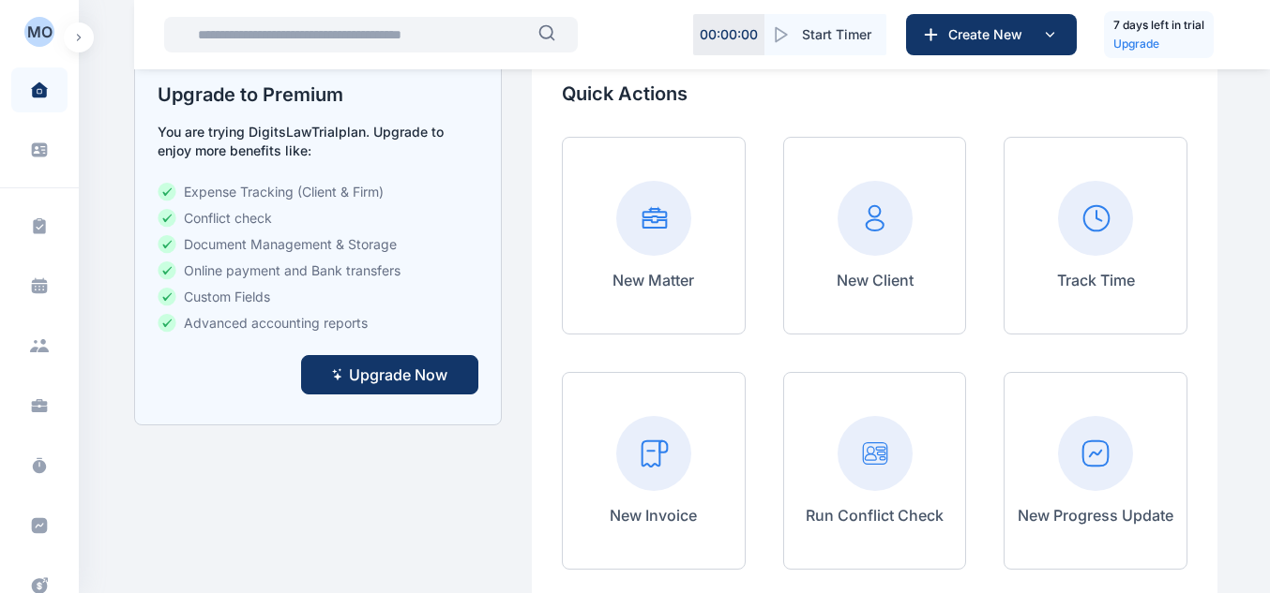
click at [625, 210] on rect at bounding box center [653, 218] width 75 height 75
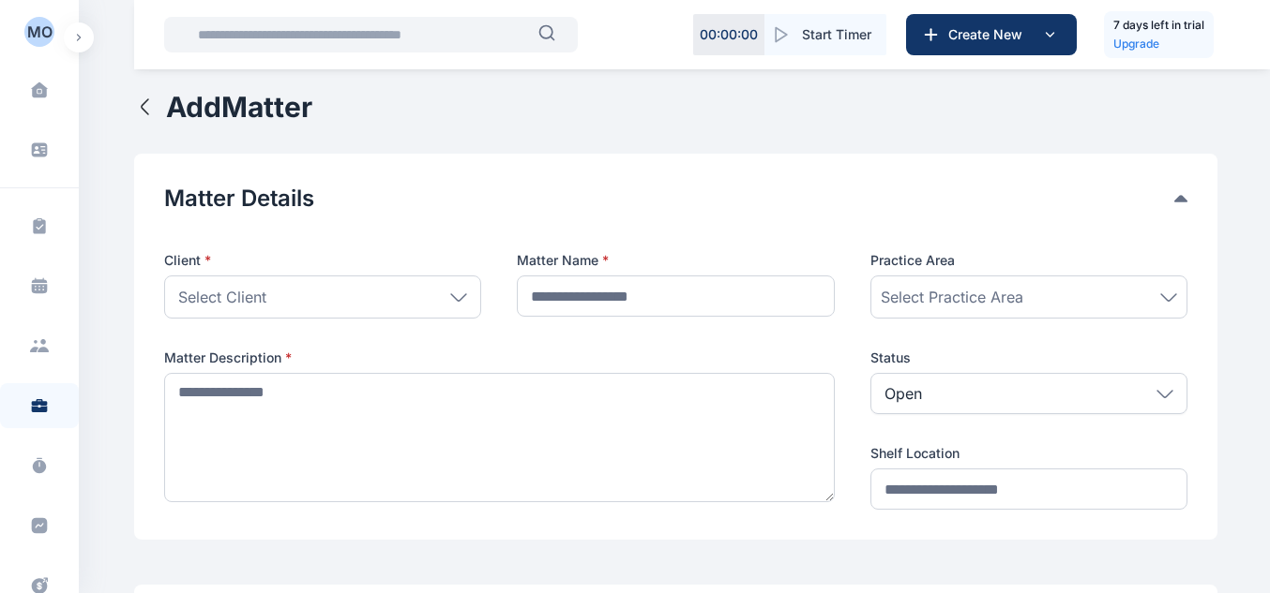
click at [363, 299] on div "Select Client" at bounding box center [322, 297] width 317 height 43
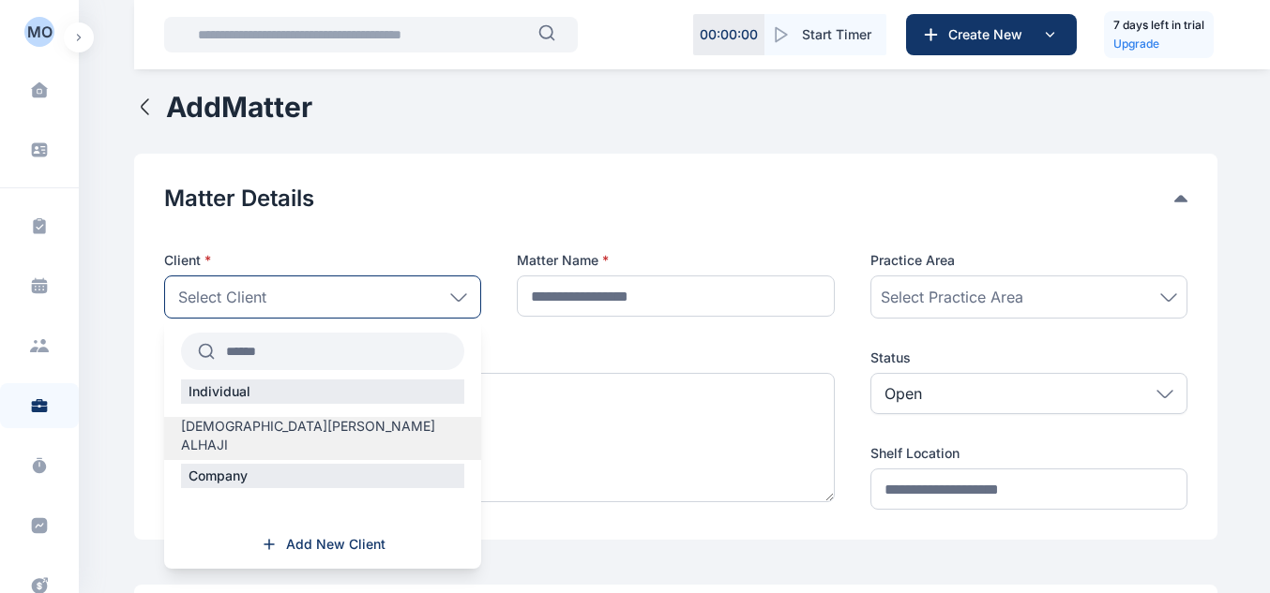
click at [333, 421] on label "MUSA DAN ALHAJI" at bounding box center [322, 436] width 317 height 38
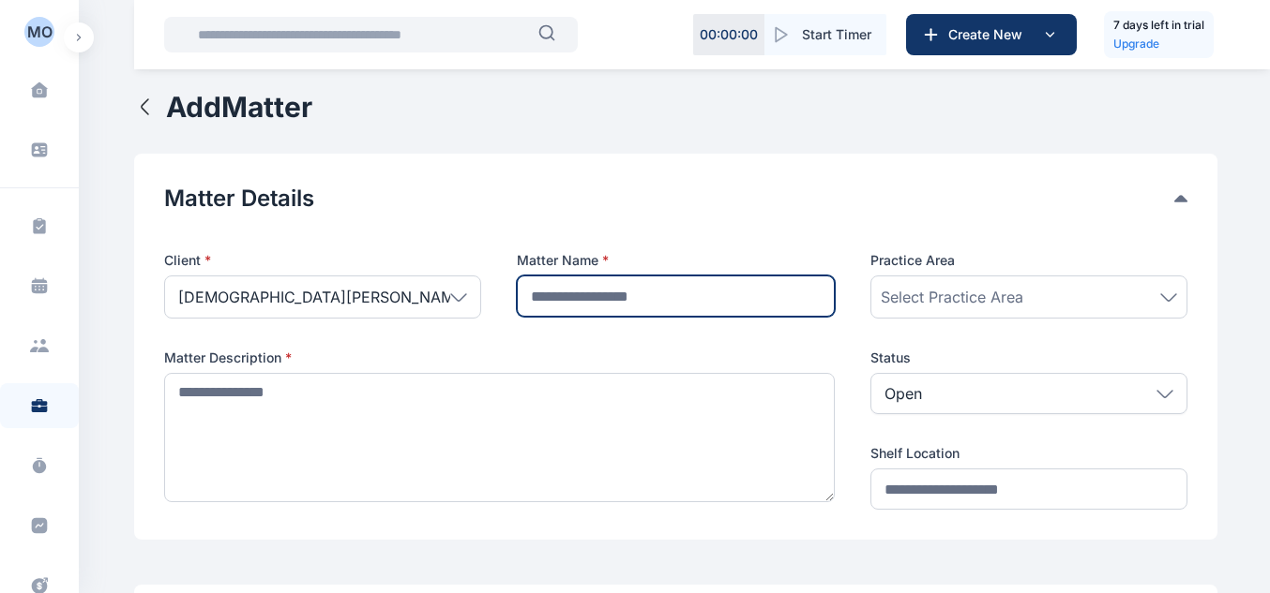
click at [563, 283] on input "text" at bounding box center [675, 296] width 317 height 41
type input "**********"
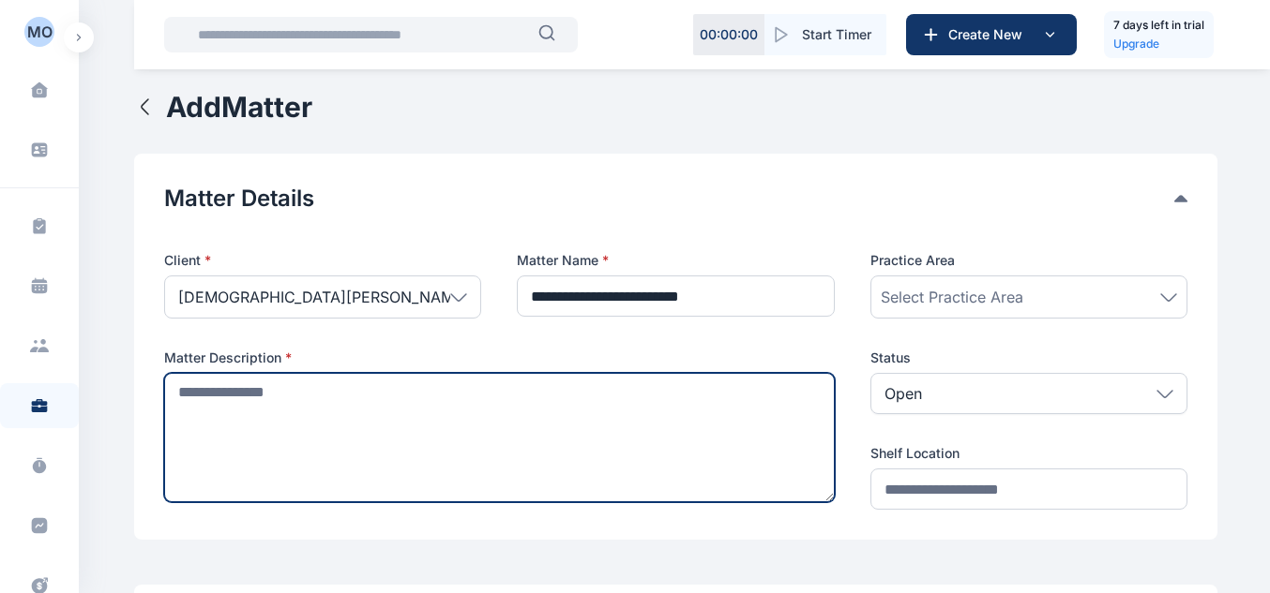
click at [455, 410] on textarea at bounding box center [499, 437] width 670 height 129
type textarea "*"
type textarea "**********"
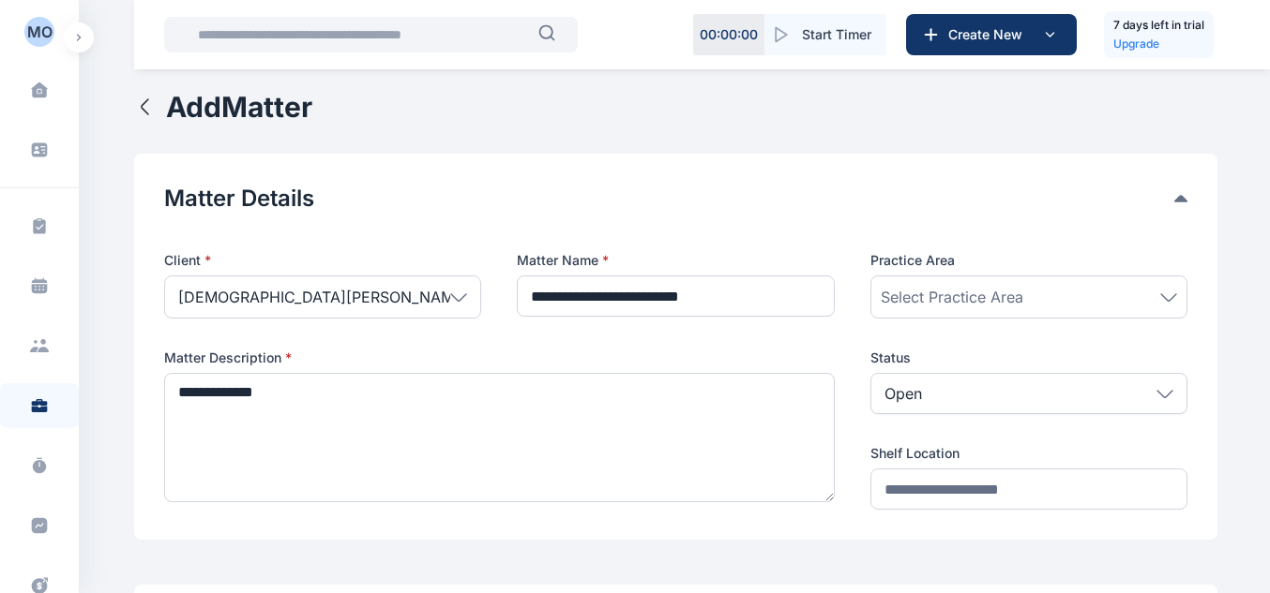
click at [938, 290] on span "Select Practice Area" at bounding box center [951, 297] width 143 height 23
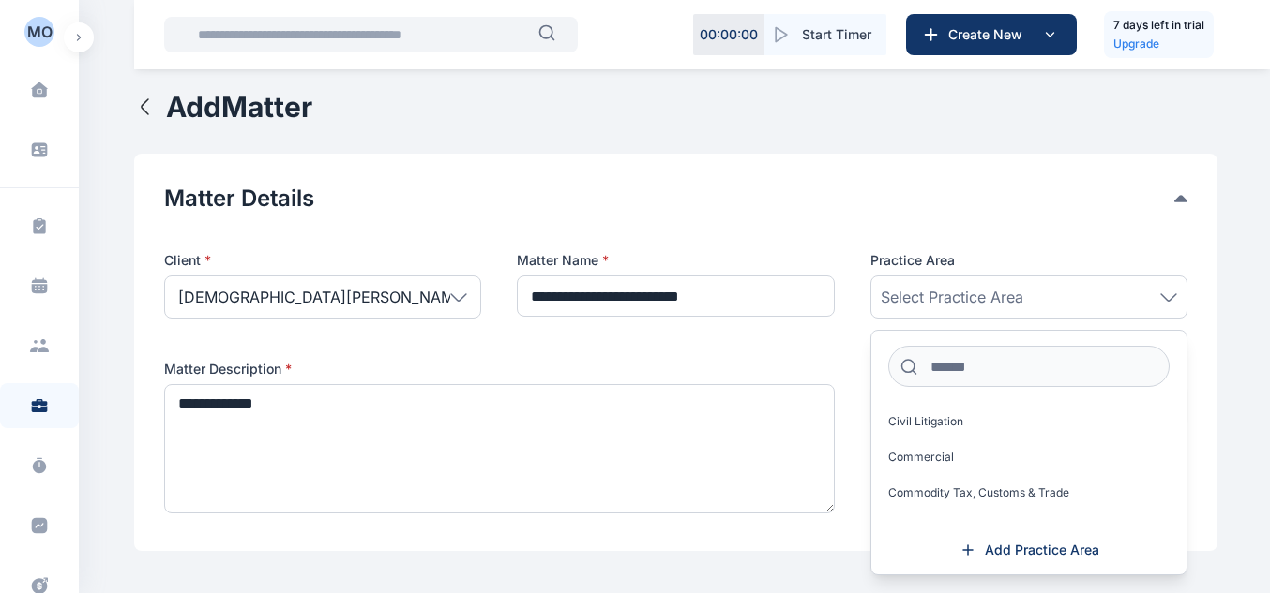
scroll to position [291, 0]
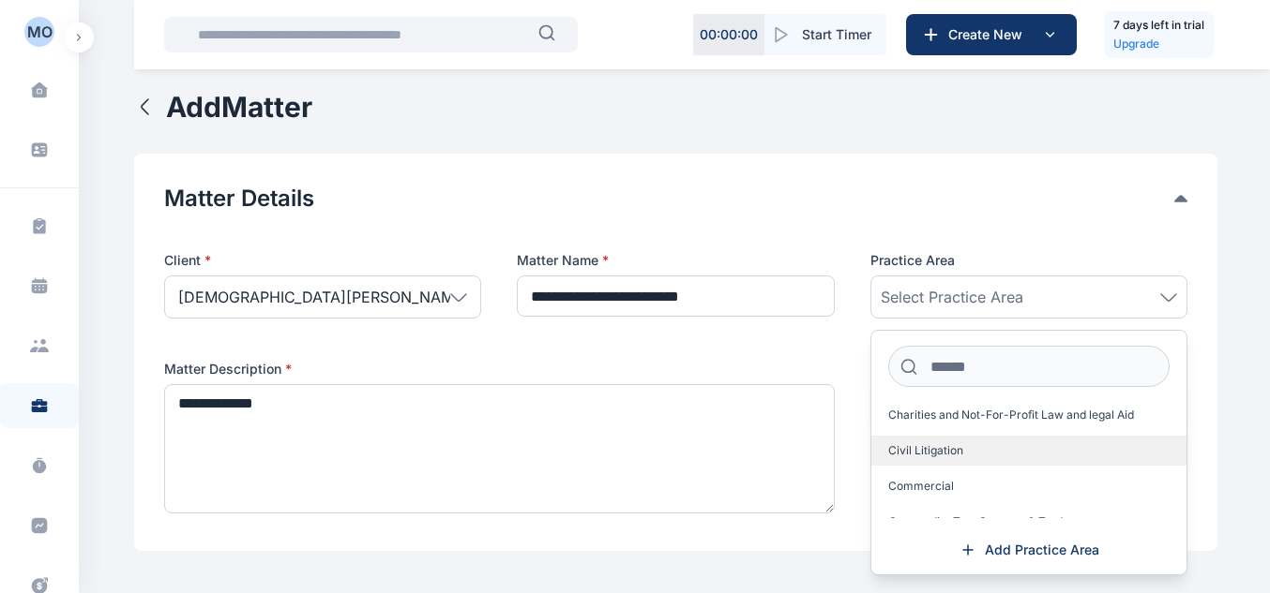
click at [1116, 448] on label "Civil Litigation" at bounding box center [1028, 451] width 315 height 30
click at [1195, 345] on div "**********" at bounding box center [675, 353] width 1083 height 398
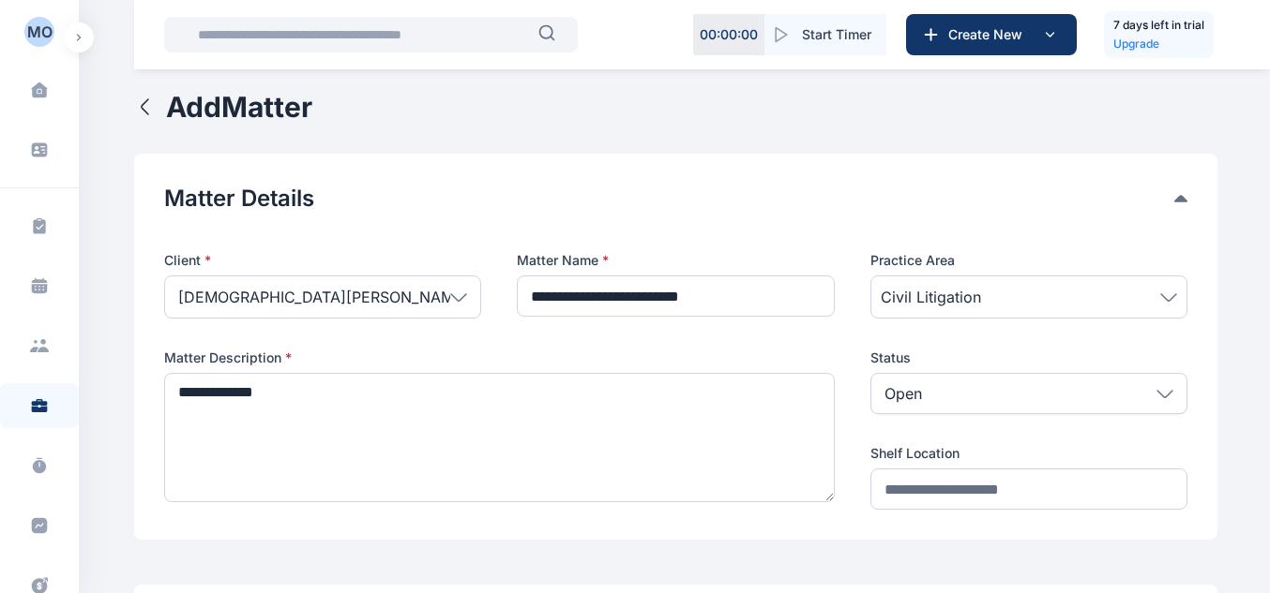
click at [930, 398] on div "Open" at bounding box center [1028, 393] width 317 height 41
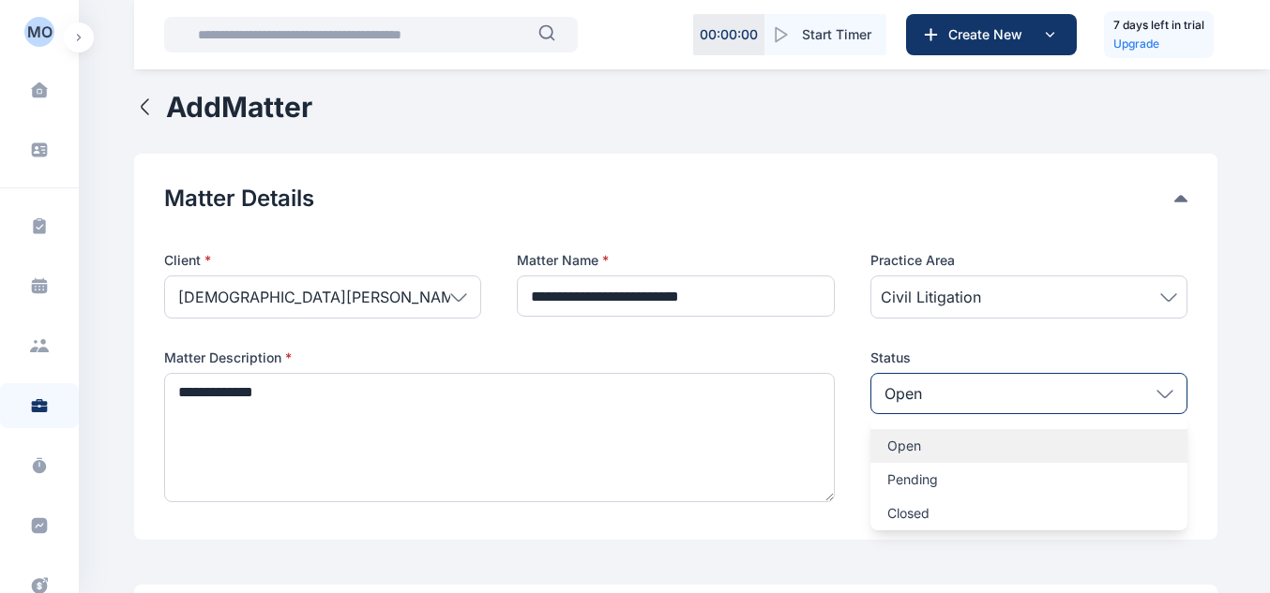
click at [919, 443] on p "Open" at bounding box center [1028, 446] width 283 height 19
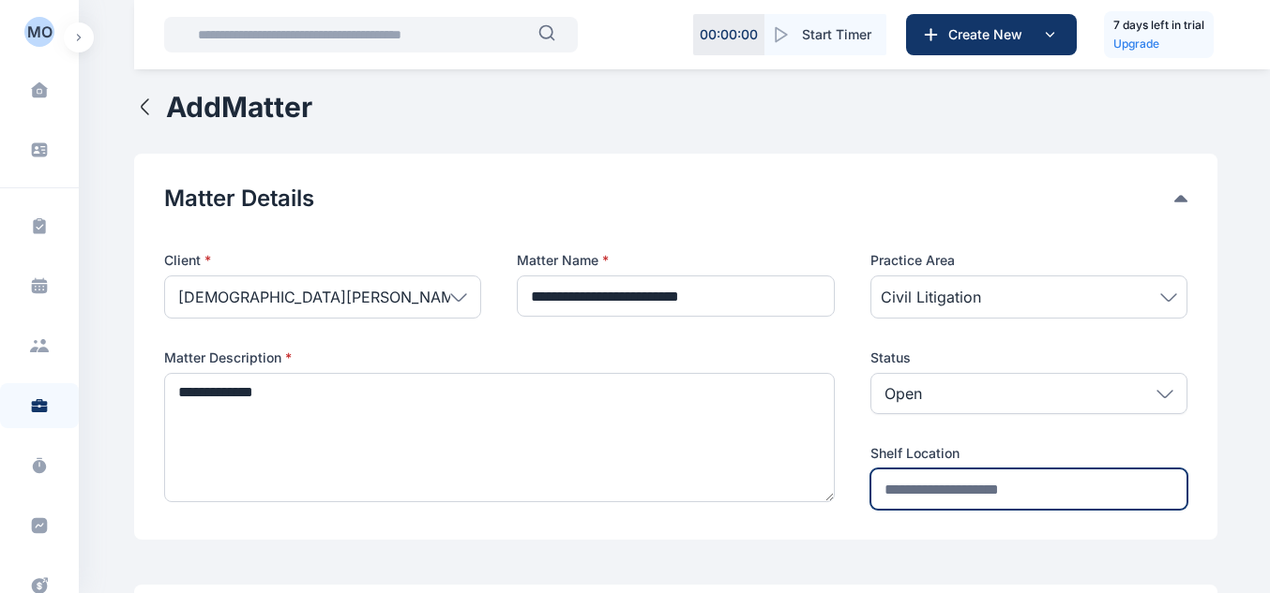
click at [1107, 487] on input "text" at bounding box center [1028, 489] width 317 height 41
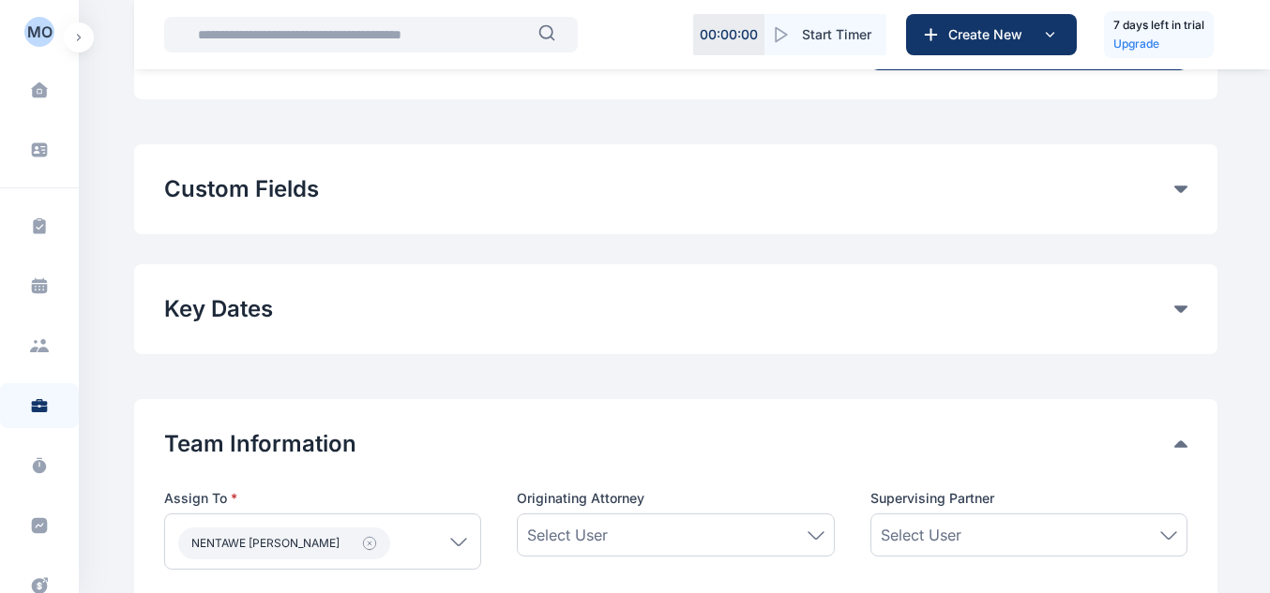
scroll to position [453, 0]
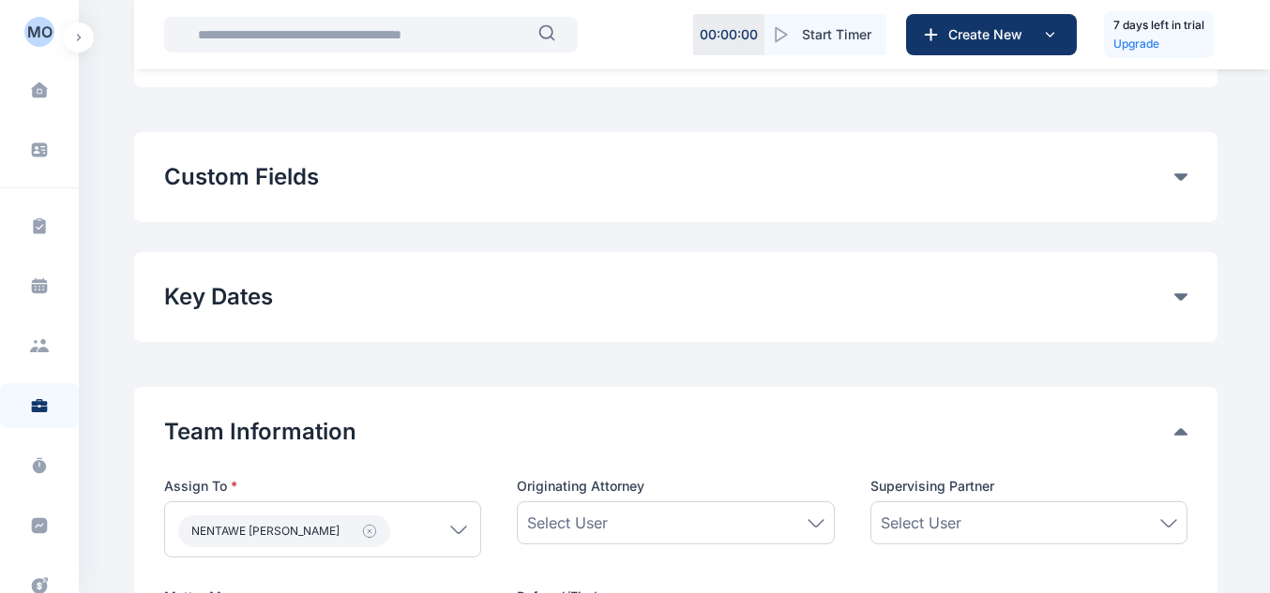
type input "**********"
click at [1154, 180] on button "Custom Fields" at bounding box center [669, 177] width 1010 height 30
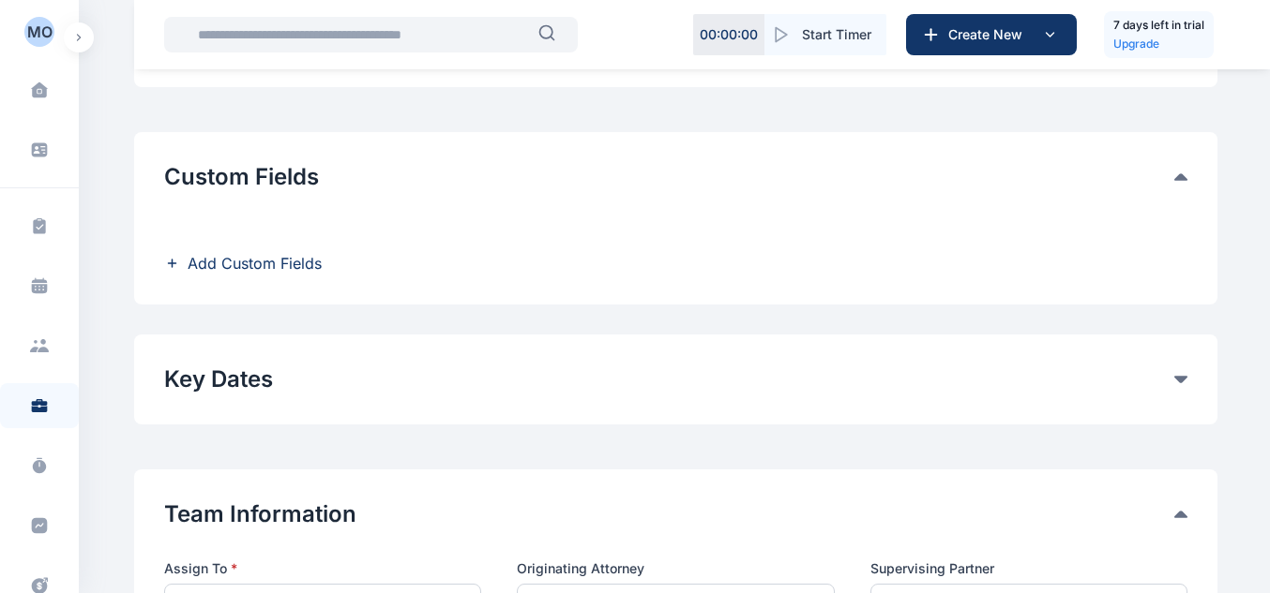
click at [1154, 180] on button "Custom Fields" at bounding box center [669, 177] width 1010 height 30
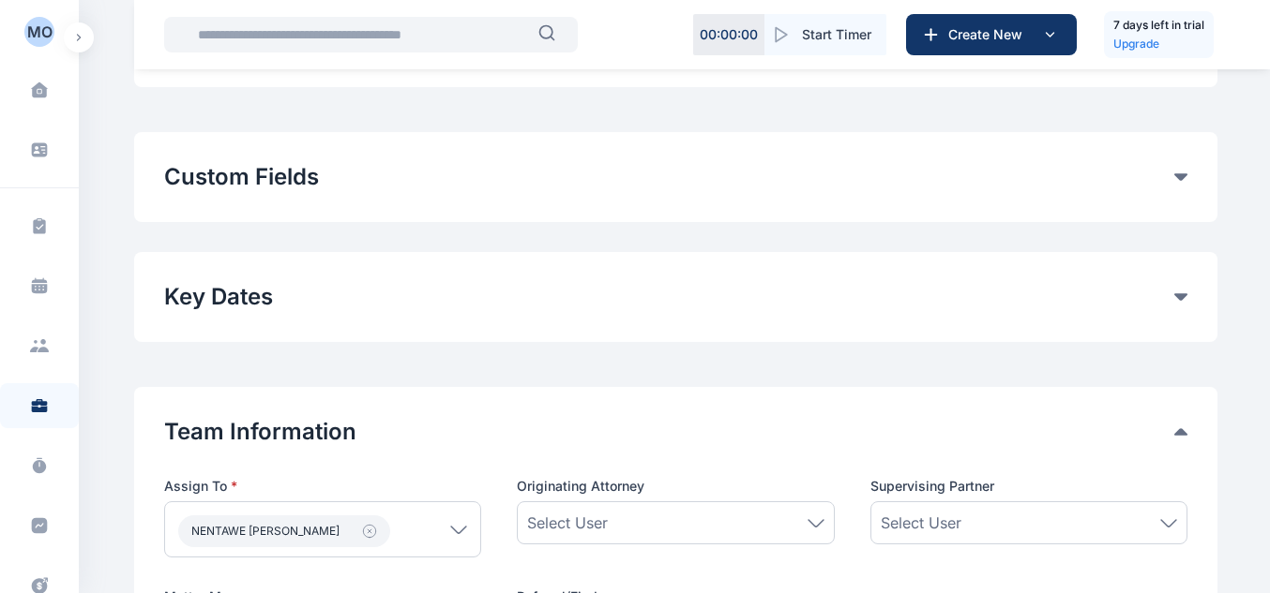
click at [1164, 306] on button "Key Dates" at bounding box center [669, 297] width 1010 height 30
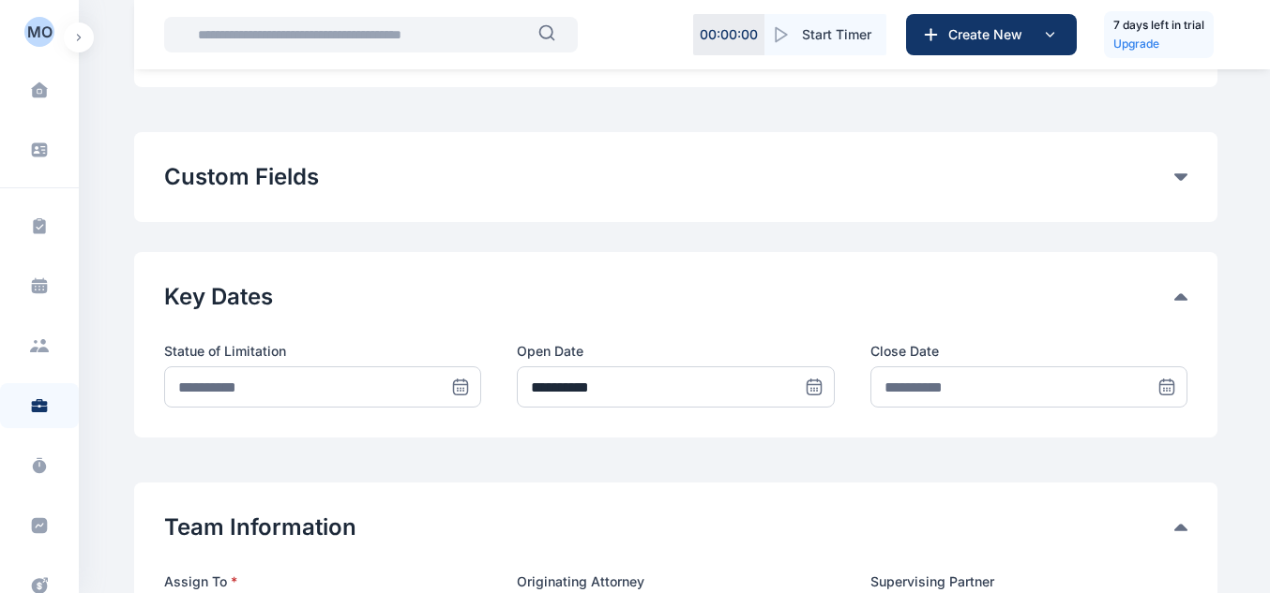
click at [1184, 304] on div "Key Dates" at bounding box center [675, 297] width 1023 height 30
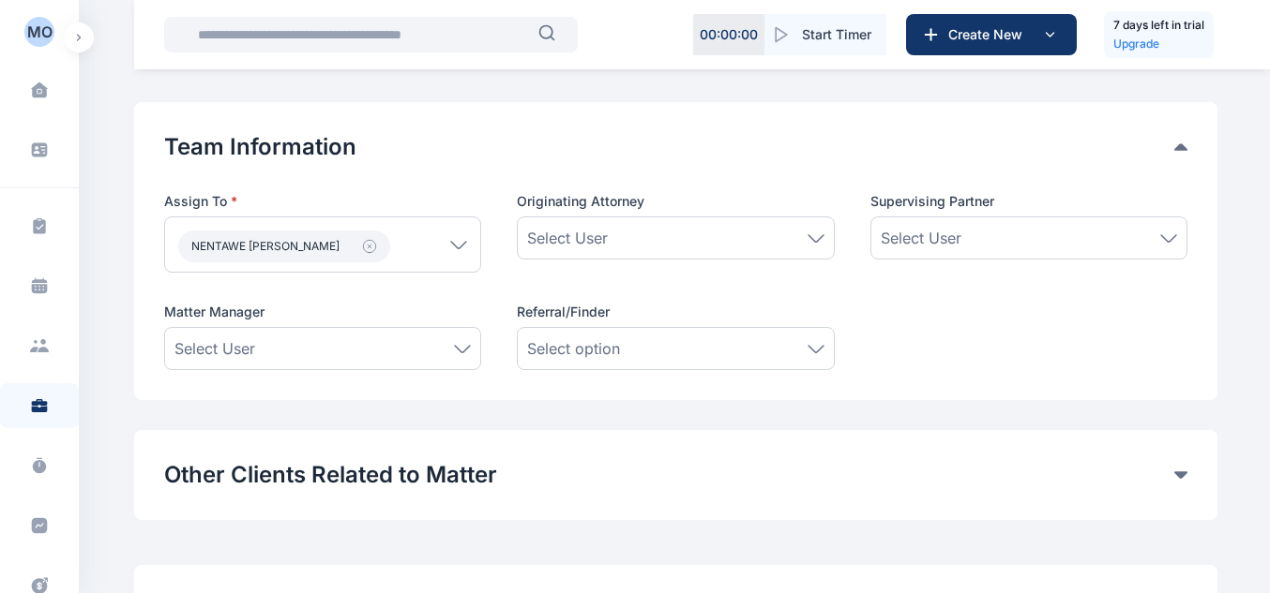
scroll to position [741, 0]
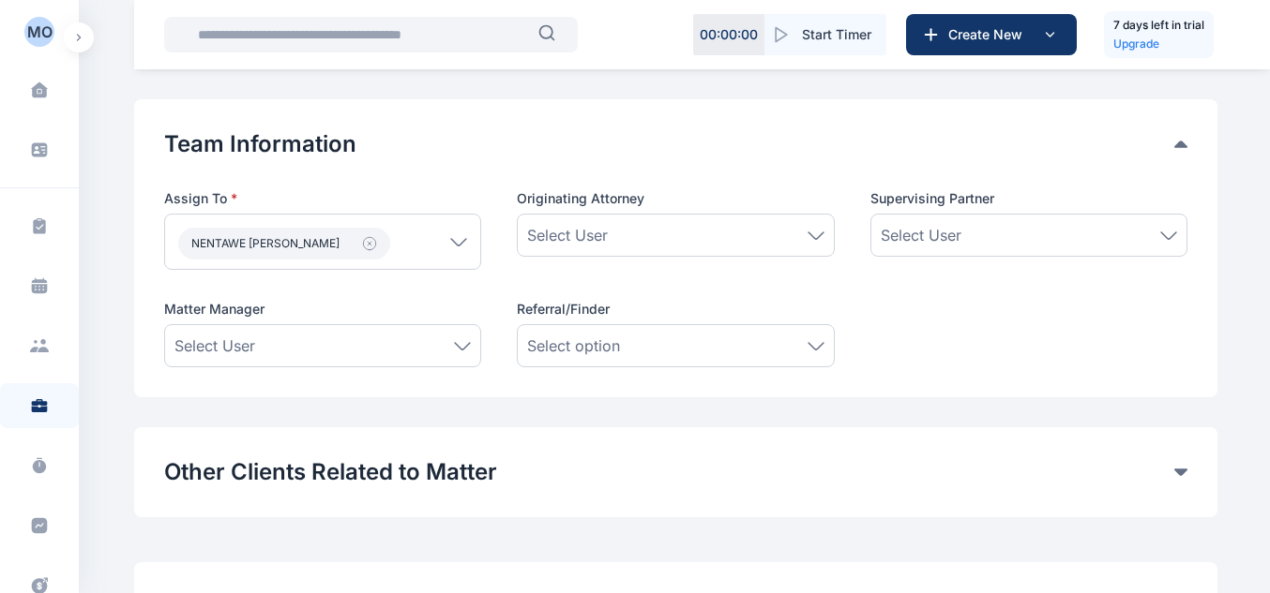
click at [614, 228] on div "Select User" at bounding box center [675, 235] width 296 height 23
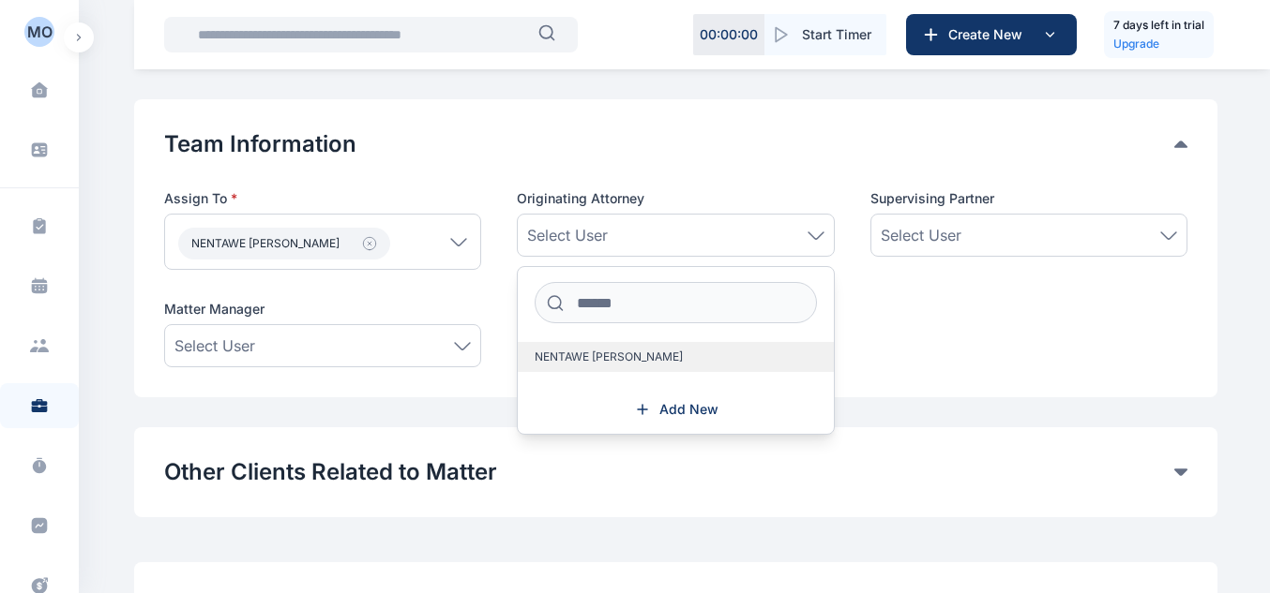
click at [601, 352] on span "NENTAWE PATRICK" at bounding box center [608, 357] width 148 height 15
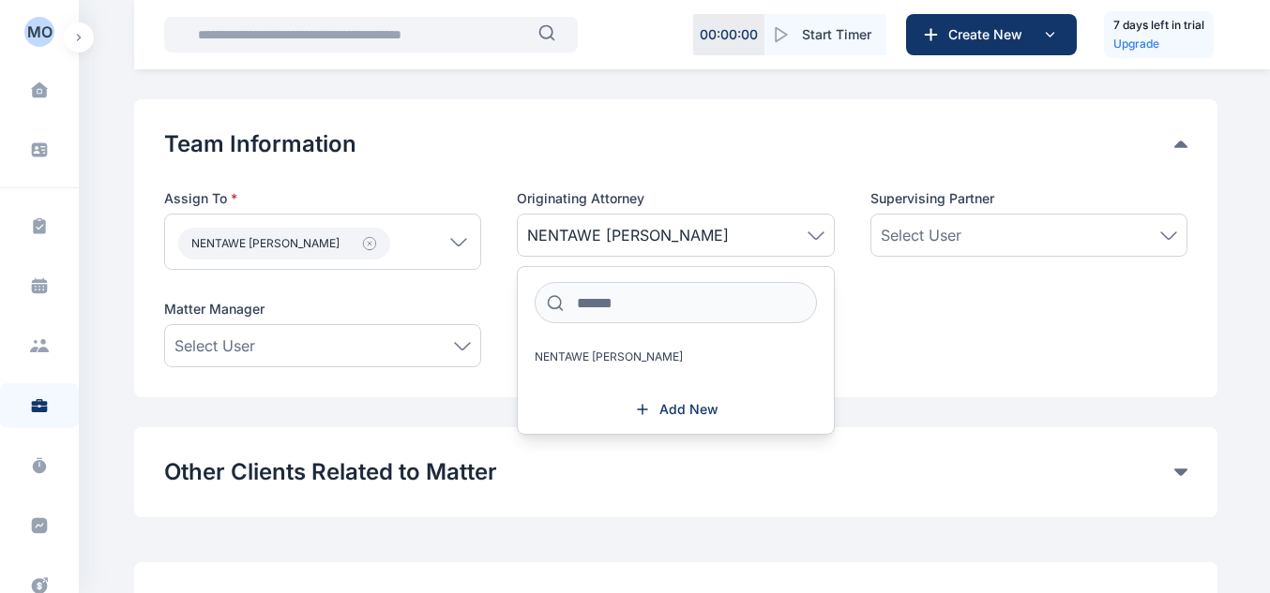
click at [704, 235] on span "NENTAWE PATRICK" at bounding box center [675, 235] width 296 height 23
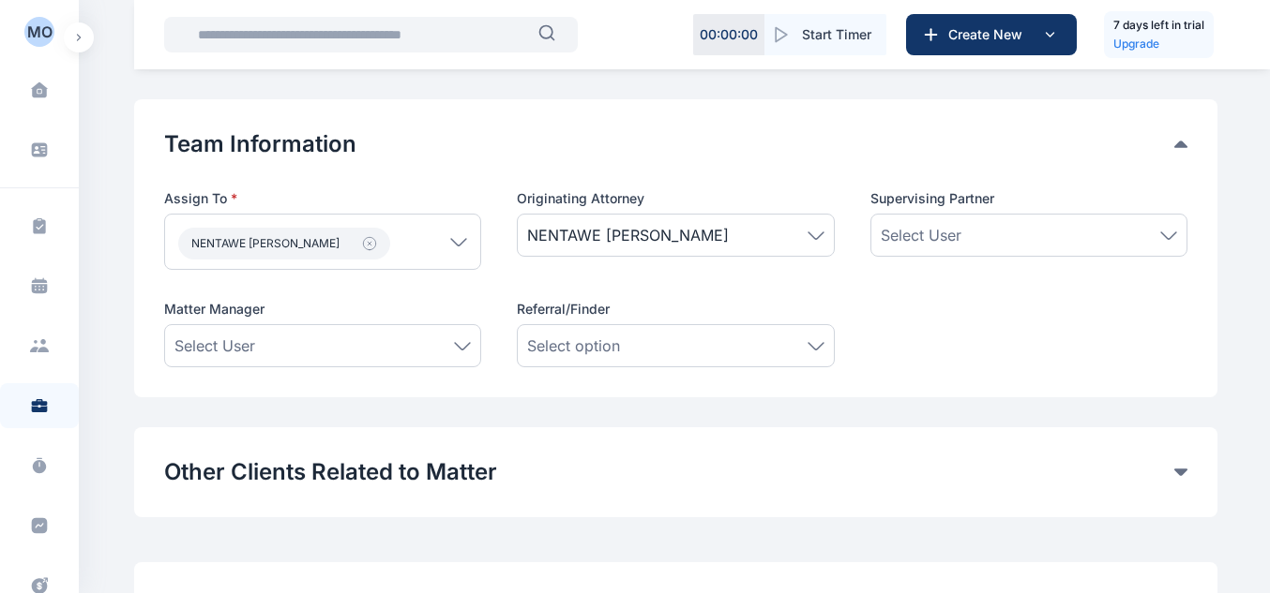
click at [697, 234] on span "NENTAWE PATRICK" at bounding box center [675, 235] width 296 height 23
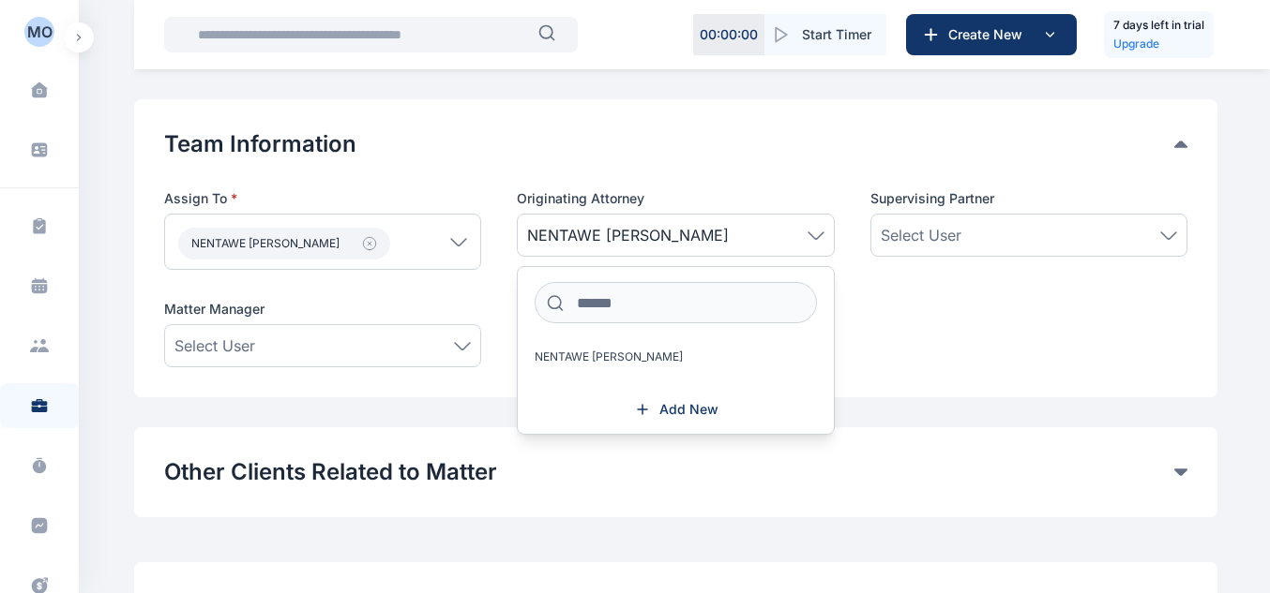
click at [300, 248] on button "NENTAWE PATRICK" at bounding box center [284, 244] width 212 height 32
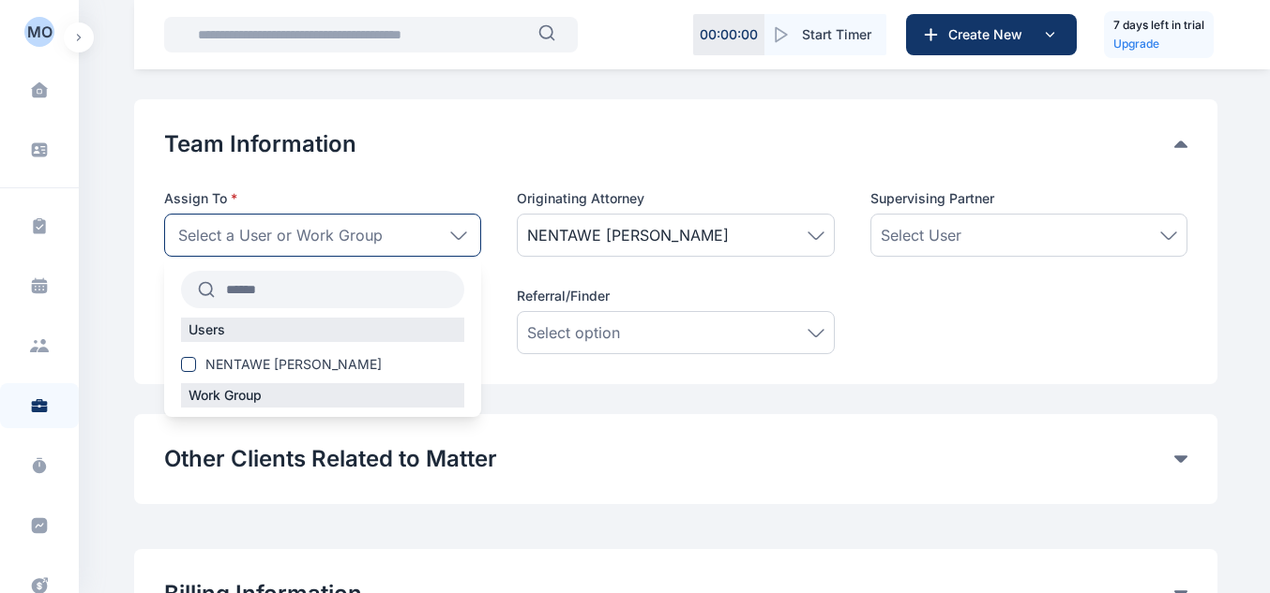
click at [355, 232] on span "Select a User or Work Group" at bounding box center [280, 235] width 204 height 23
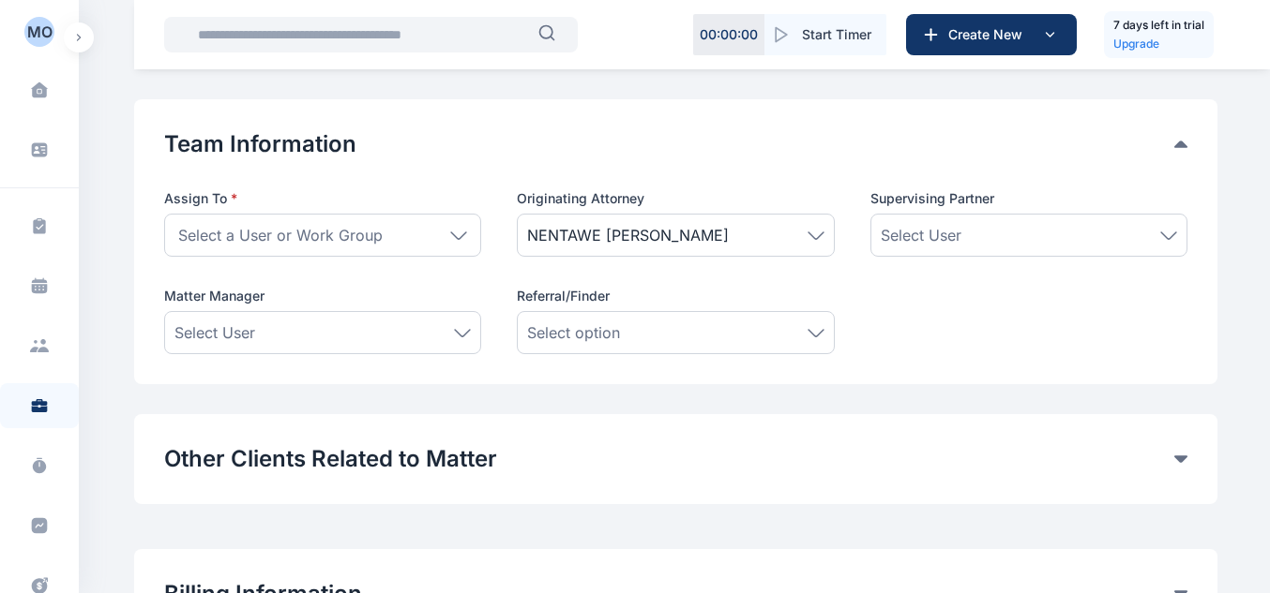
click at [362, 233] on span "Select a User or Work Group" at bounding box center [280, 235] width 204 height 23
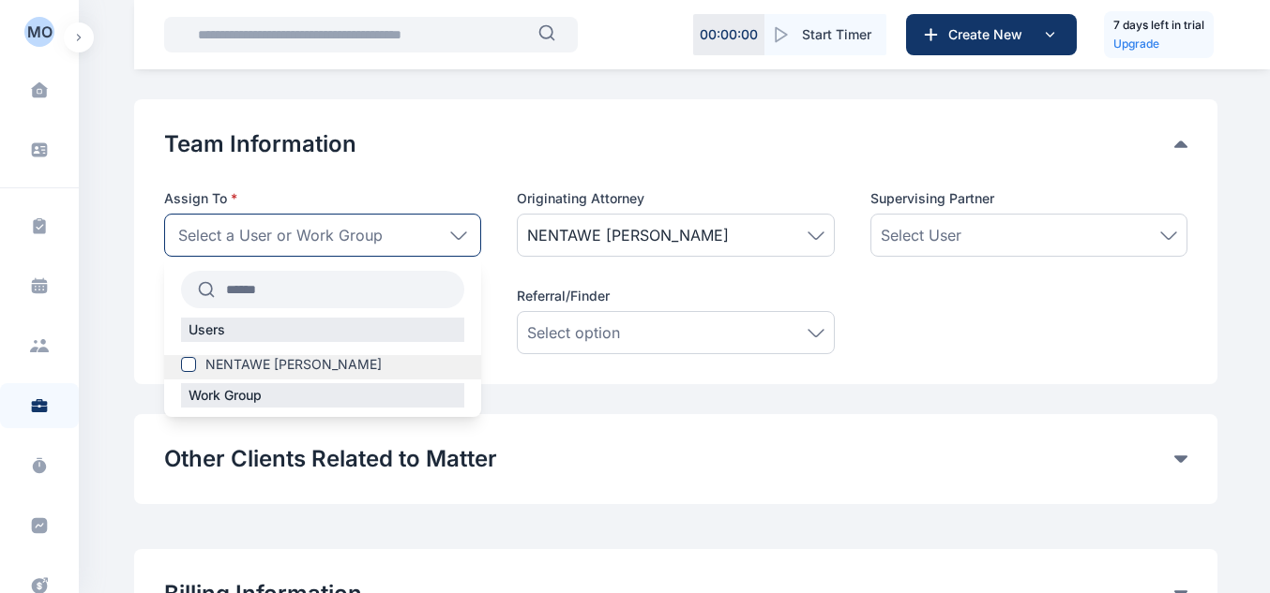
click at [183, 368] on span at bounding box center [188, 364] width 15 height 15
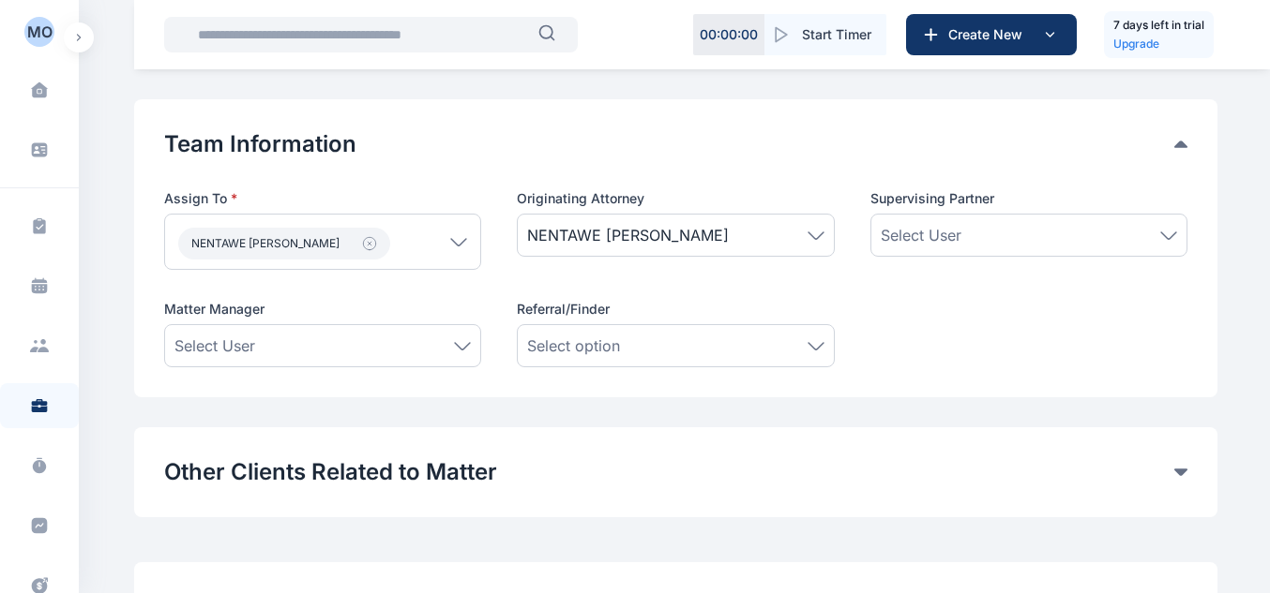
click at [500, 251] on div "Assign To * NENTAWE PATRICK Users NENTAWE PATRICK Work Group Originating Attorn…" at bounding box center [675, 278] width 1023 height 178
click at [976, 228] on div "Select User" at bounding box center [1028, 235] width 296 height 23
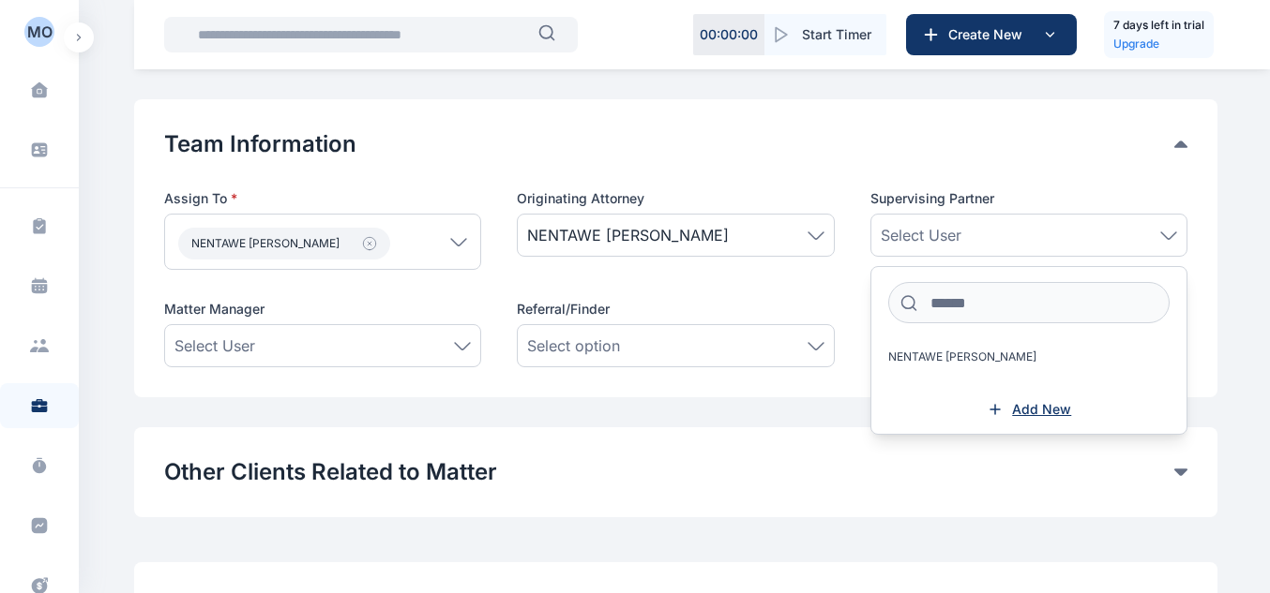
click at [1021, 408] on span "Add New" at bounding box center [1041, 409] width 59 height 19
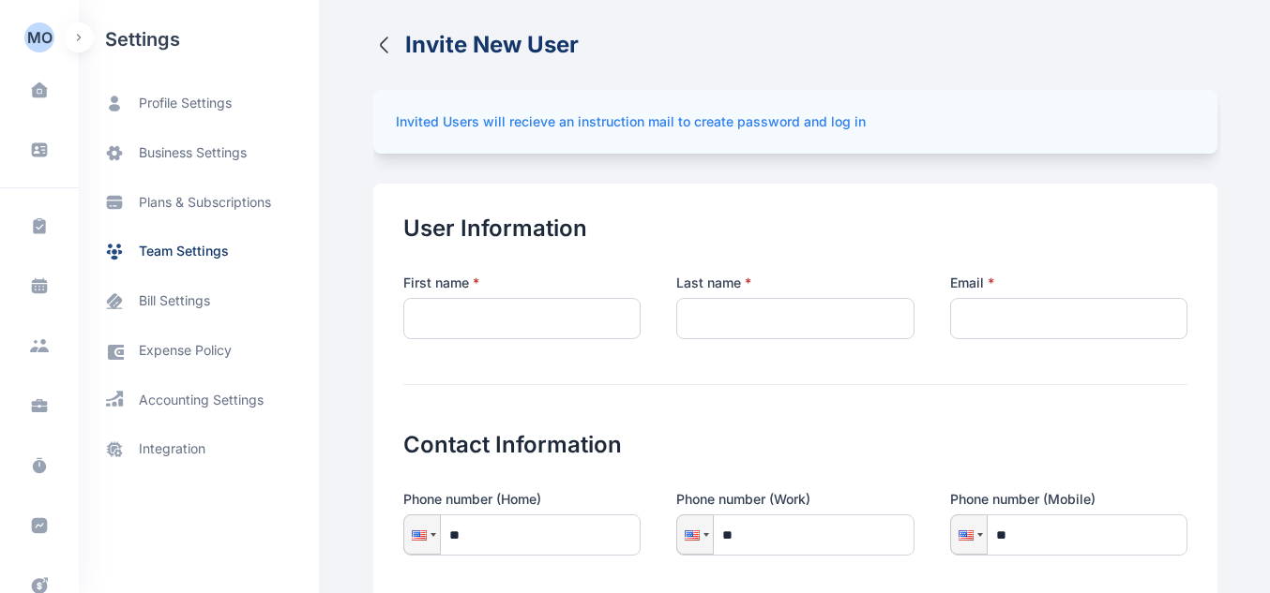
click at [381, 41] on icon "button" at bounding box center [384, 45] width 7 height 15
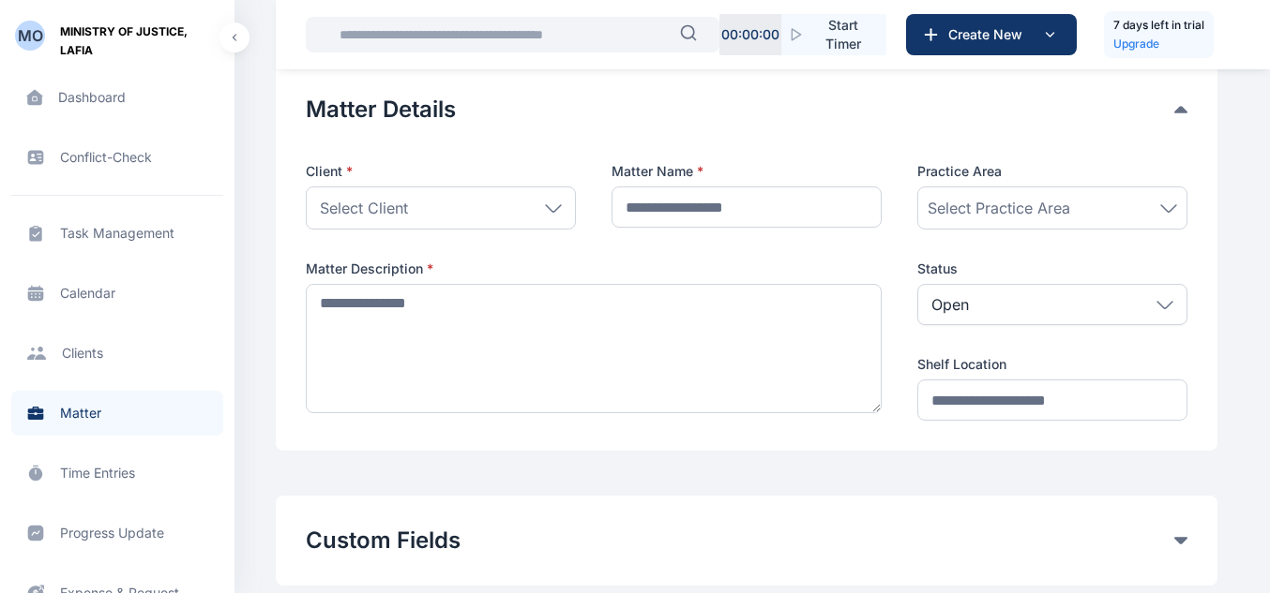
scroll to position [5, 0]
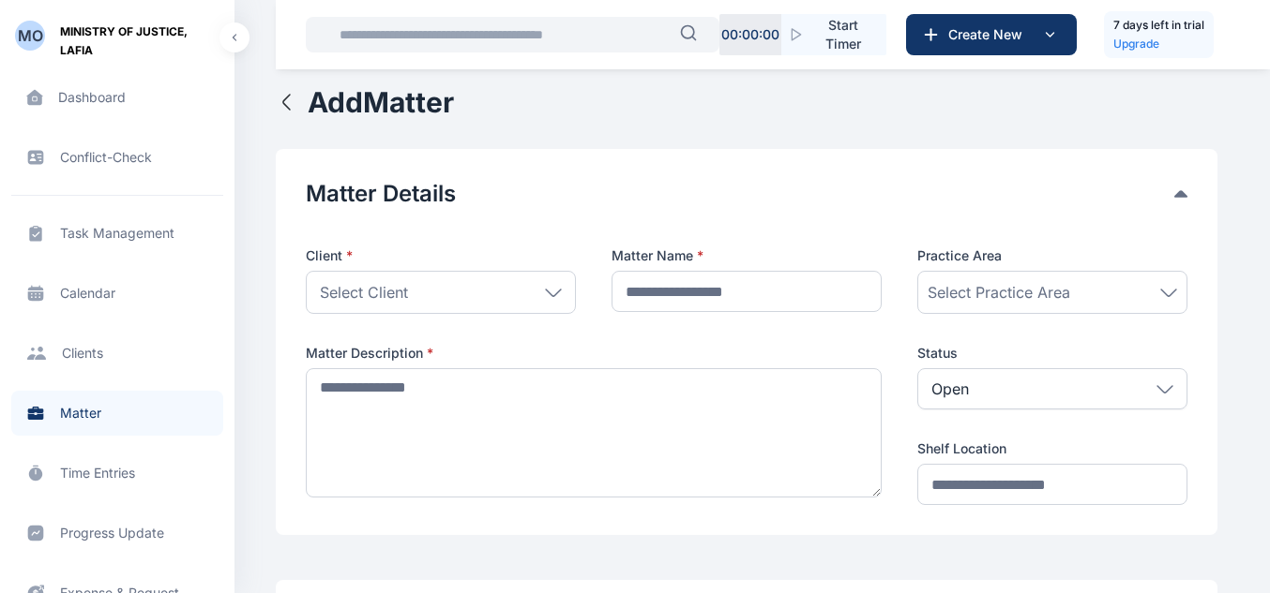
click at [331, 301] on span "Select Client" at bounding box center [364, 292] width 88 height 23
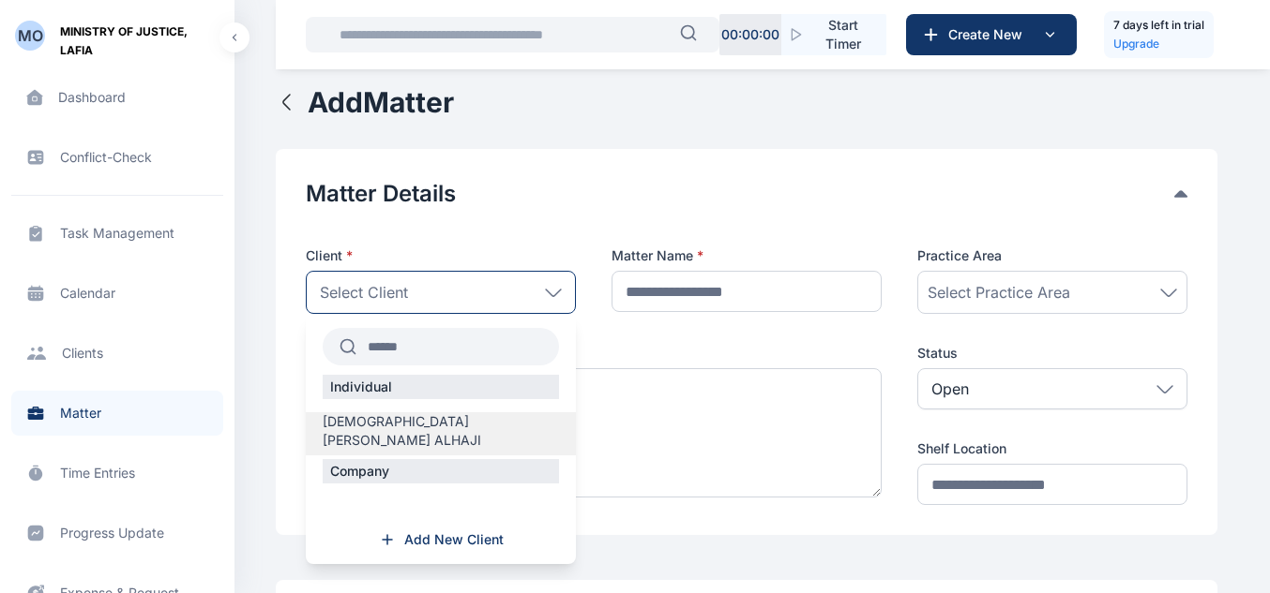
click at [388, 422] on span "MUSA DAN ALHAJI" at bounding box center [441, 432] width 236 height 38
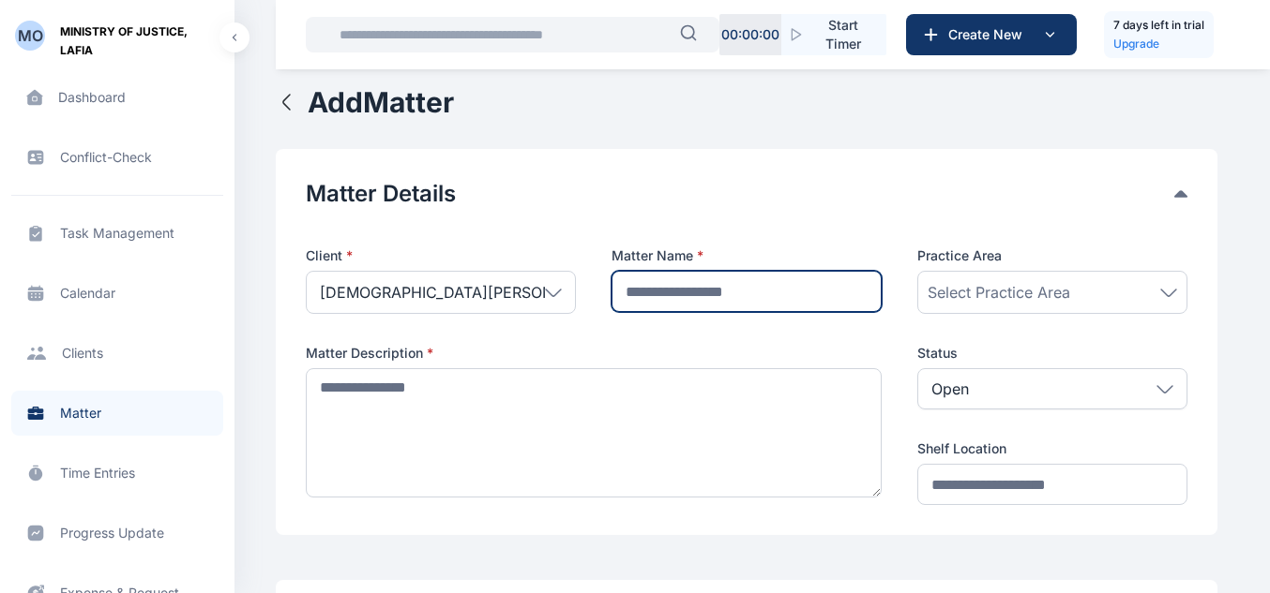
click at [741, 284] on input "text" at bounding box center [746, 291] width 270 height 41
type input "**********"
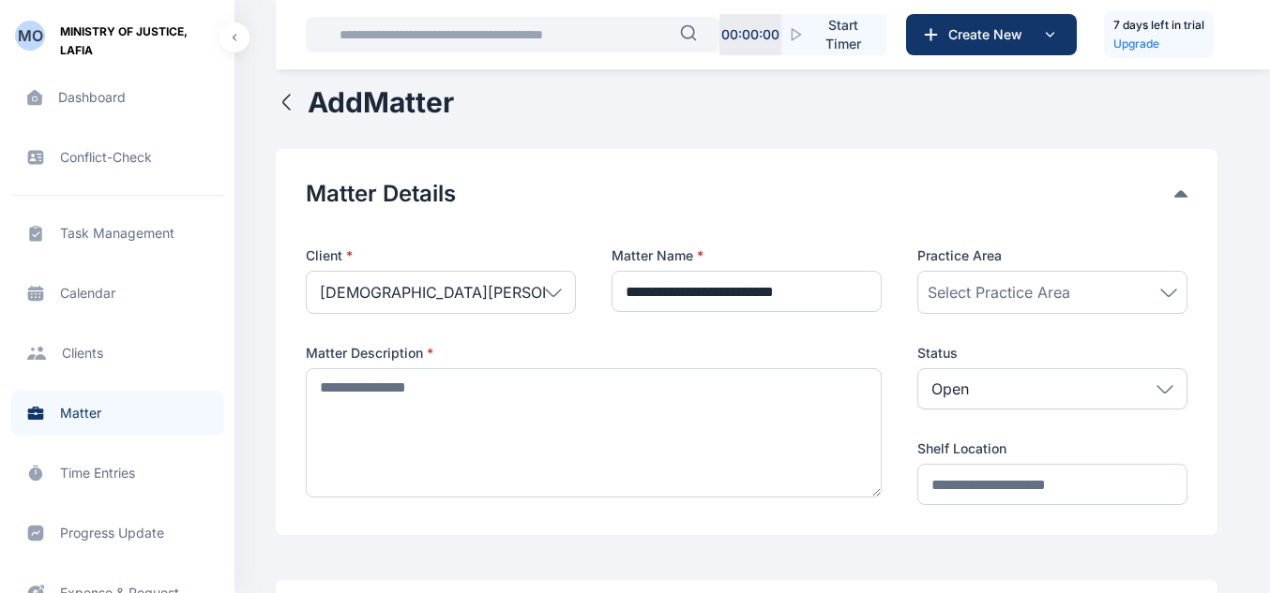
click at [1008, 287] on span "Select Practice Area" at bounding box center [998, 292] width 143 height 23
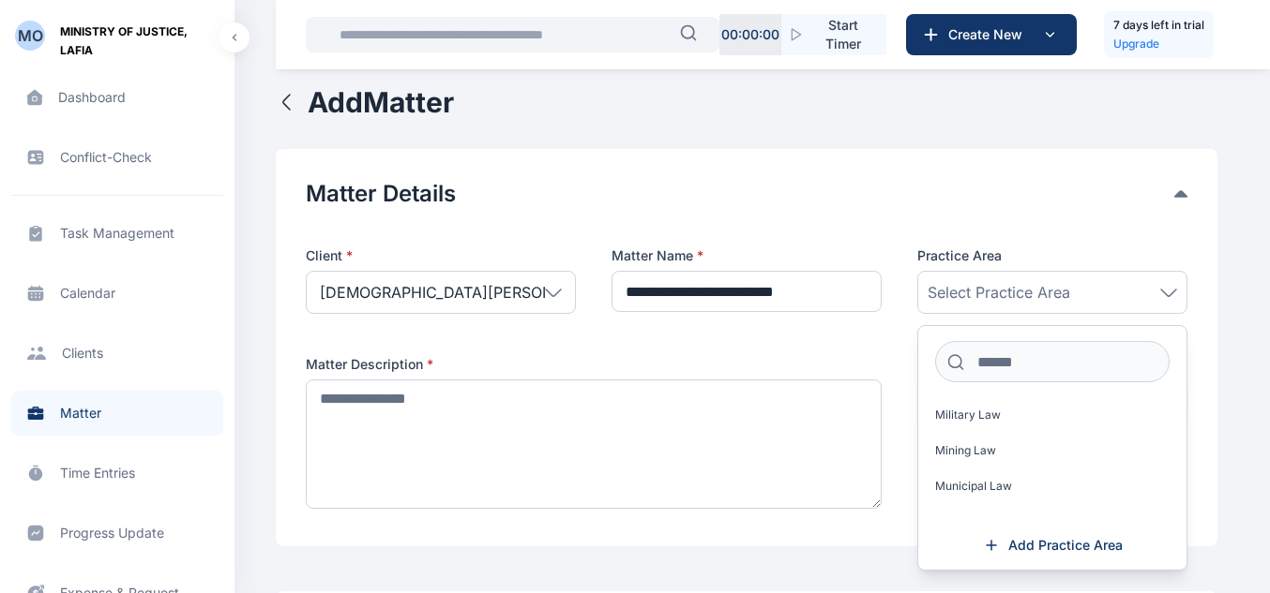
scroll to position [1227, 0]
click at [1057, 402] on span "Media, Entertainment & Intellecual Property Law" at bounding box center [1044, 387] width 219 height 30
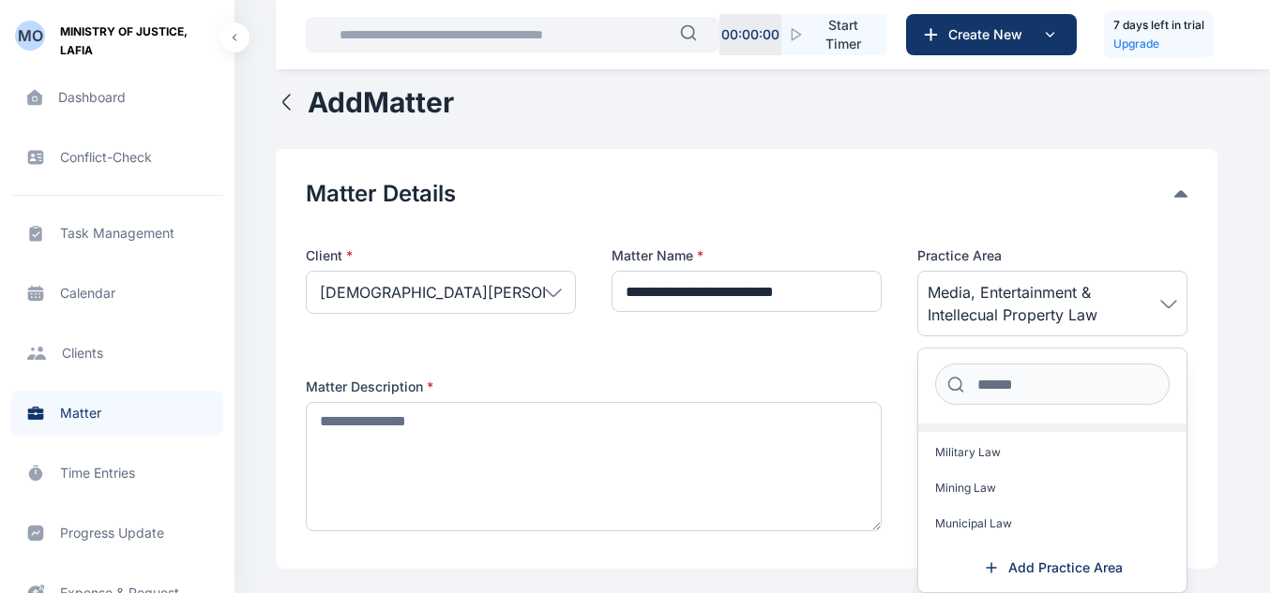
click at [1014, 425] on span "Media, Entertainment & Intellecual Property Law" at bounding box center [1044, 410] width 219 height 30
click at [1075, 473] on label "Property" at bounding box center [1052, 458] width 268 height 30
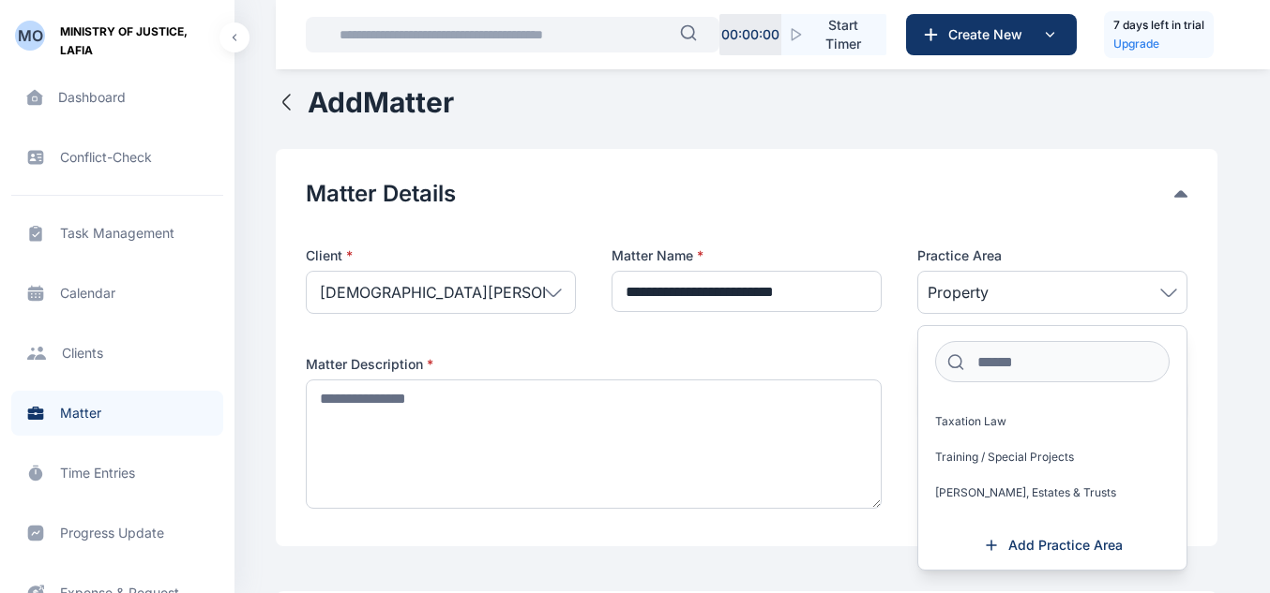
scroll to position [1571, 0]
click at [1204, 343] on div "**********" at bounding box center [746, 348] width 941 height 398
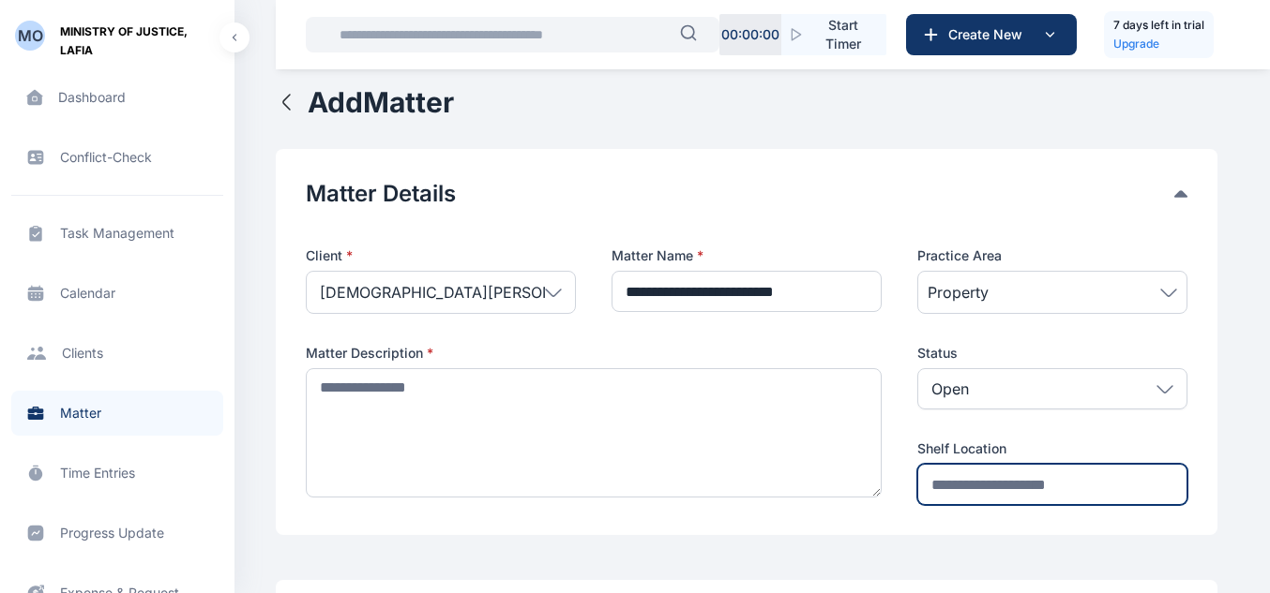
click at [1055, 493] on input "text" at bounding box center [1052, 484] width 270 height 41
type input "**********"
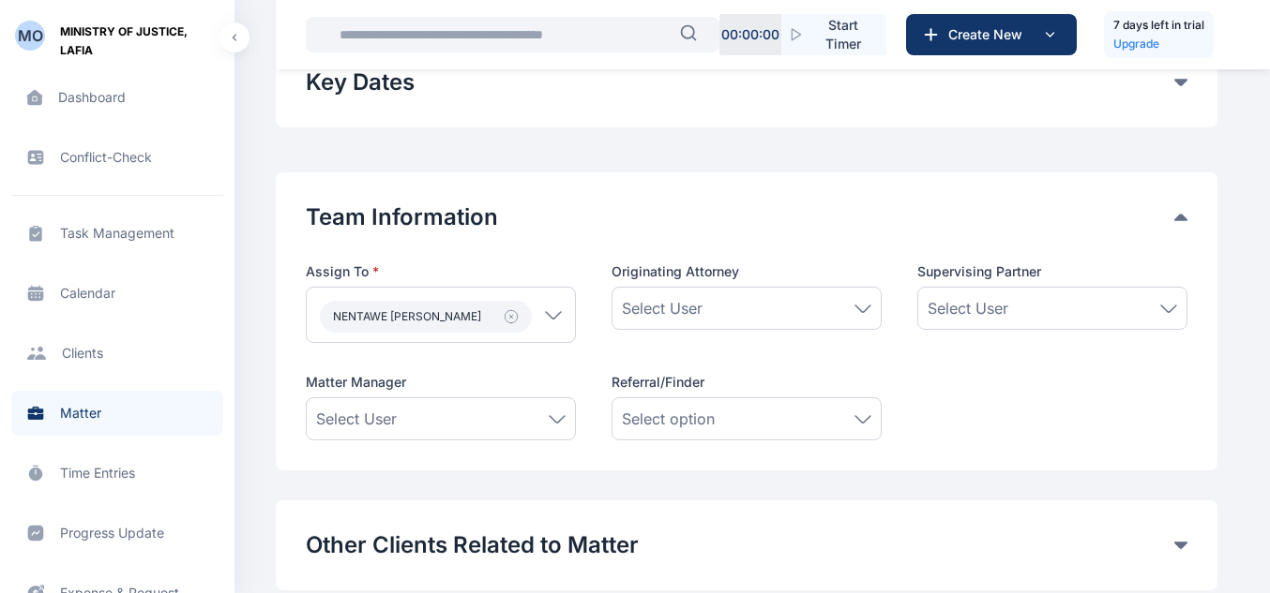
scroll to position [680, 0]
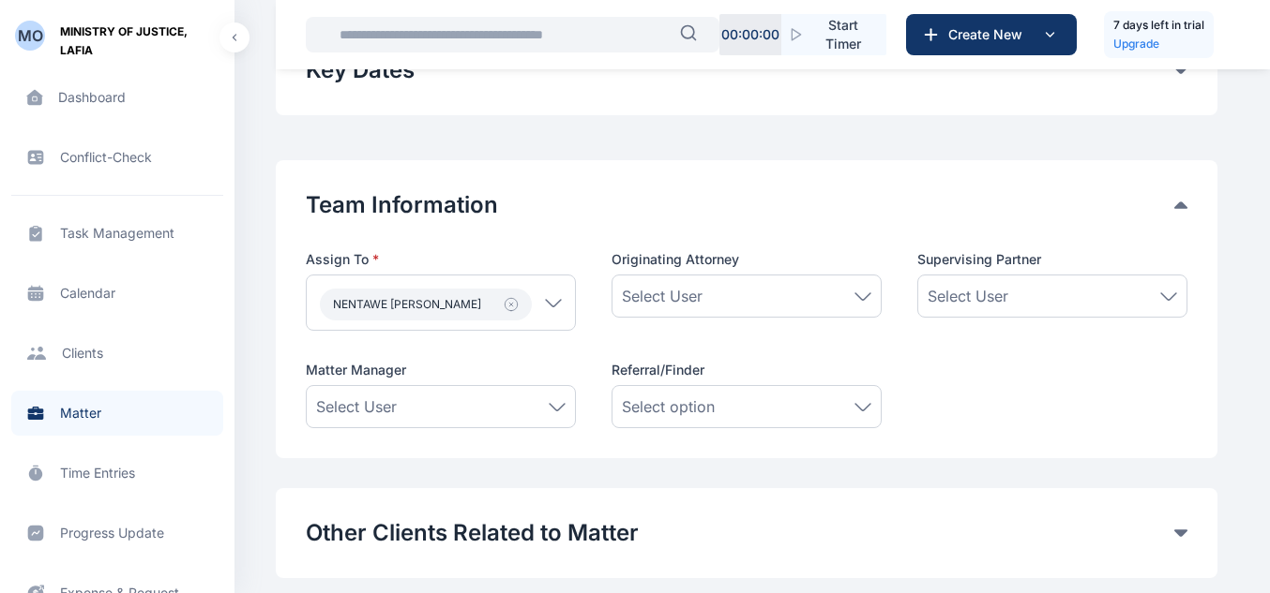
click at [822, 292] on div "Select User" at bounding box center [746, 296] width 249 height 23
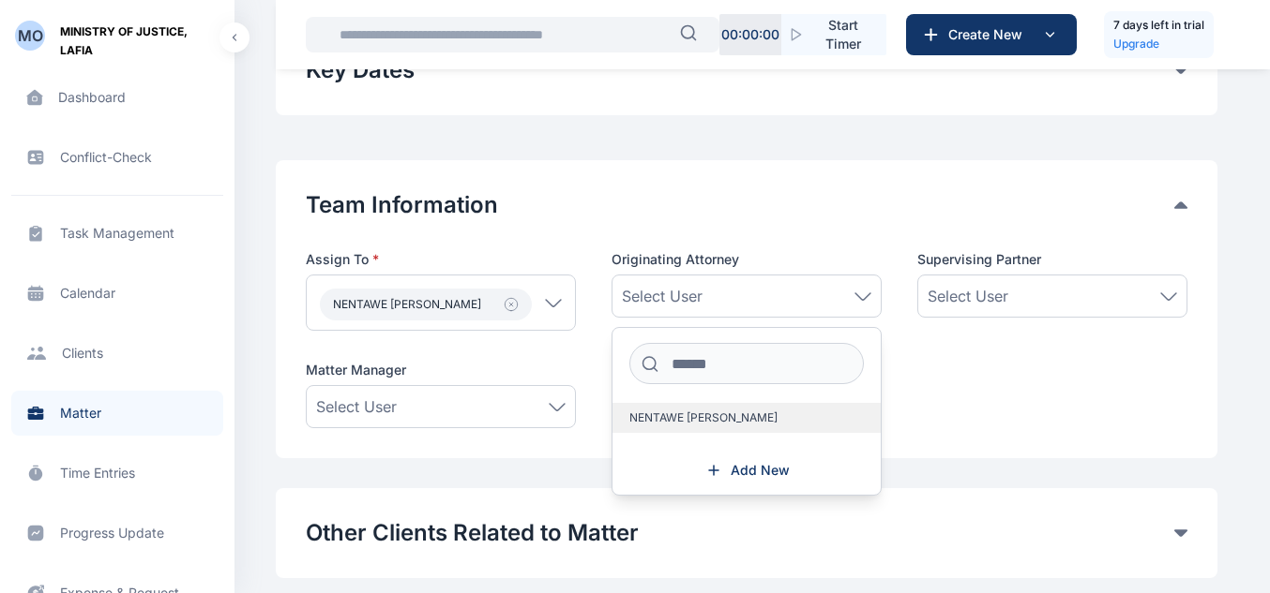
click at [723, 422] on span "NENTAWE PATRICK" at bounding box center [703, 418] width 148 height 15
click at [986, 280] on div "Select User" at bounding box center [1052, 296] width 270 height 43
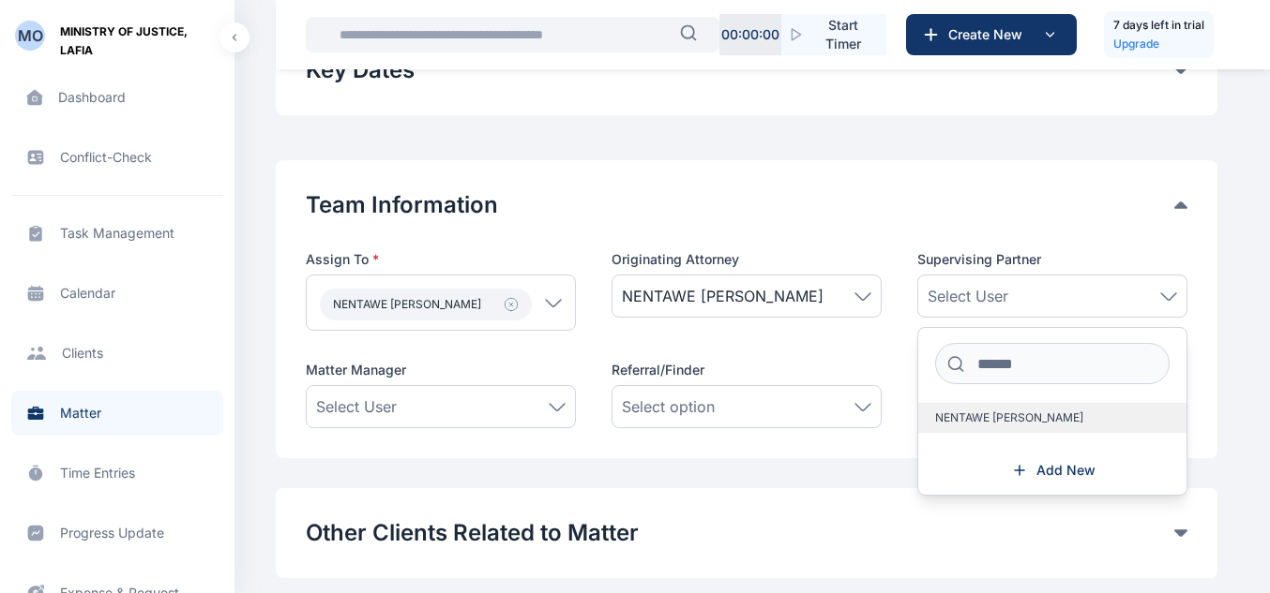
click at [969, 411] on span "NENTAWE PATRICK" at bounding box center [1009, 418] width 148 height 15
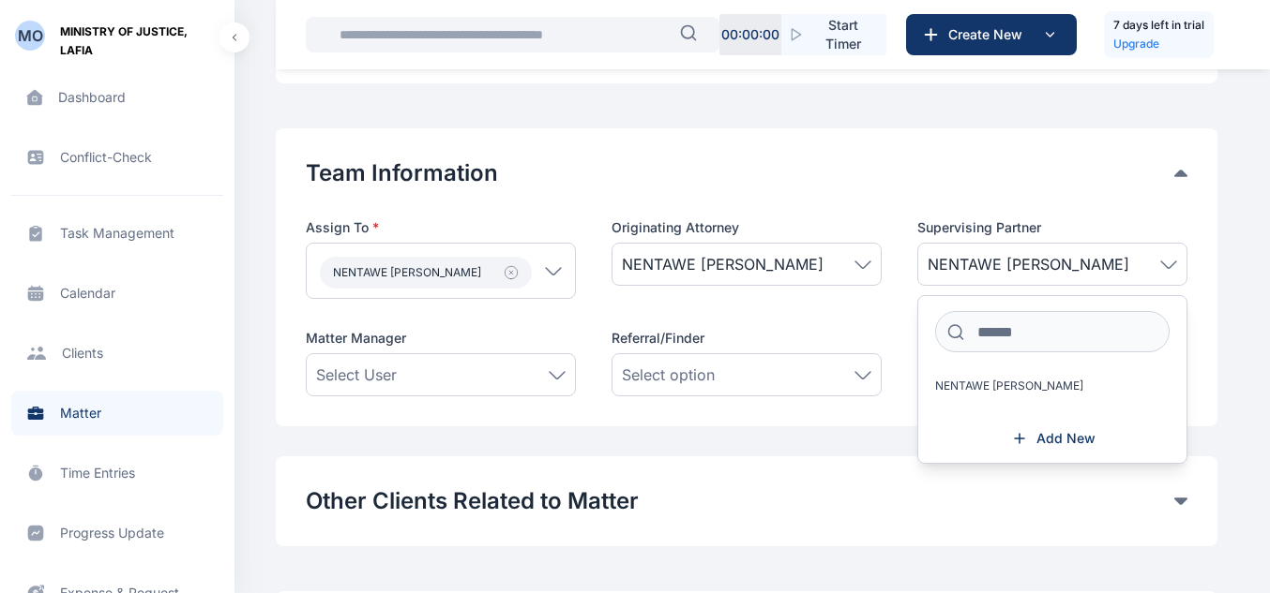
scroll to position [716, 0]
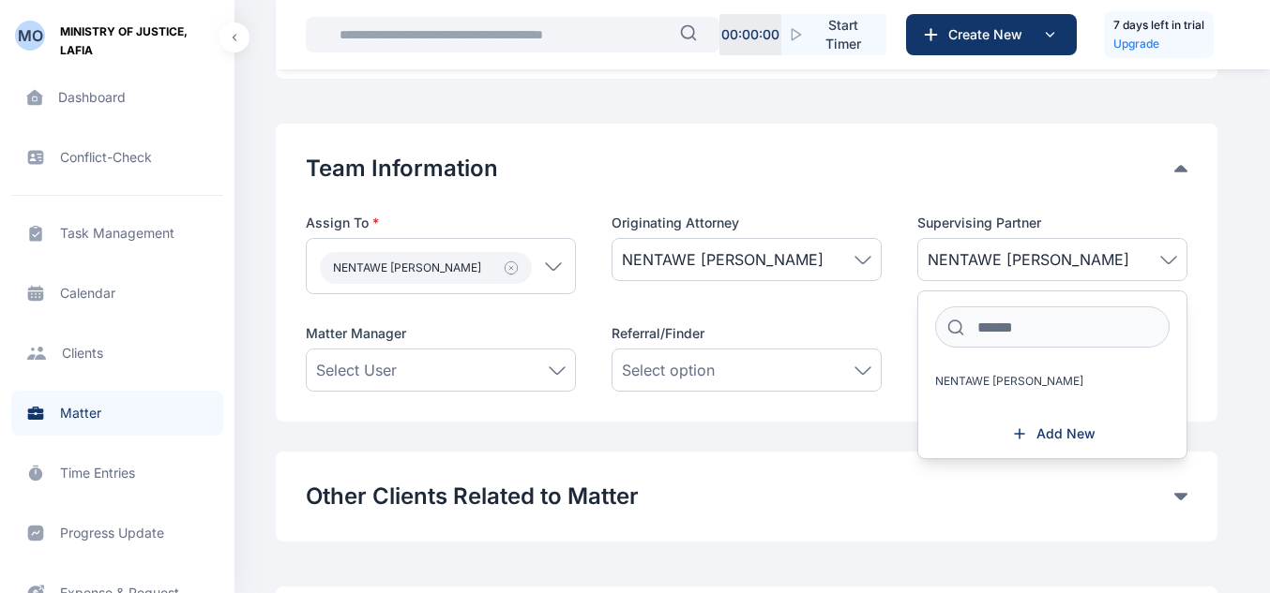
click at [1221, 325] on div "MO MINISTRY OF JUSTICE, LAFIA Dashboard dashboard dashboard Conflict-Check conf…" at bounding box center [635, 55] width 1270 height 1543
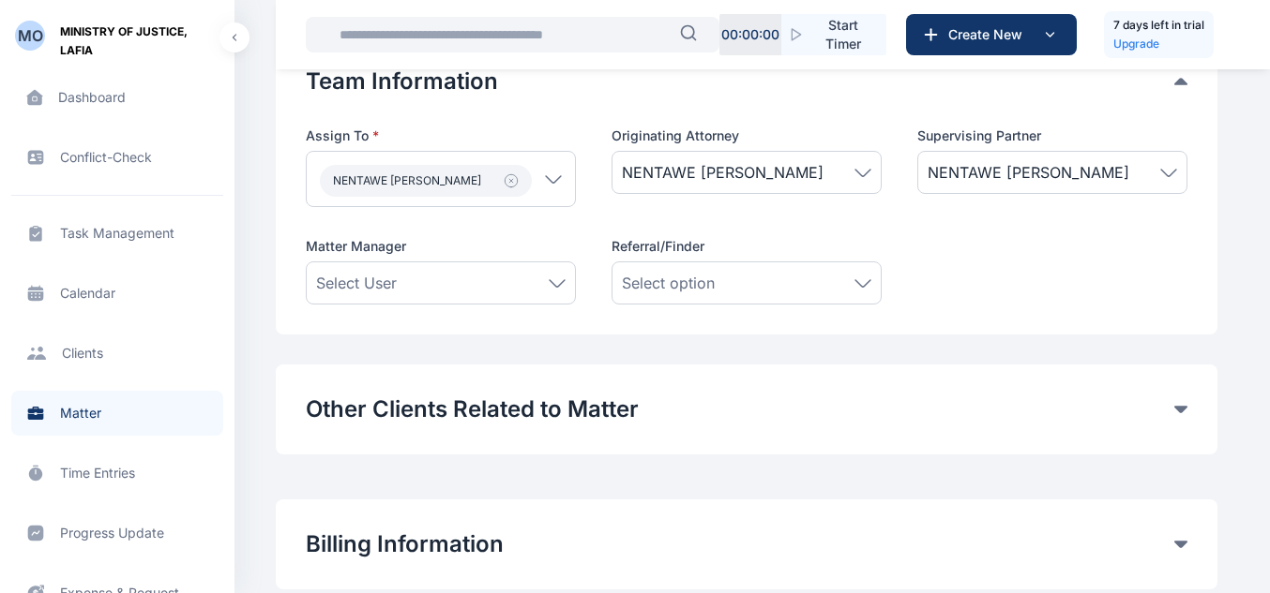
scroll to position [811, 0]
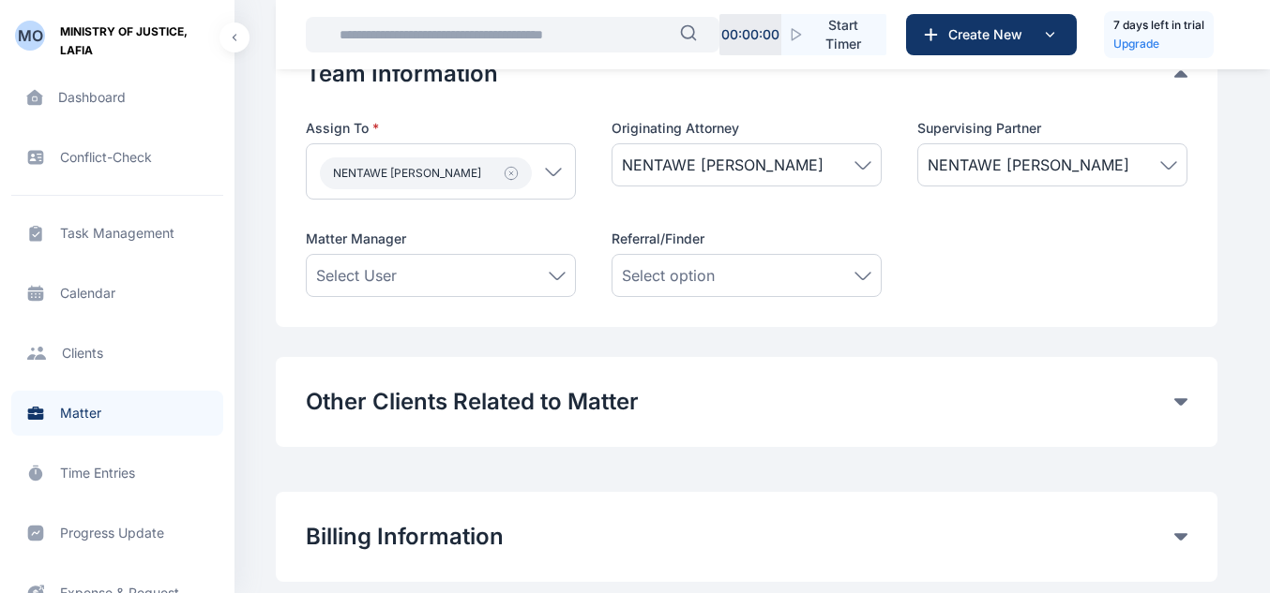
click at [485, 272] on div "Select User" at bounding box center [440, 275] width 249 height 23
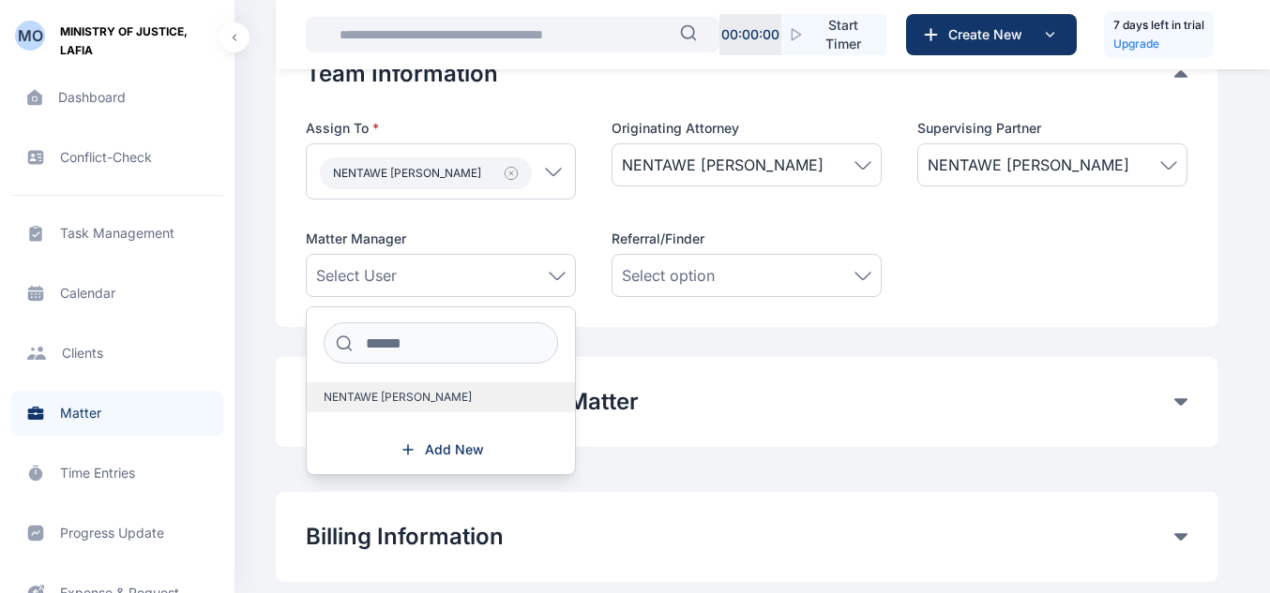
click at [444, 405] on label "NENTAWE PATRICK" at bounding box center [441, 398] width 268 height 30
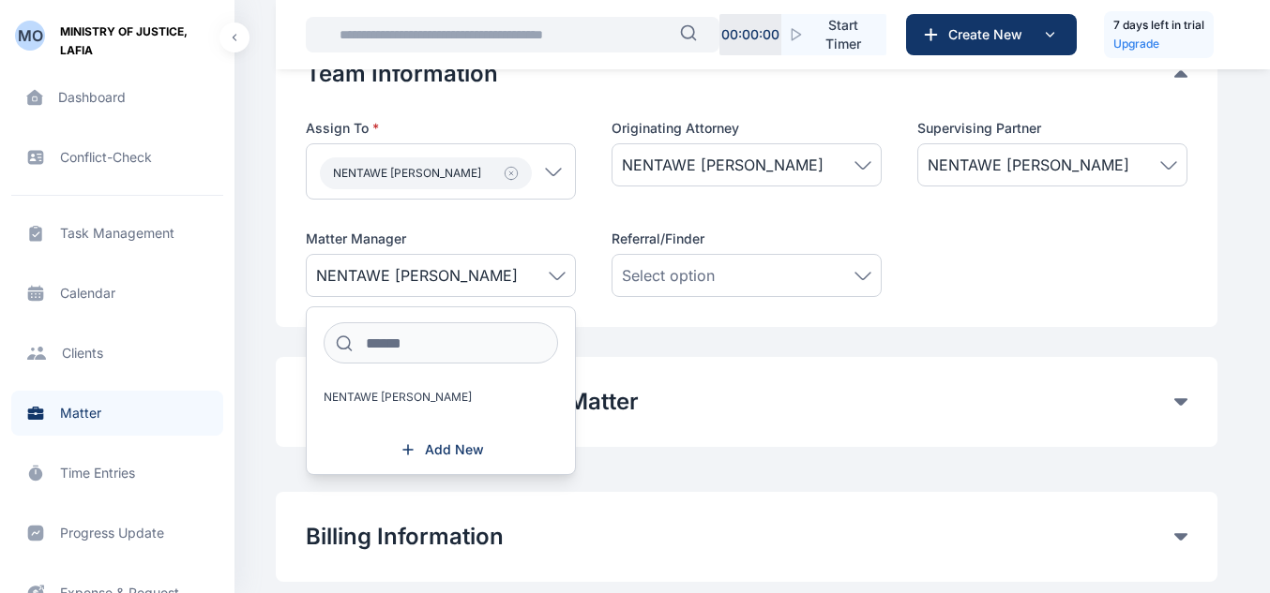
click at [1030, 244] on div "Assign To * NENTAWE PATRICK Users NENTAWE PATRICK Work Group Originating Attorn…" at bounding box center [746, 208] width 881 height 178
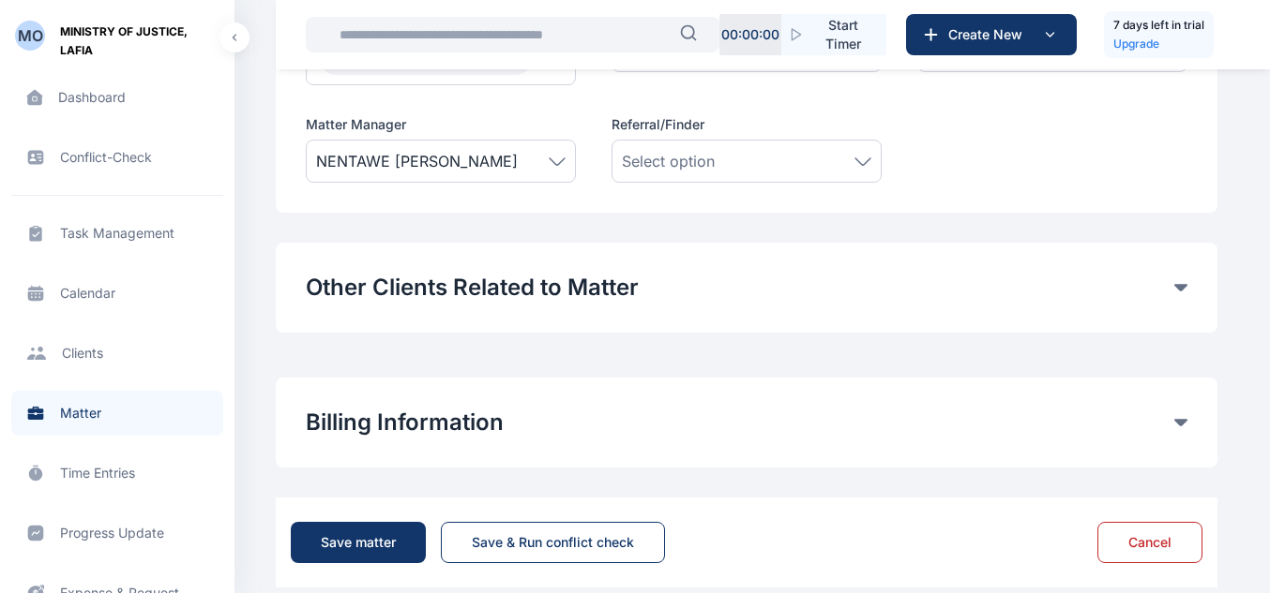
scroll to position [950, 0]
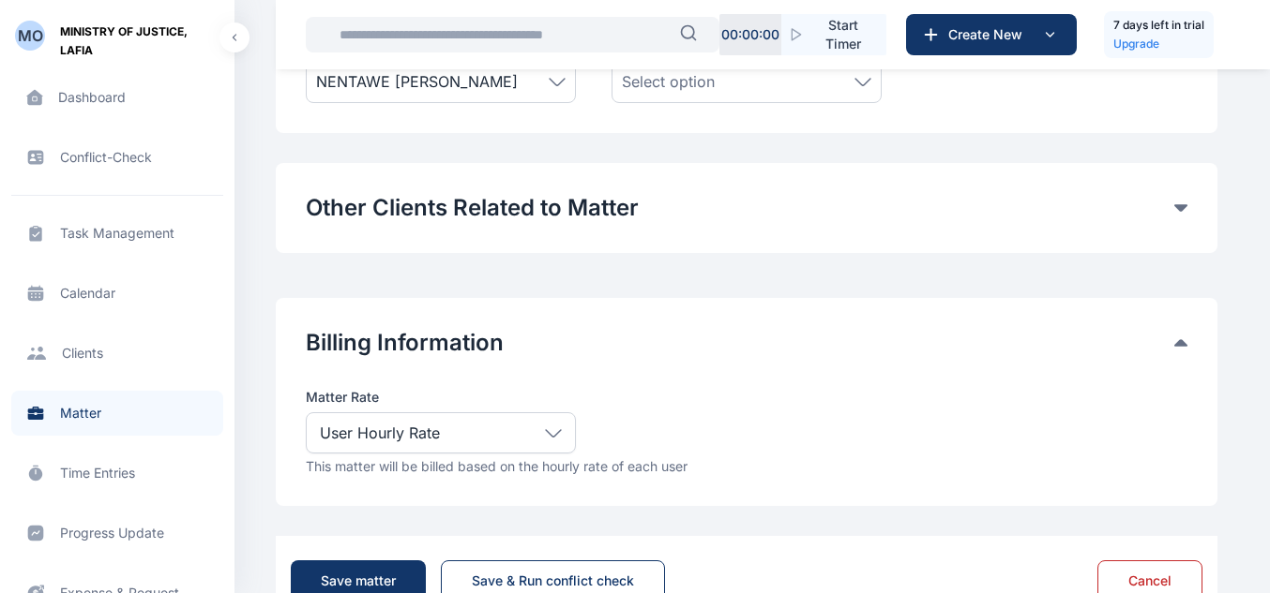
scroll to position [1068, 0]
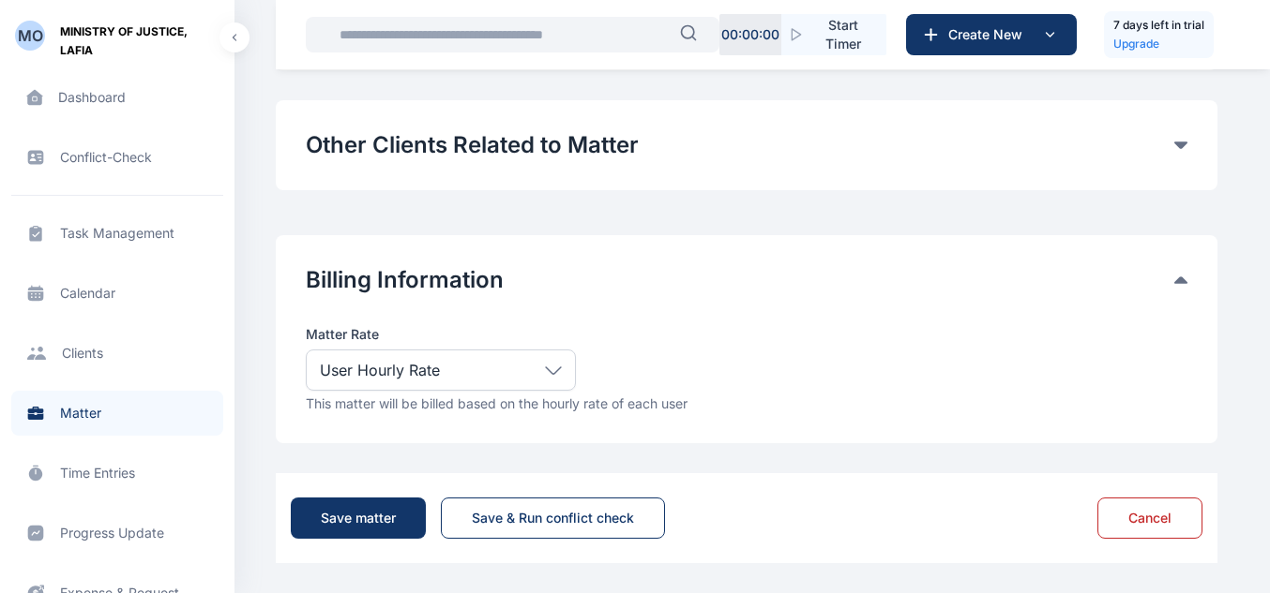
click at [547, 371] on icon at bounding box center [553, 371] width 17 height 8
click at [759, 263] on div "Billing Information Matter Rate User Hourly Rate Flat Rate User Hourly Rate Mat…" at bounding box center [746, 339] width 941 height 208
click at [408, 518] on button "Save matter" at bounding box center [358, 518] width 135 height 41
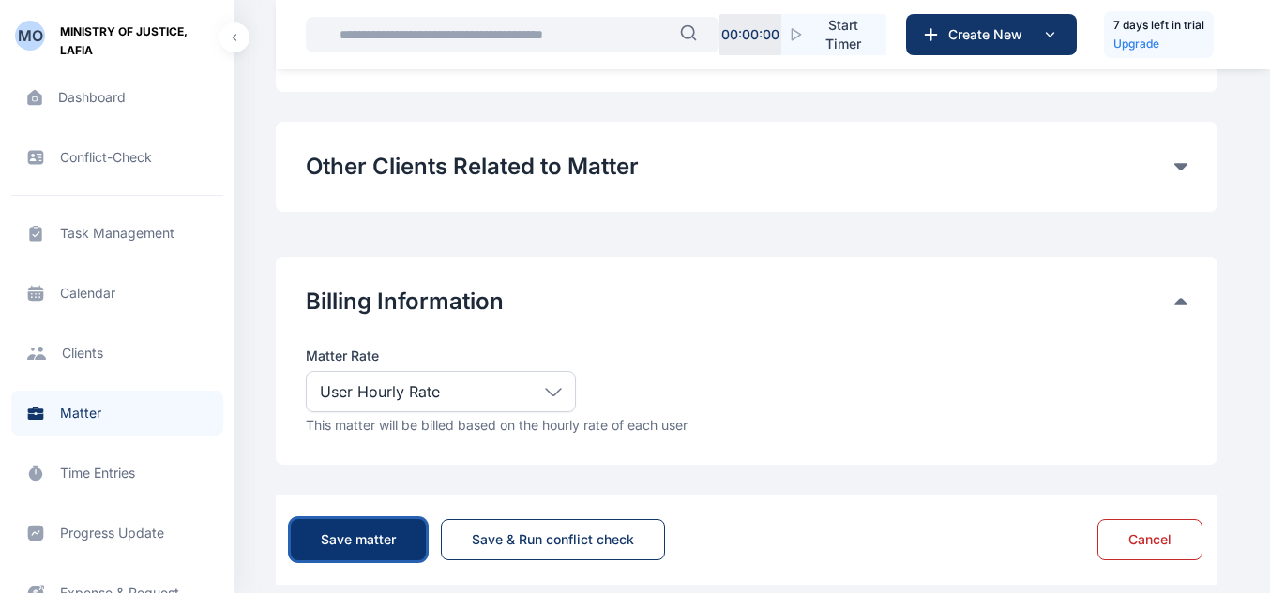
click at [350, 548] on div "Save matter" at bounding box center [358, 540] width 75 height 19
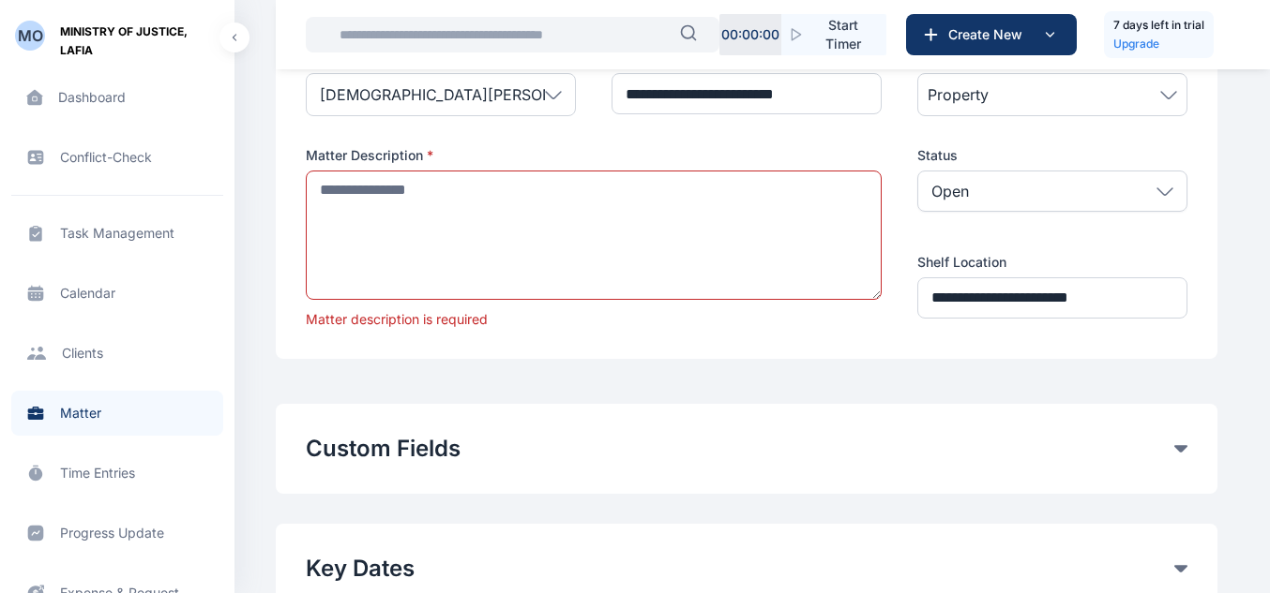
scroll to position [178, 0]
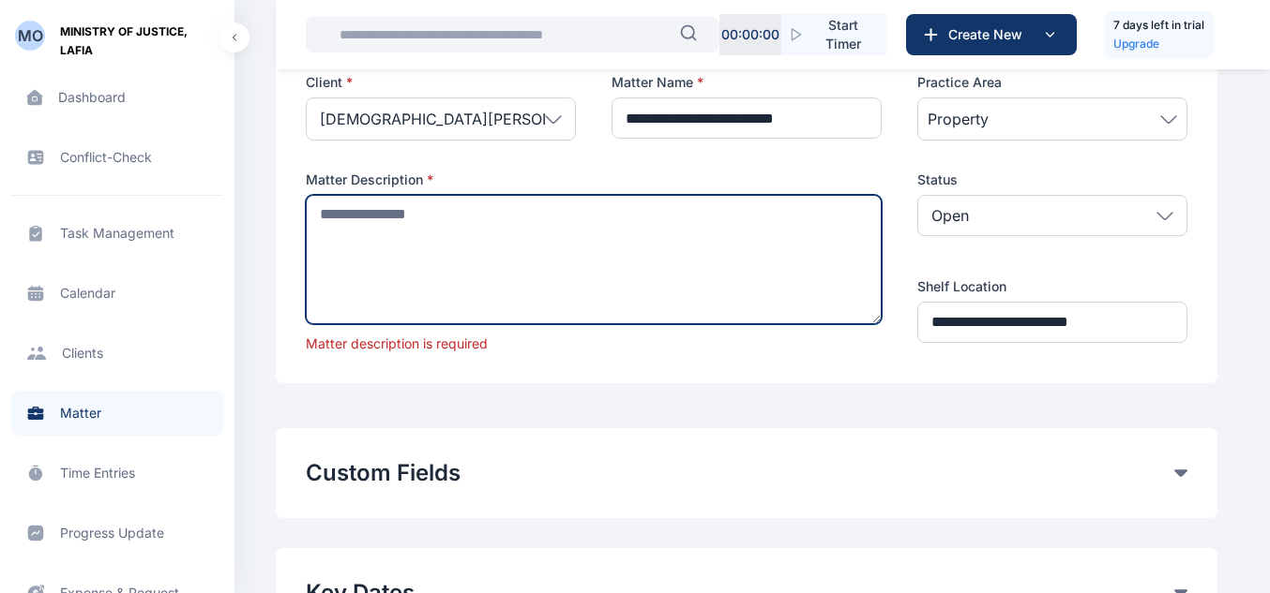
click at [459, 244] on textarea at bounding box center [594, 259] width 576 height 129
click at [450, 232] on textarea at bounding box center [594, 259] width 576 height 129
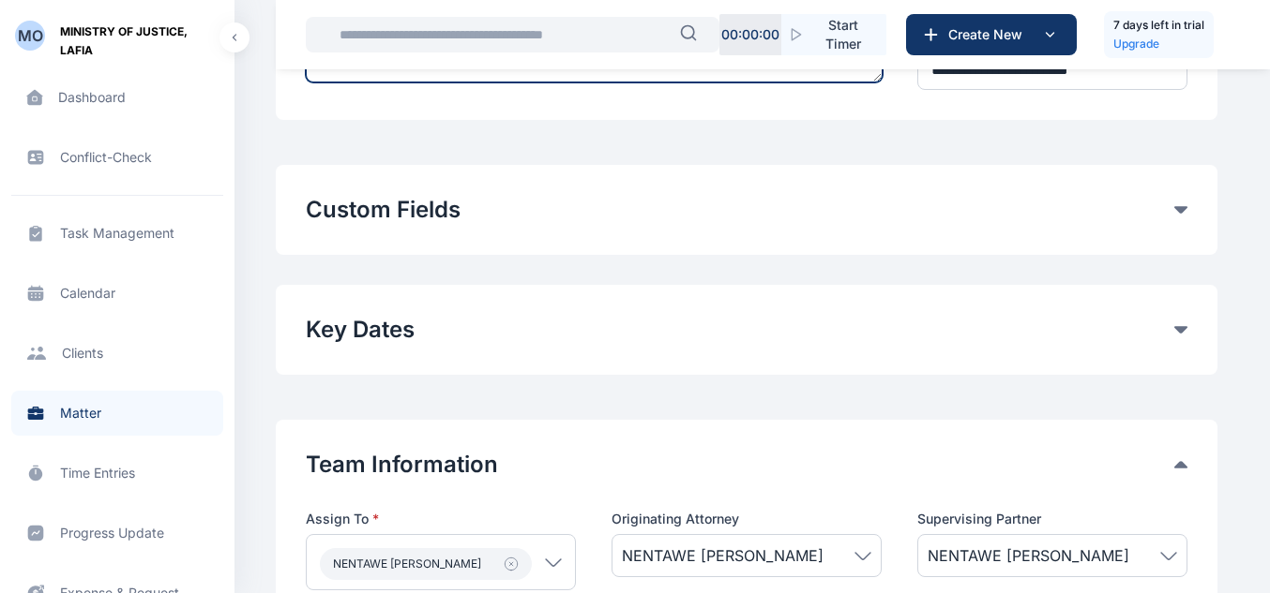
scroll to position [1068, 0]
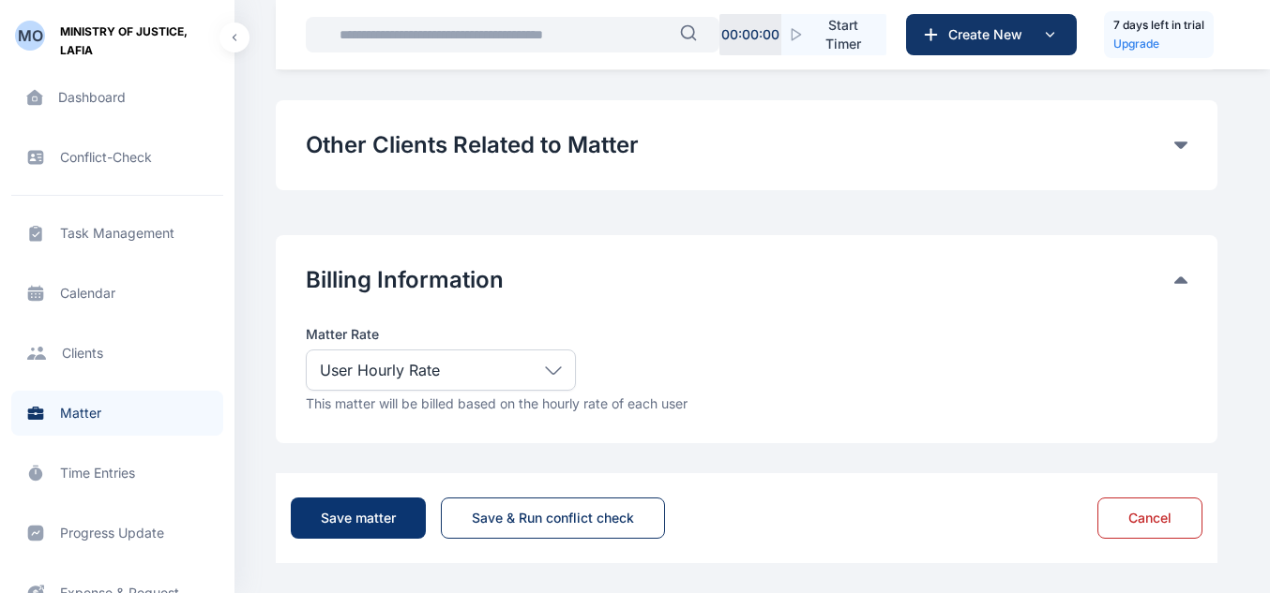
type textarea "**********"
click at [353, 526] on div "Save matter" at bounding box center [358, 518] width 75 height 19
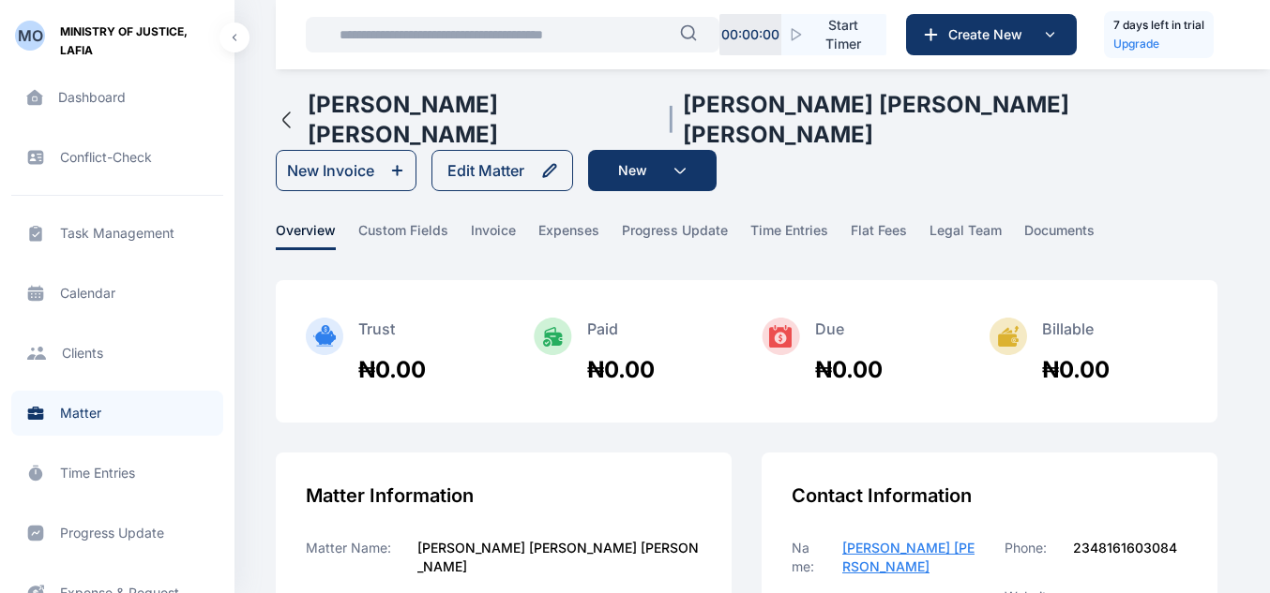
drag, startPoint x: 1280, startPoint y: 0, endPoint x: 952, endPoint y: 383, distance: 504.7
click at [953, 383] on div "Trust ₦0.00 Paid ₦0.00 Due ₦0.00 Billable ₦0.00" at bounding box center [746, 351] width 941 height 143
drag, startPoint x: 1200, startPoint y: 3, endPoint x: 969, endPoint y: 4, distance: 230.7
click at [969, 4] on div "00 : 00 : 00 Start Timer Create New 7 days left in trial Upgrade" at bounding box center [773, 34] width 994 height 69
